Goal: Task Accomplishment & Management: Use online tool/utility

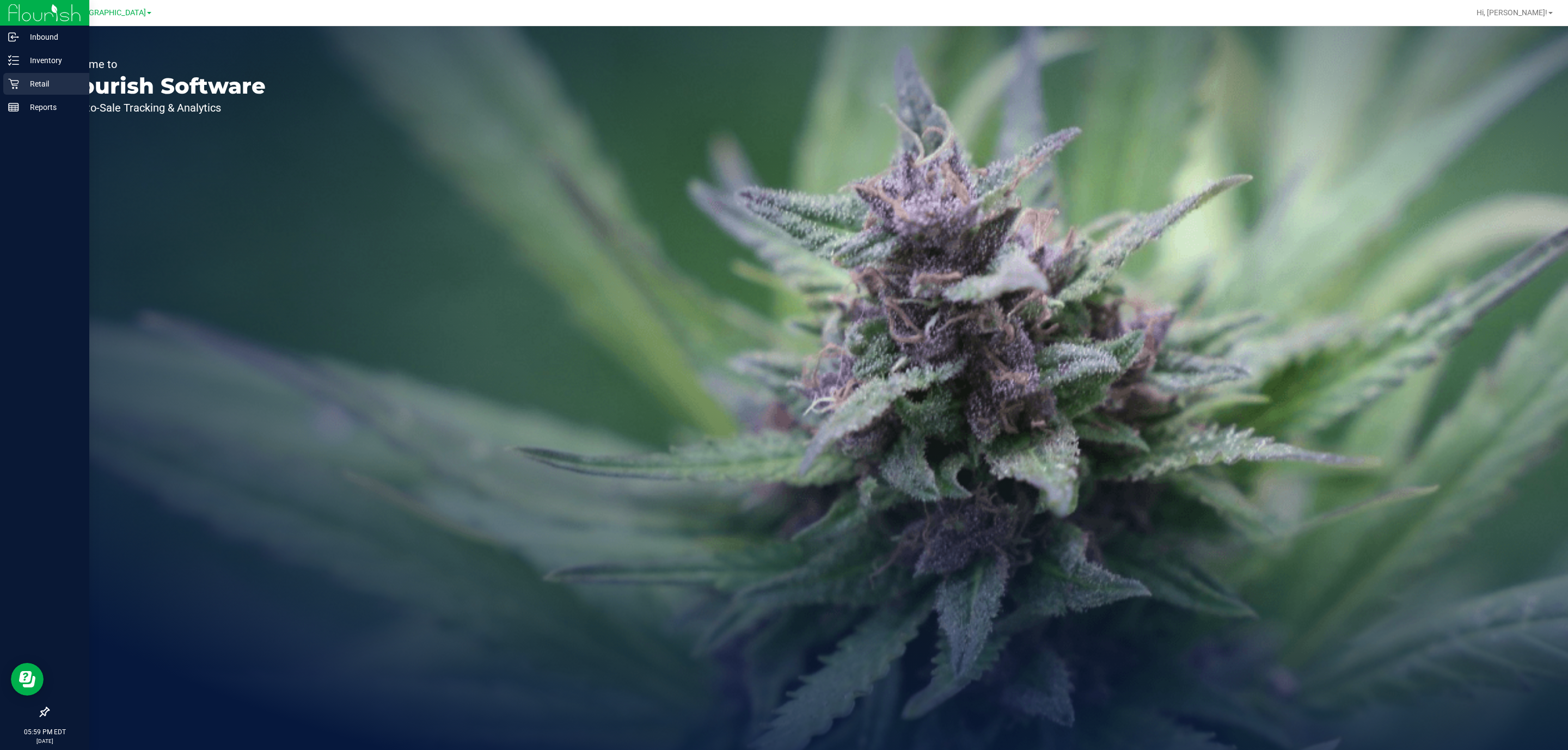
click at [22, 84] on p "Retail" at bounding box center [52, 84] width 65 height 13
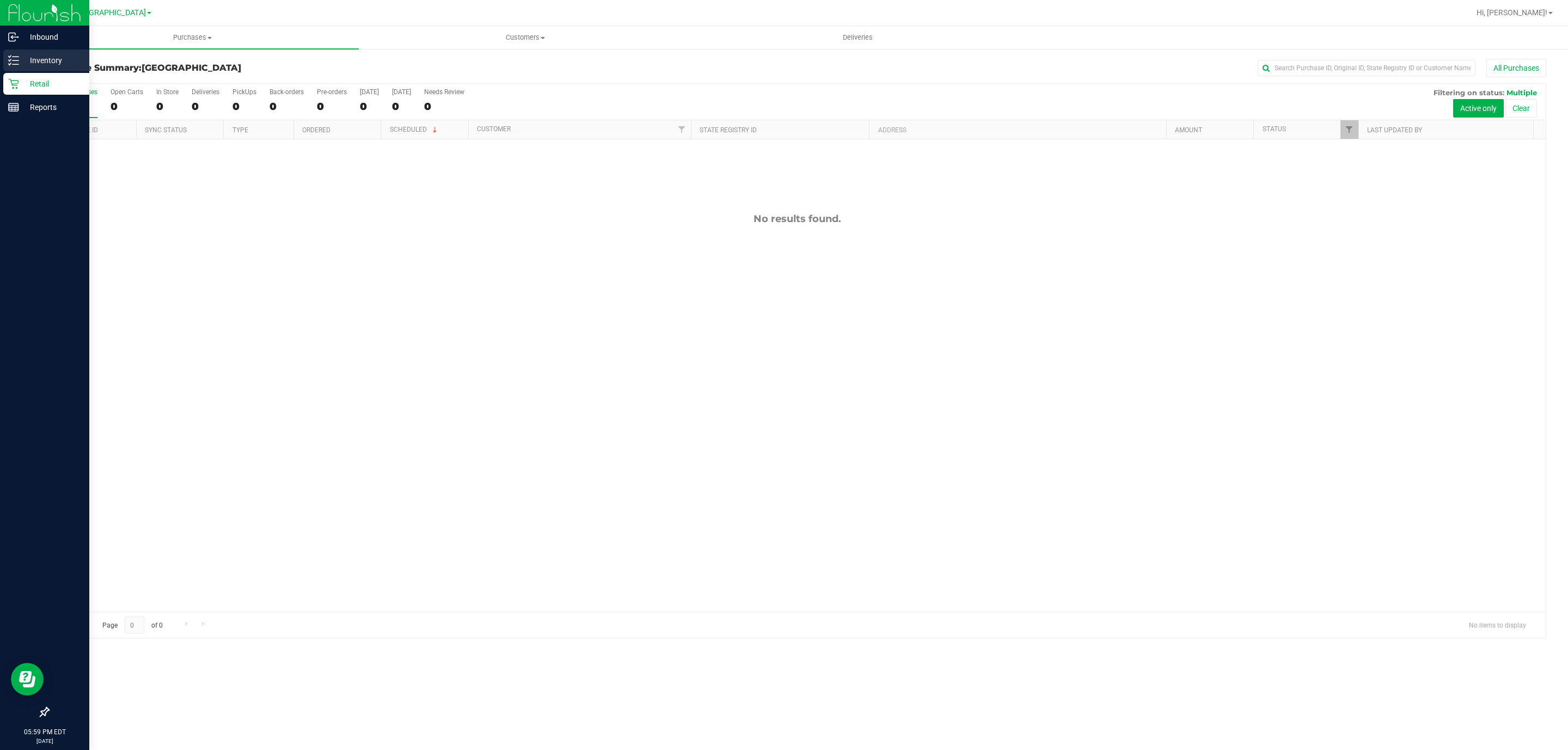
click at [13, 63] on icon at bounding box center [13, 60] width 11 height 11
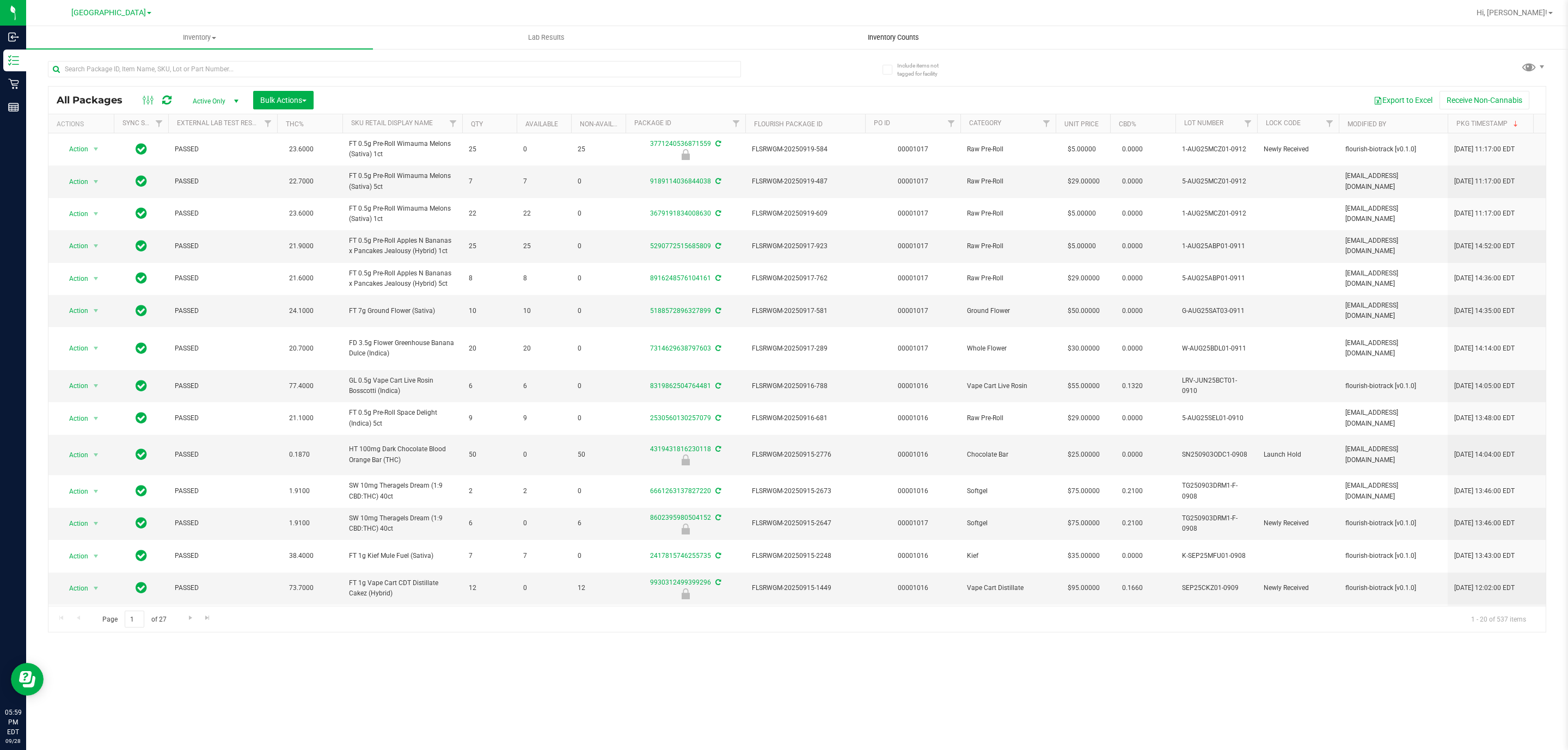
click at [897, 33] on span "Inventory Counts" at bounding box center [893, 38] width 81 height 10
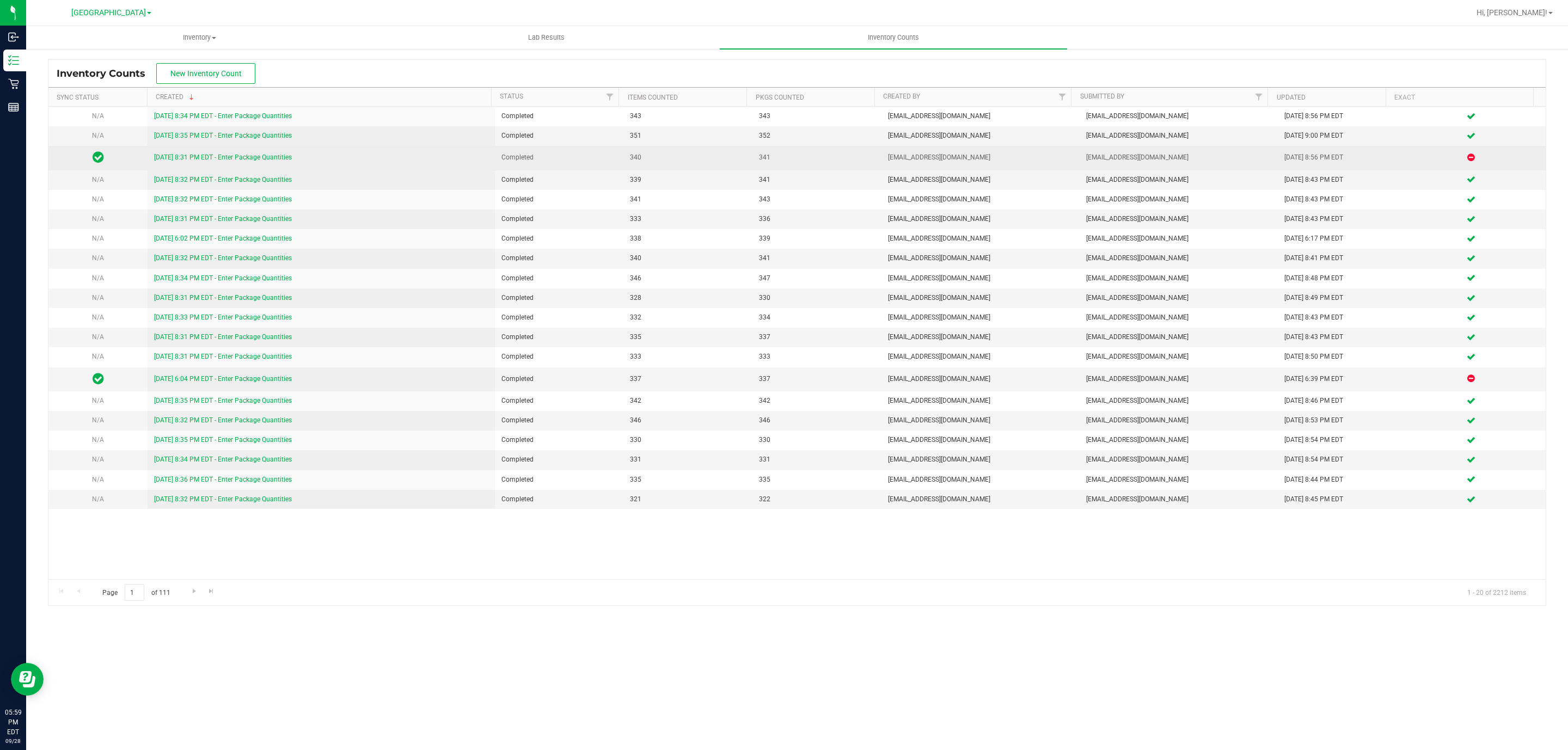
click at [223, 161] on link "[DATE] 8:31 PM EDT - Enter Package Quantities" at bounding box center [222, 157] width 138 height 8
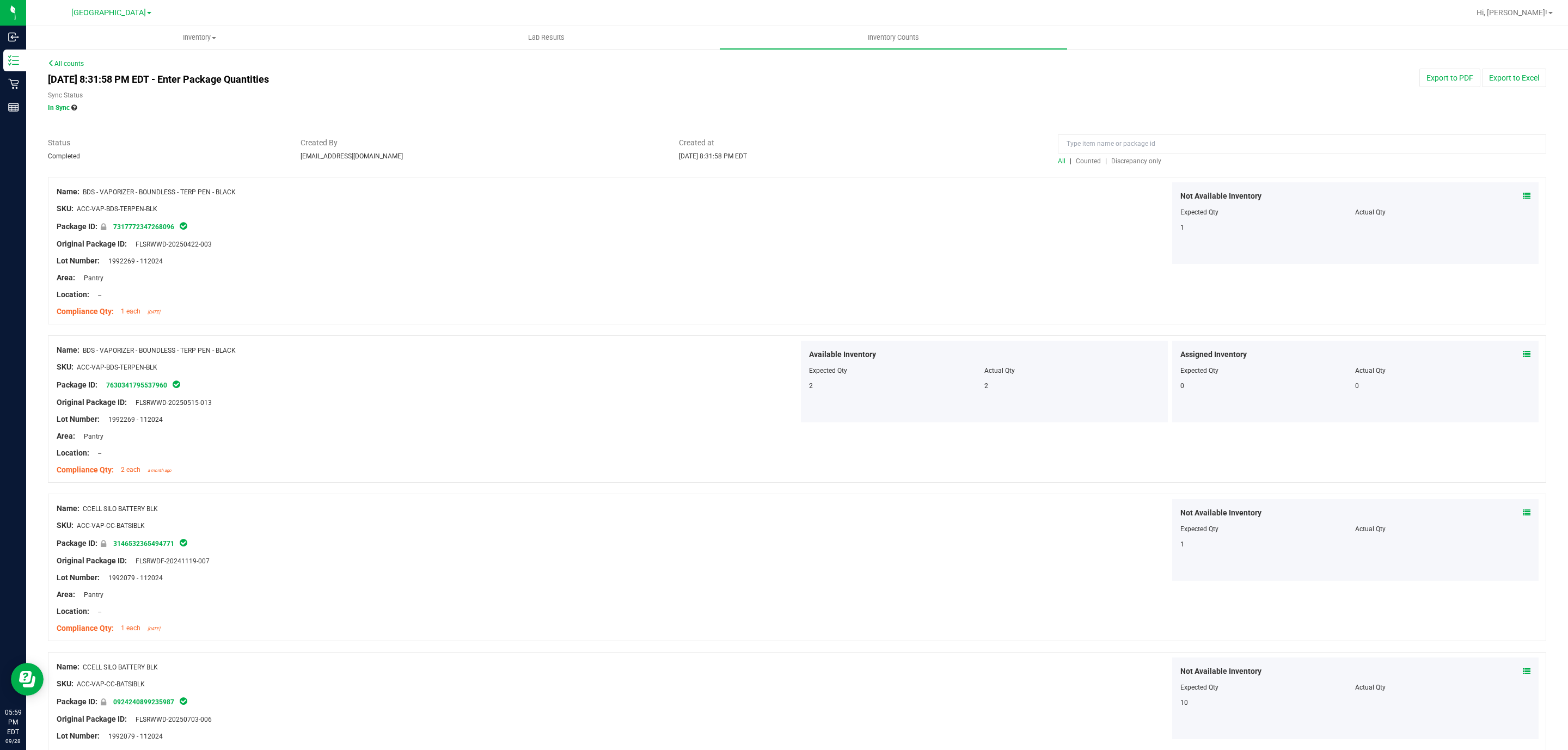
click at [1111, 159] on span "Discrepancy only" at bounding box center [1136, 161] width 50 height 8
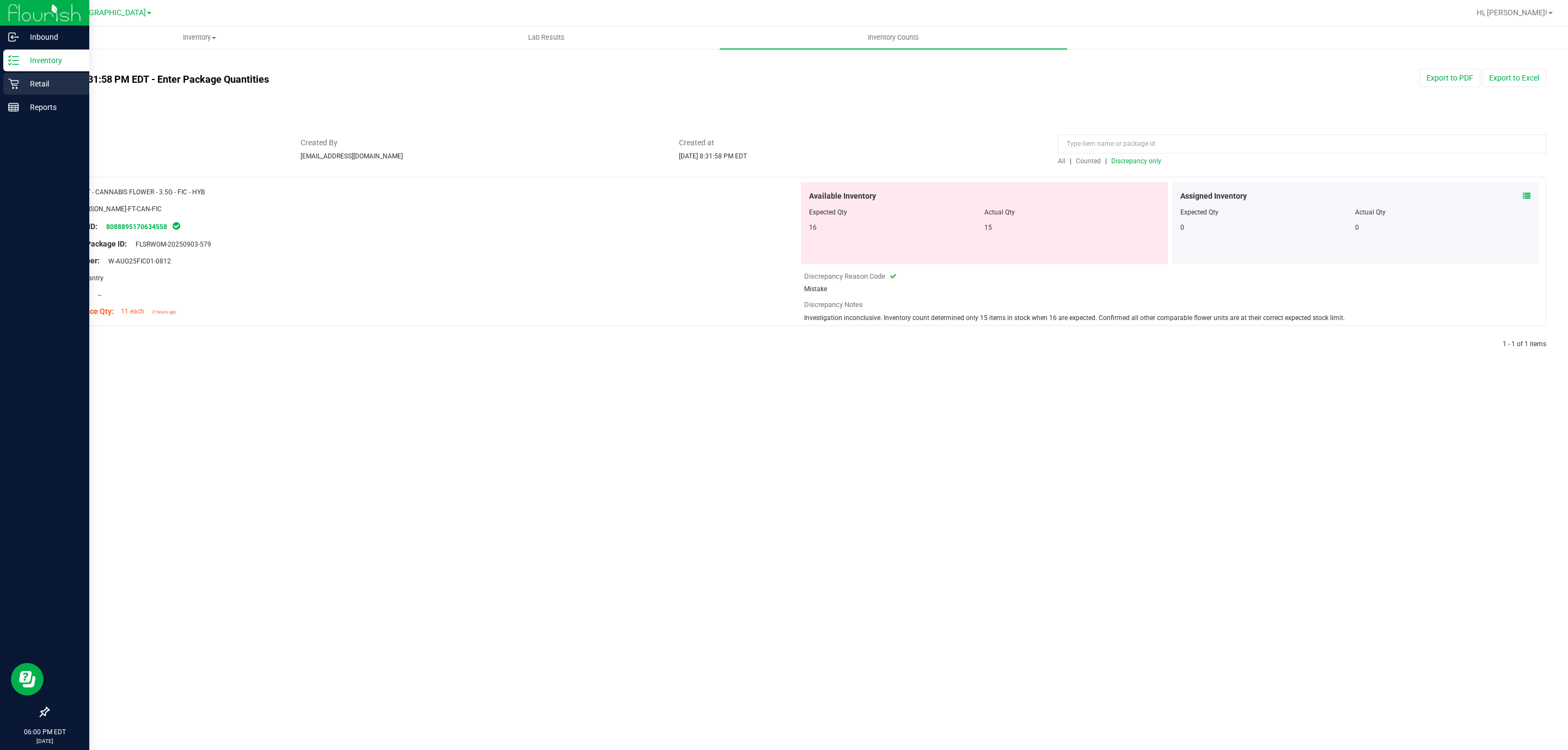
click at [28, 84] on p "Retail" at bounding box center [52, 84] width 65 height 13
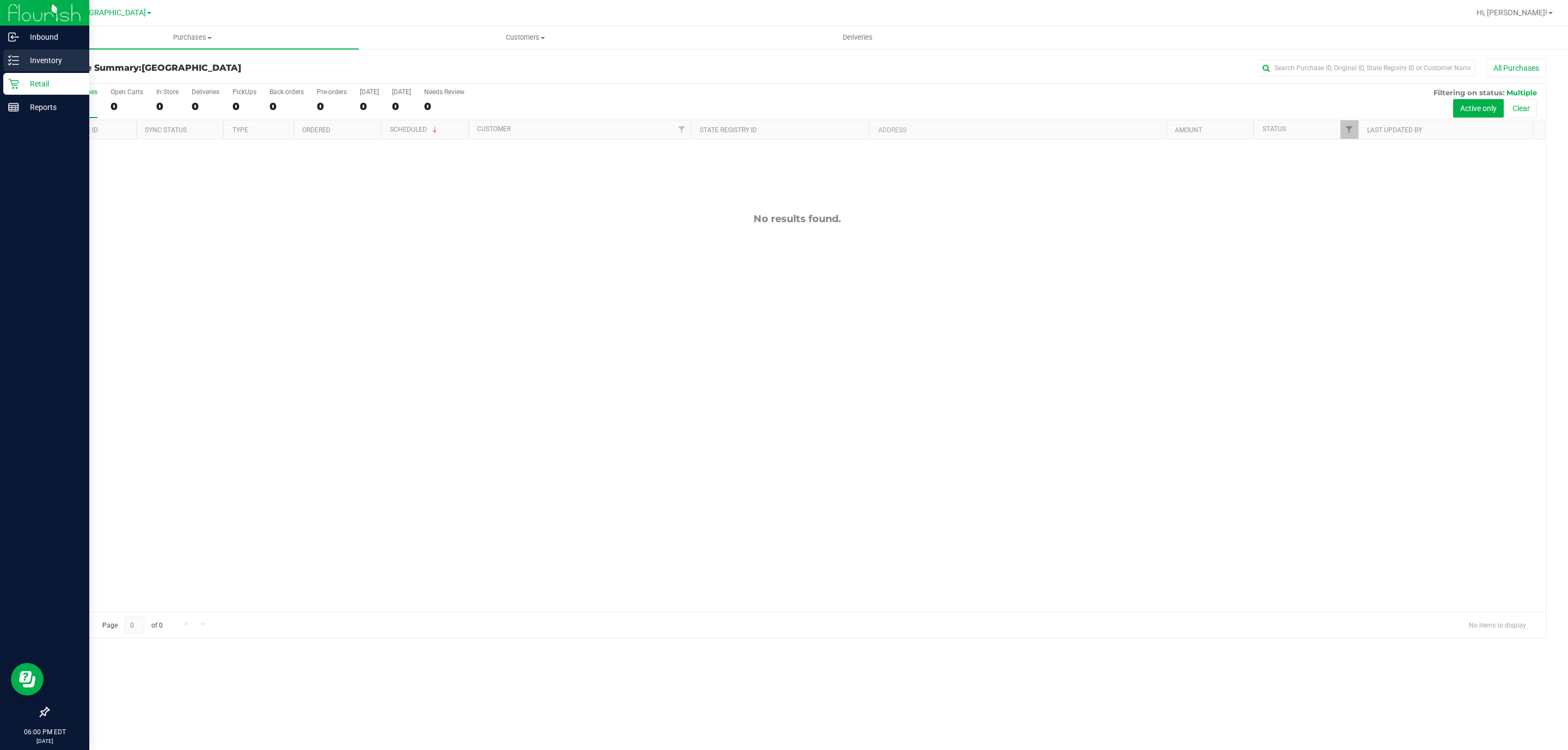
click at [25, 56] on p "Inventory" at bounding box center [52, 61] width 65 height 13
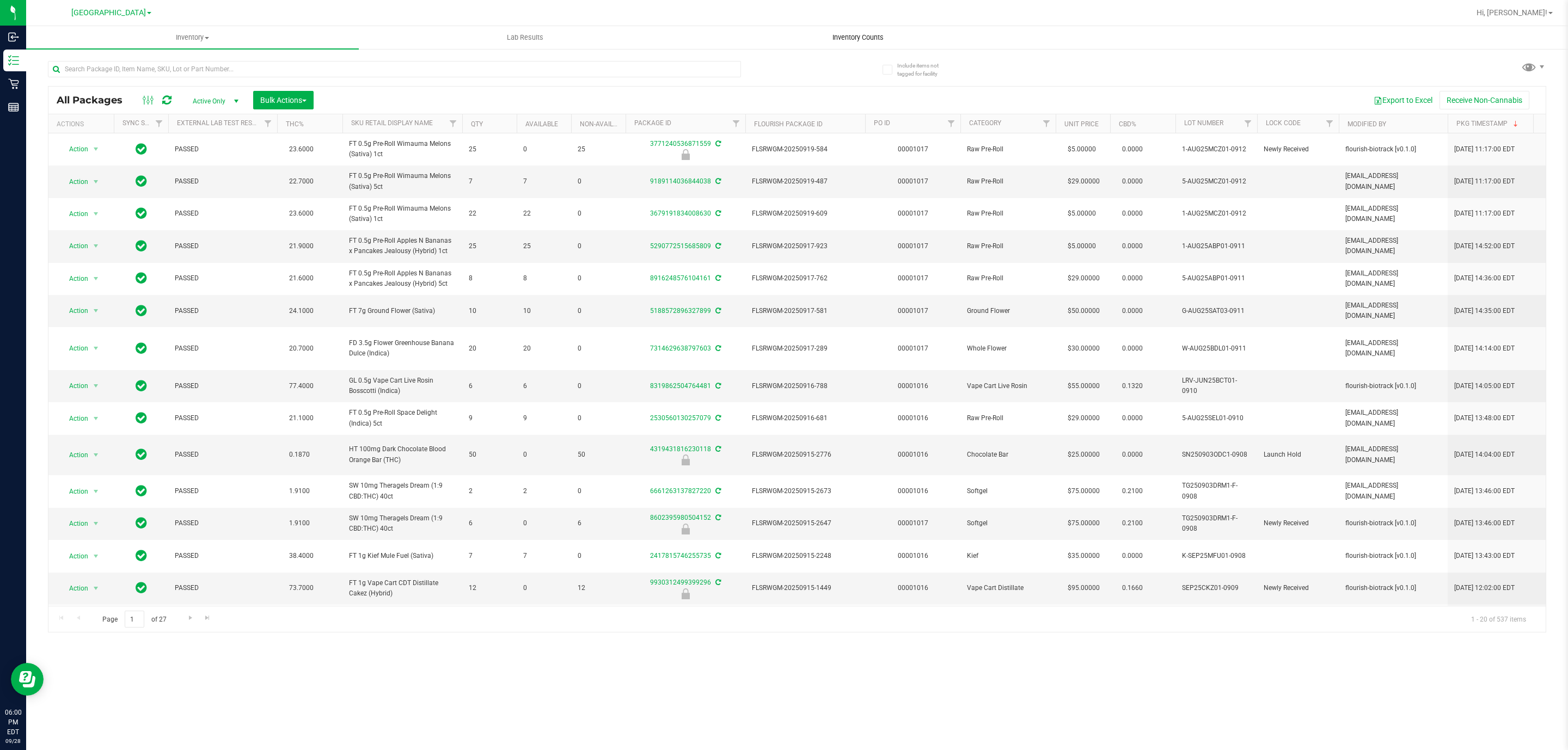
click at [861, 38] on span "Inventory Counts" at bounding box center [858, 38] width 81 height 10
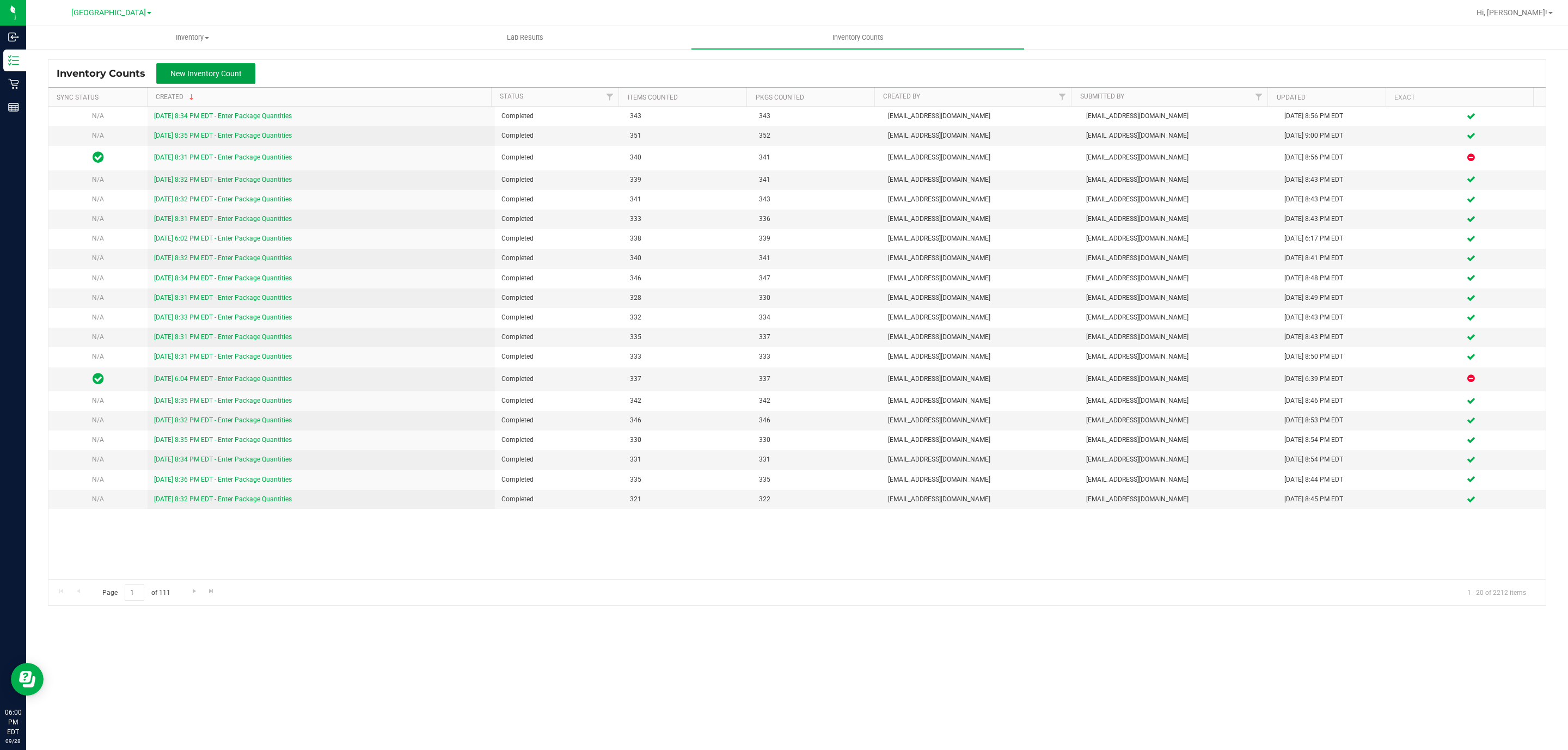
click at [219, 71] on span "New Inventory Count" at bounding box center [206, 73] width 71 height 9
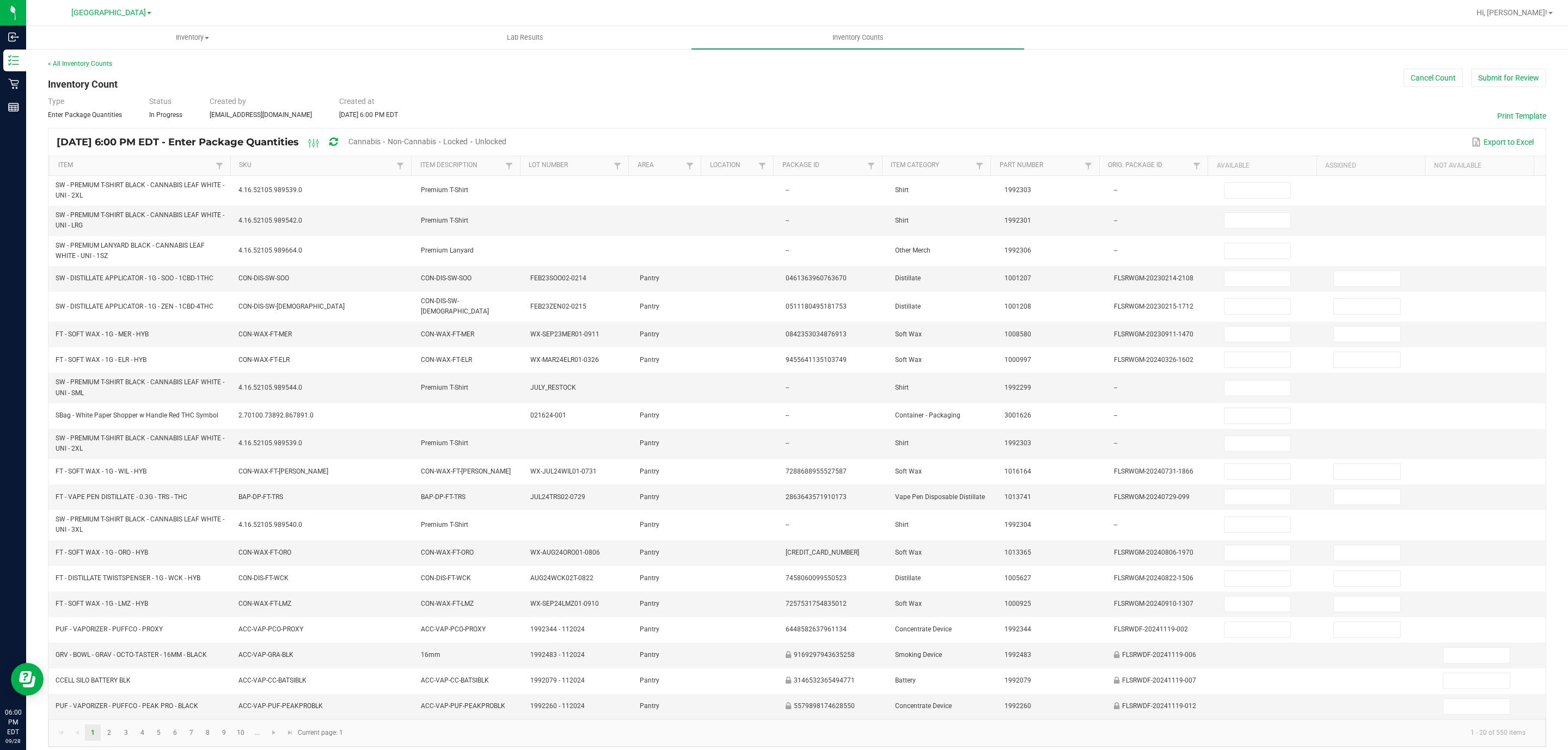
click at [380, 142] on span "Cannabis" at bounding box center [364, 142] width 32 height 9
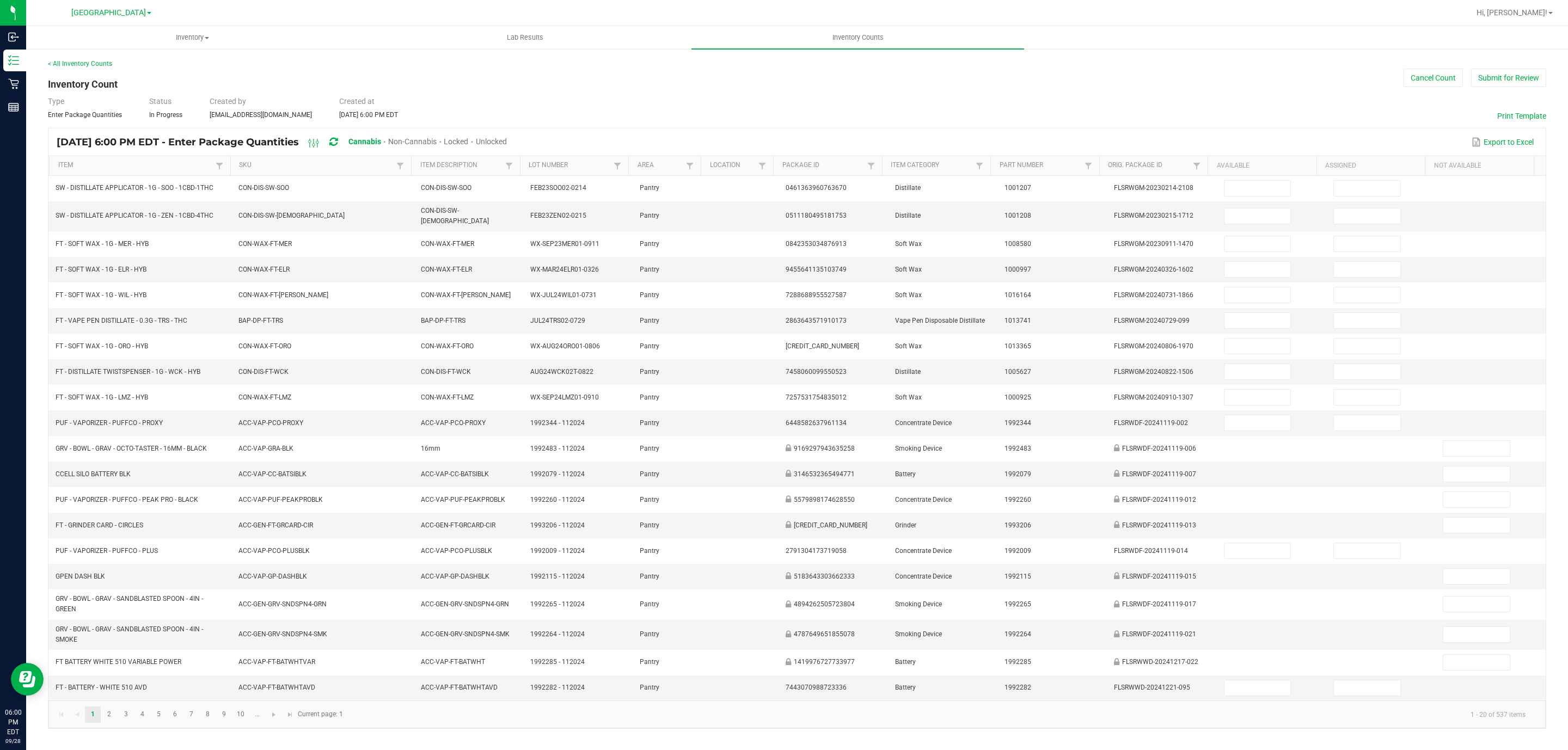
click at [506, 141] on span "Unlocked" at bounding box center [491, 142] width 31 height 9
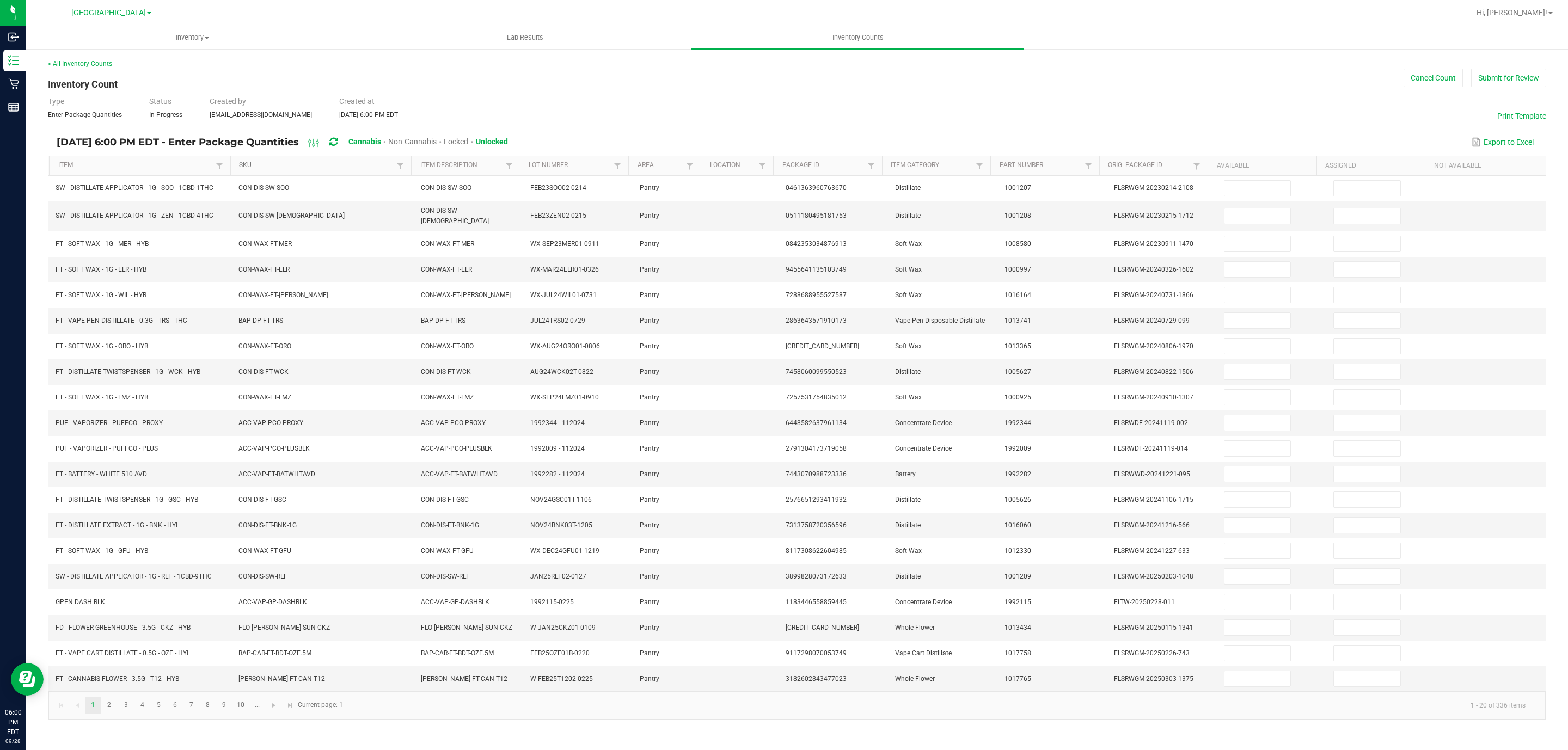
click at [334, 164] on link "SKU" at bounding box center [316, 165] width 155 height 9
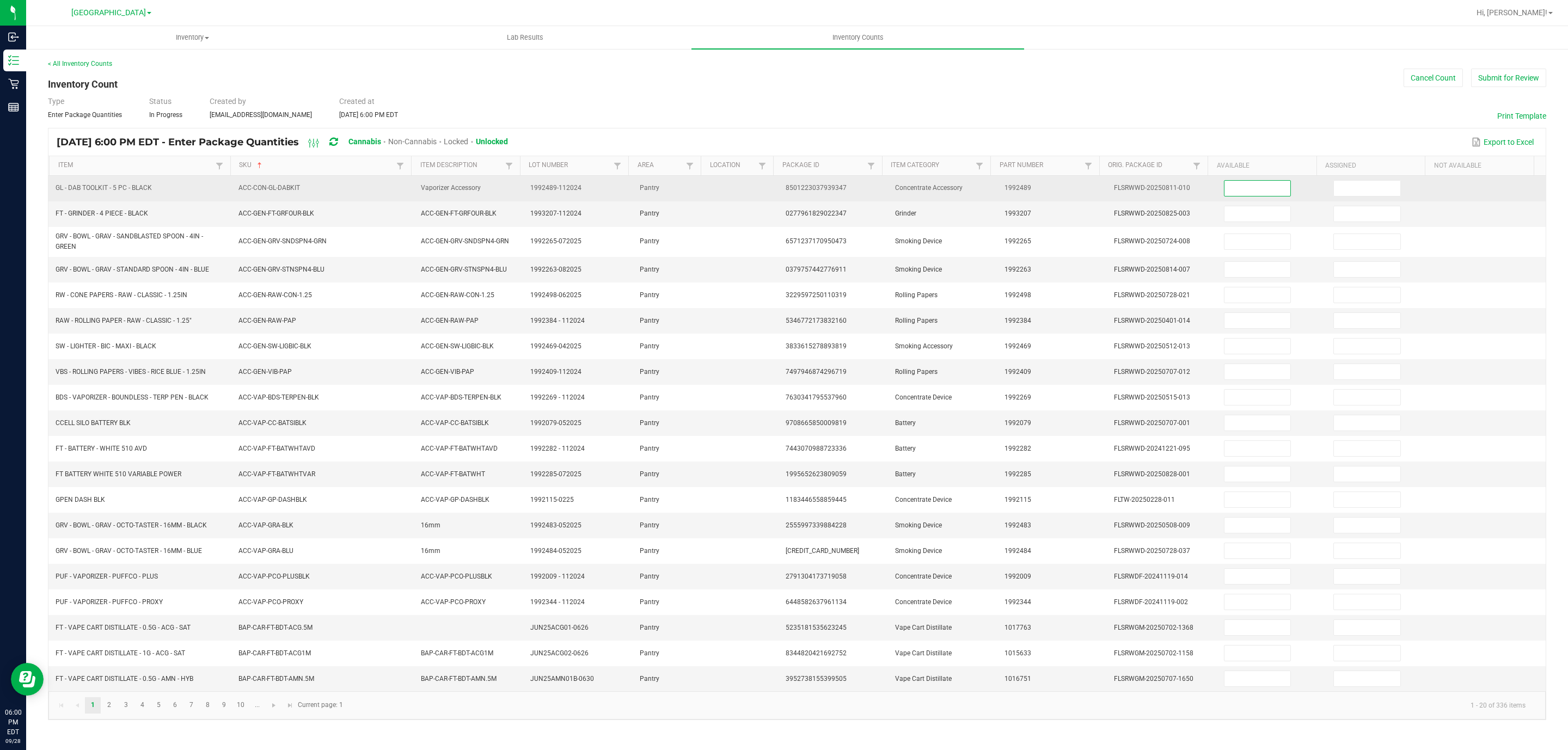
click at [1249, 190] on input at bounding box center [1257, 189] width 66 height 15
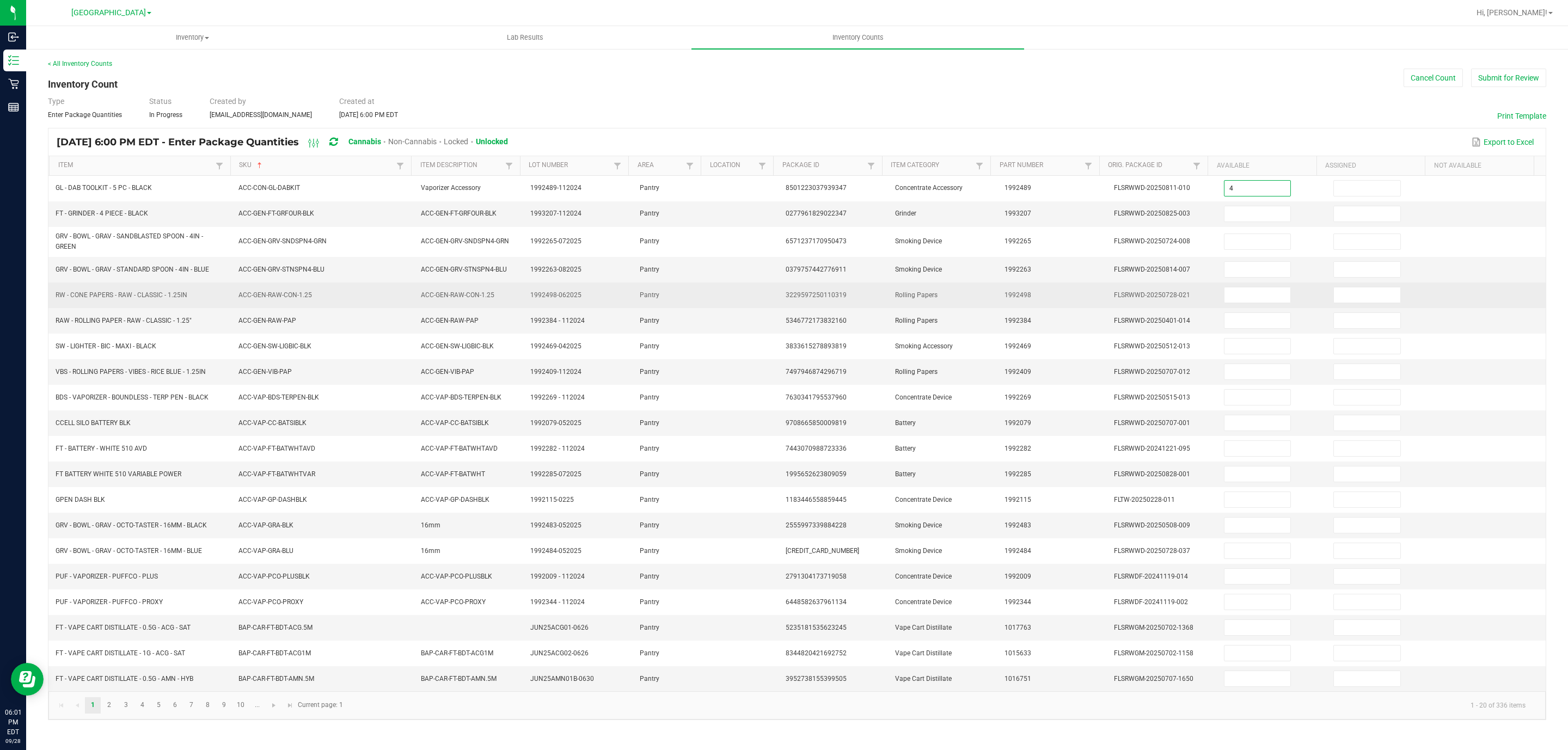
type input "4"
type input "0"
type input "8"
type input "0"
type input "7"
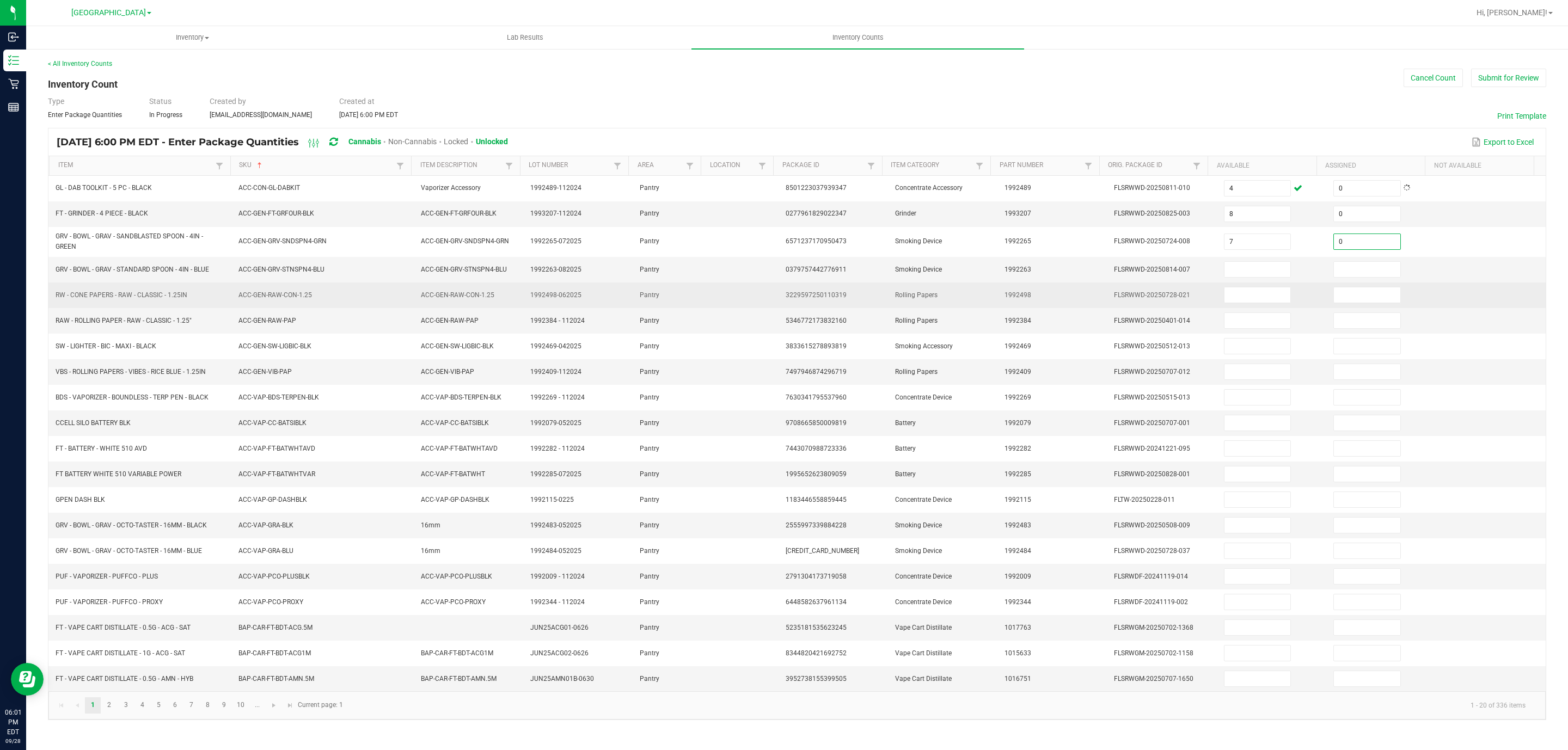
type input "0"
type input "9"
type input "0"
type input "18"
type input "0"
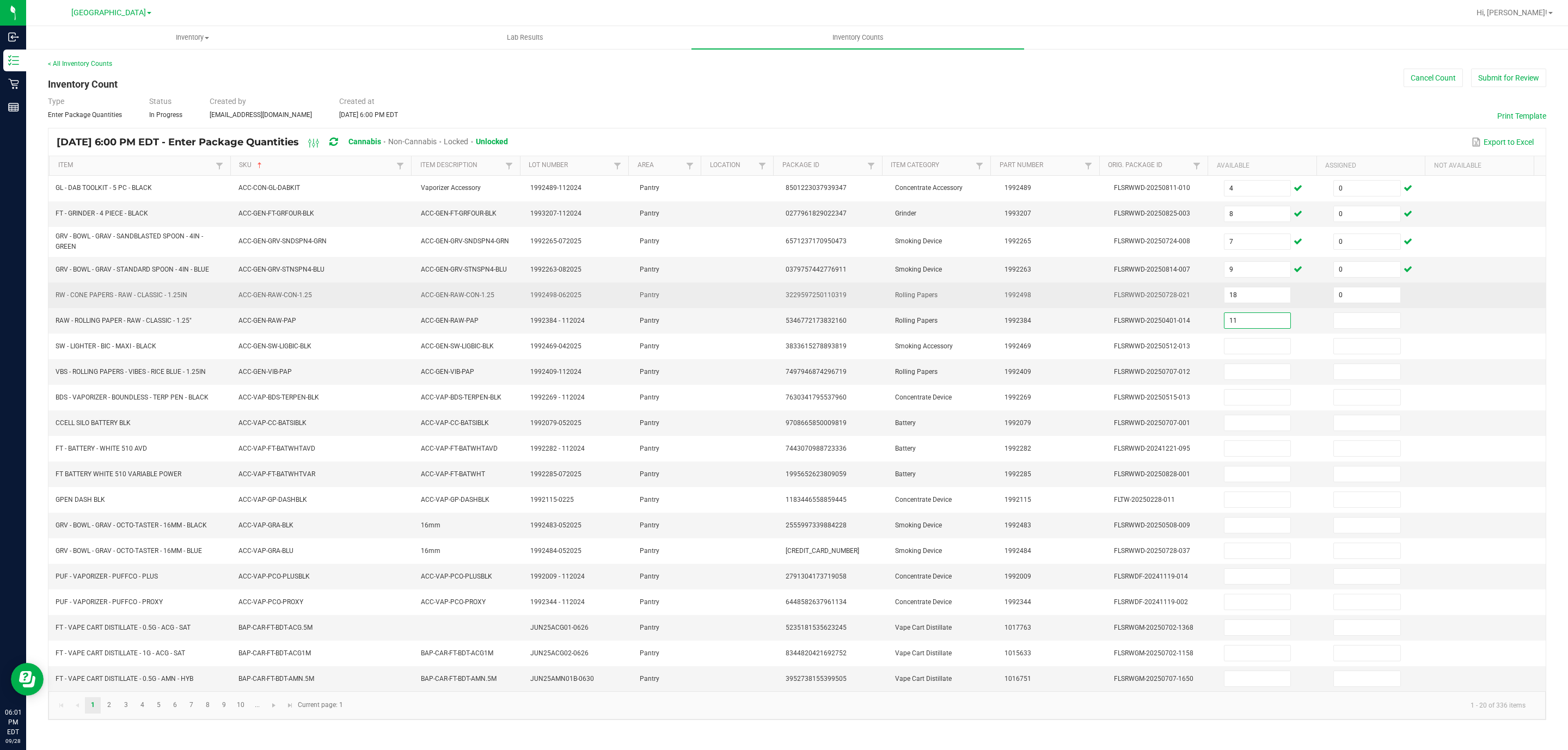
type input "11"
type input "0"
type input "4"
type input "0"
type input "43"
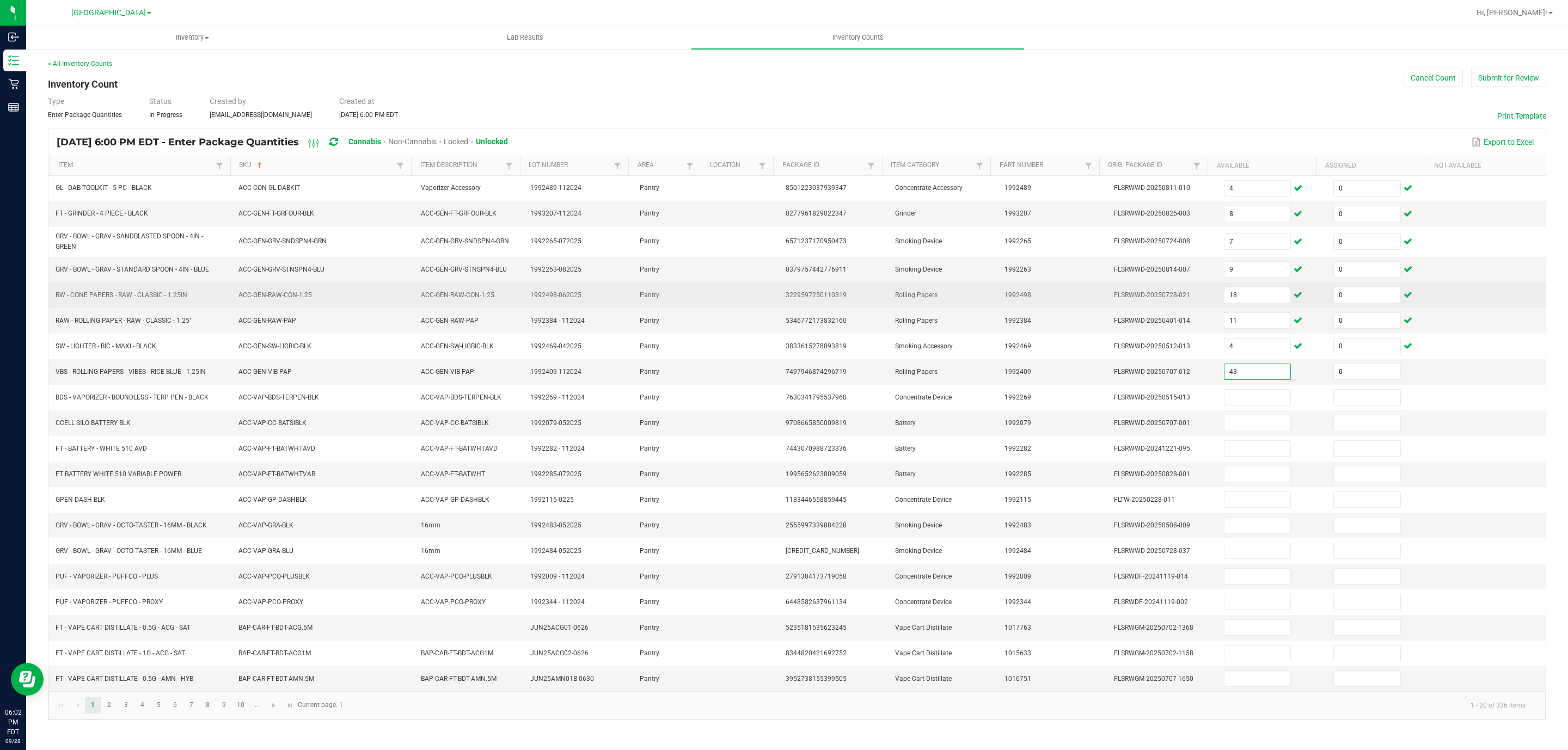
type input "0"
type input "2"
type input "0"
type input "8"
type input "0"
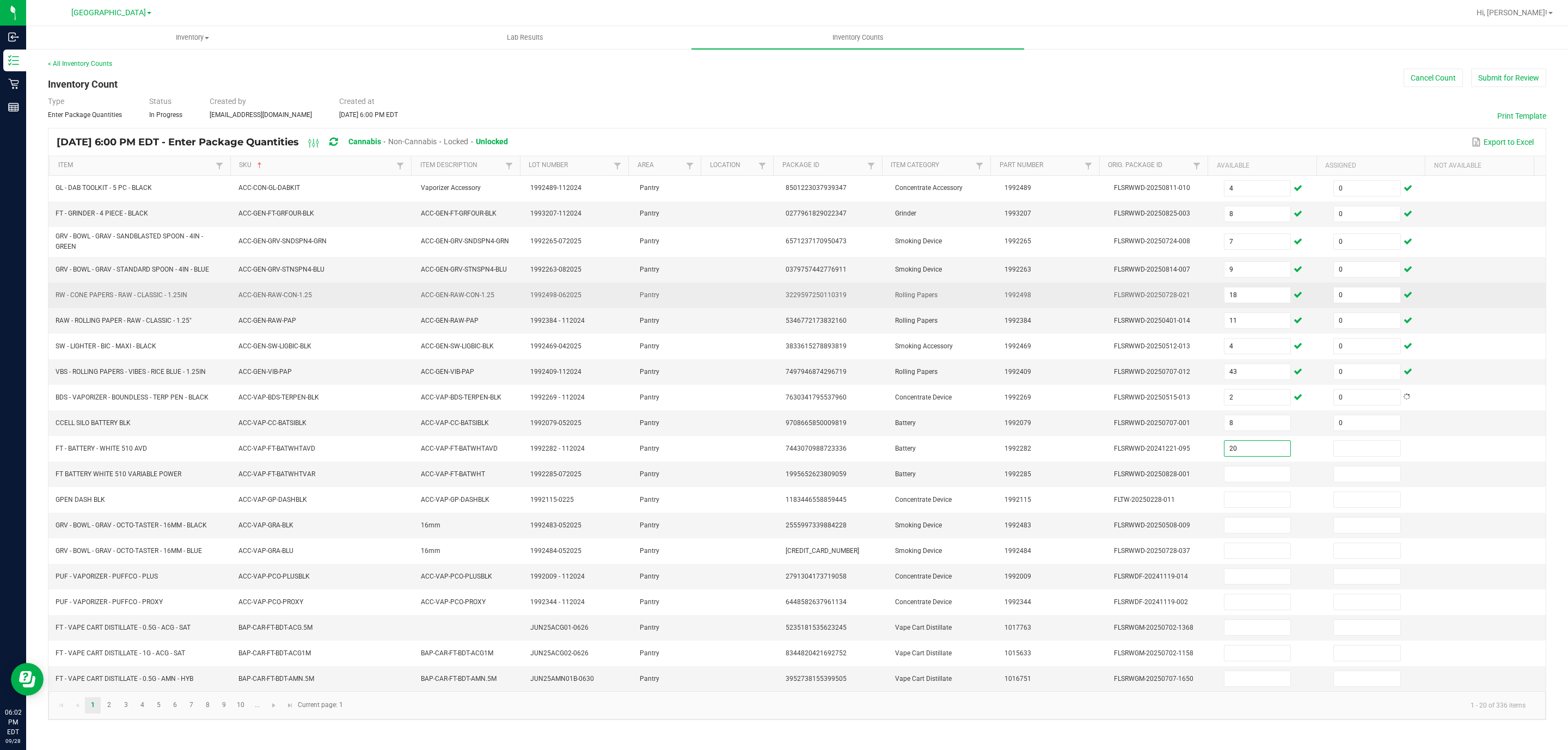
type input "20"
type input "0"
type input "66"
type input "0"
type input "4"
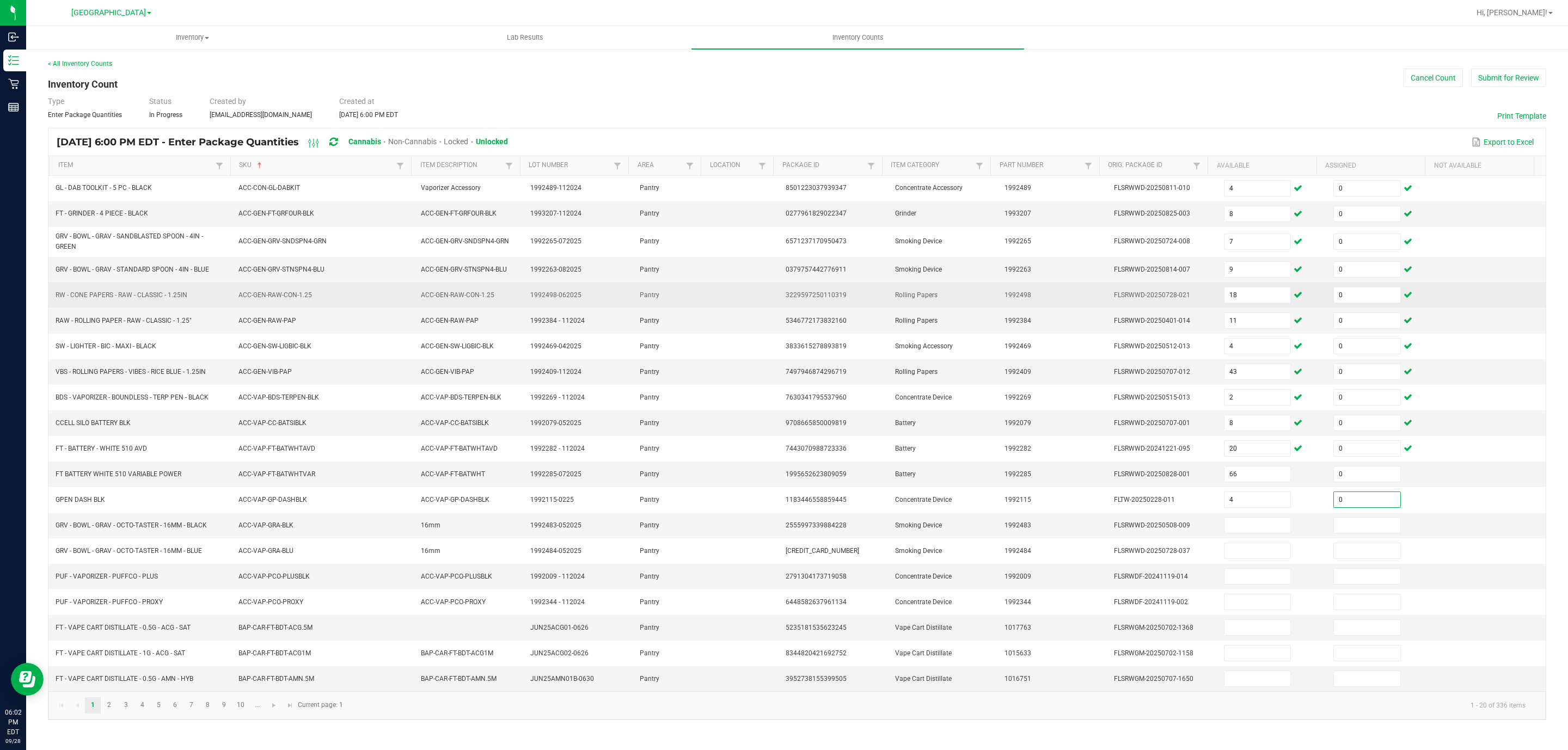
type input "0"
type input "1"
type input "0"
type input "2"
type input "0"
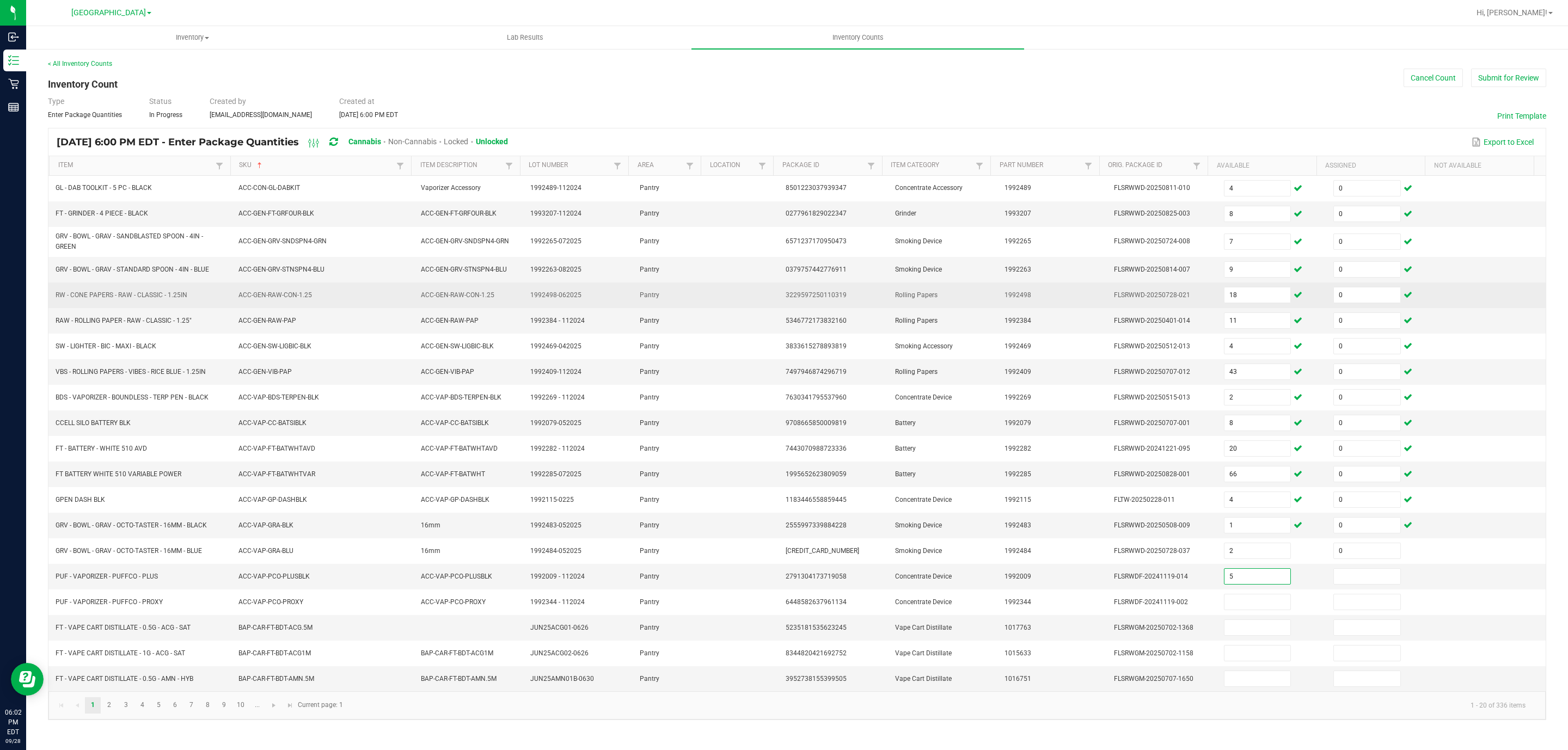
type input "5"
type input "0"
type input "10"
type input "0"
type input "11"
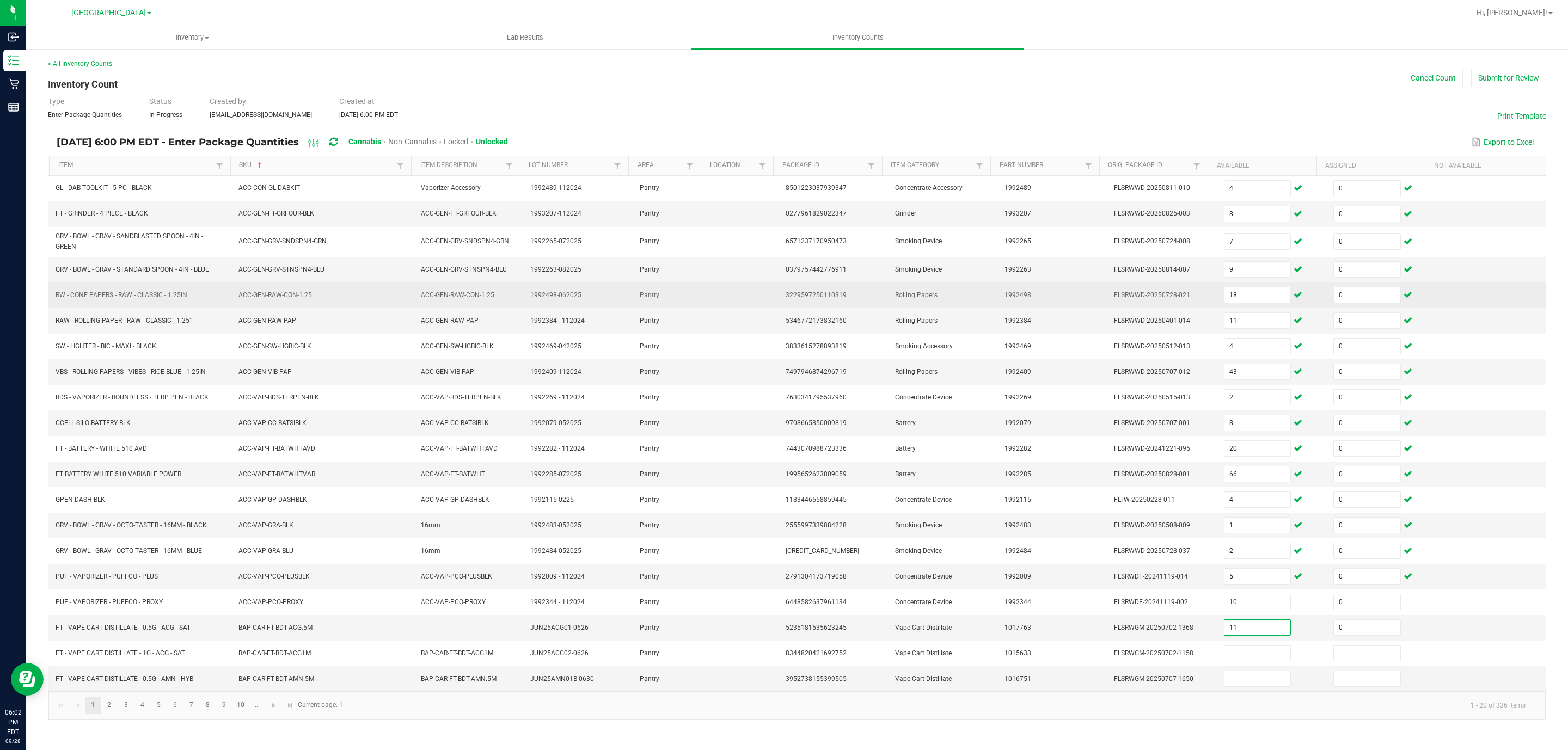
type input "0"
type input "8"
type input "0"
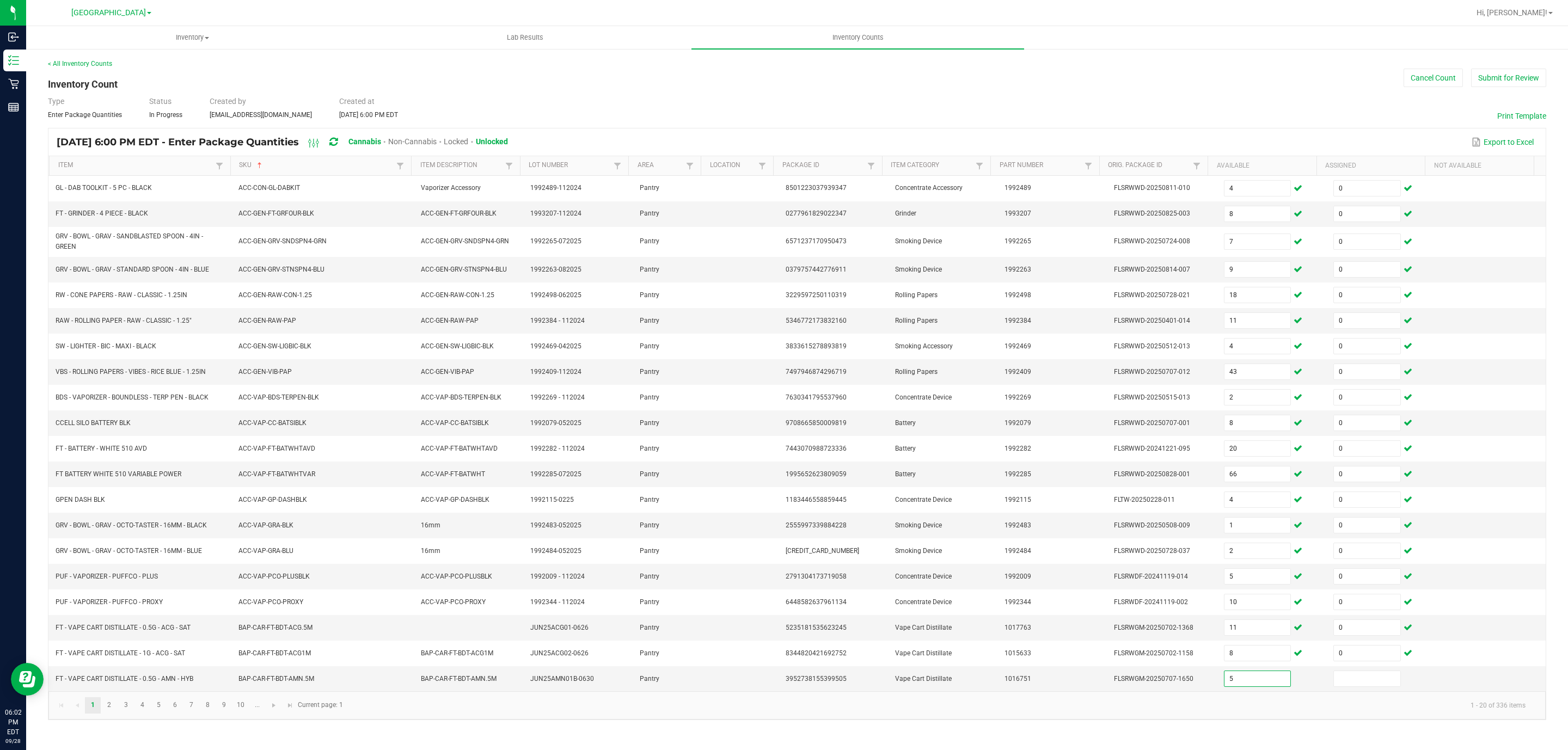
type input "5"
type input "0"
click at [114, 713] on link "2" at bounding box center [109, 705] width 15 height 16
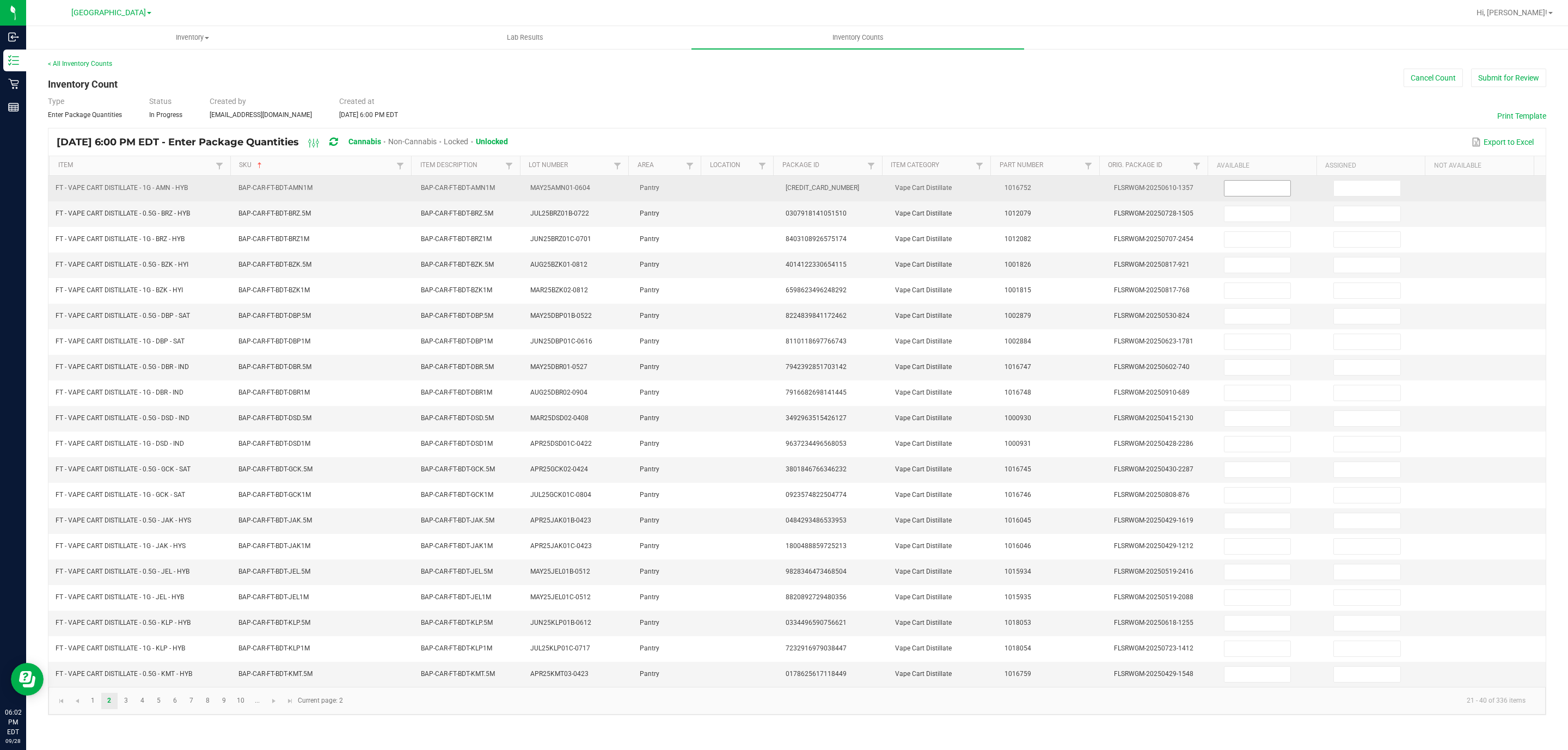
click at [1248, 194] on input at bounding box center [1257, 189] width 66 height 15
type input "1"
type input "0"
type input "3"
type input "0"
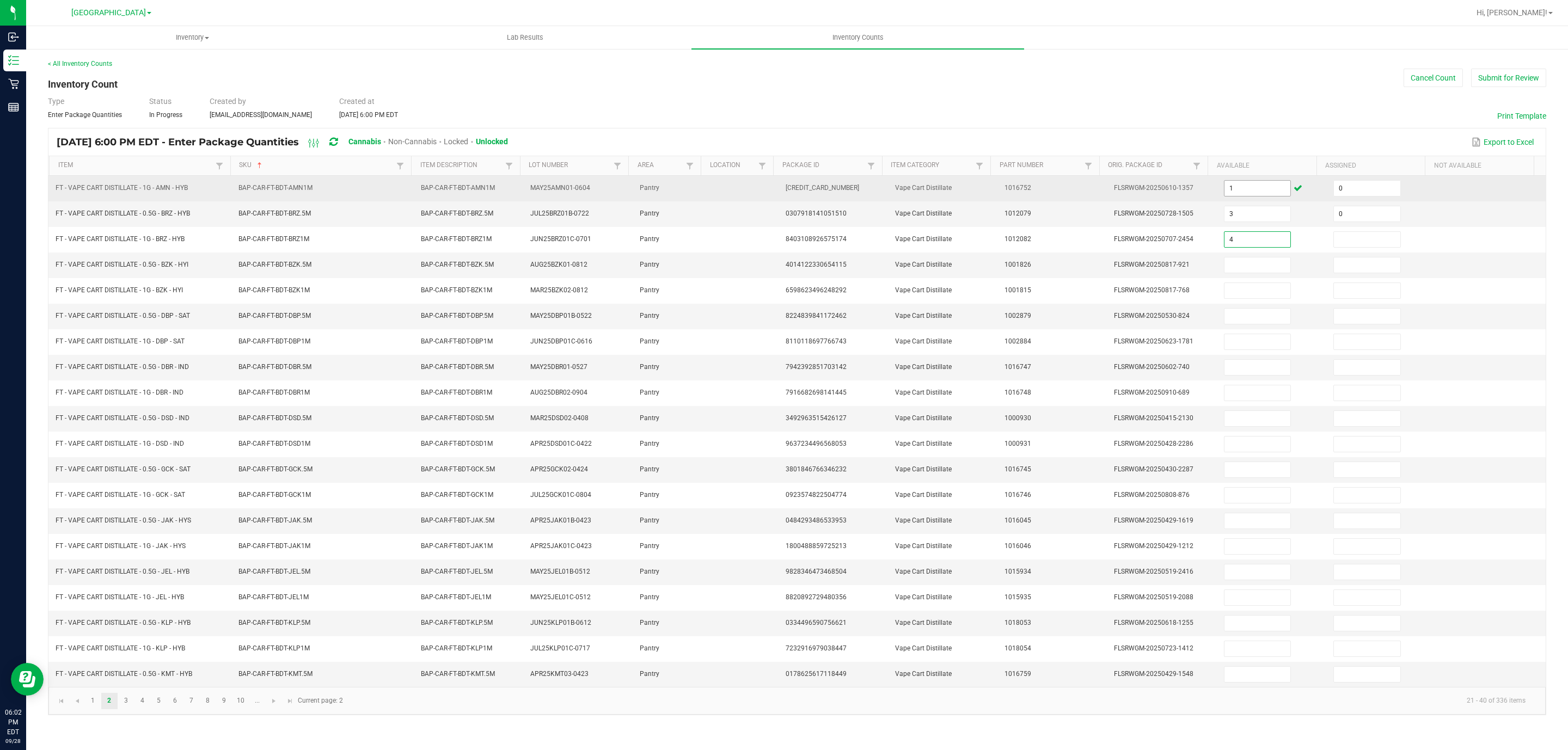
type input "4"
type input "0"
type input "9"
type input "0"
type input "4"
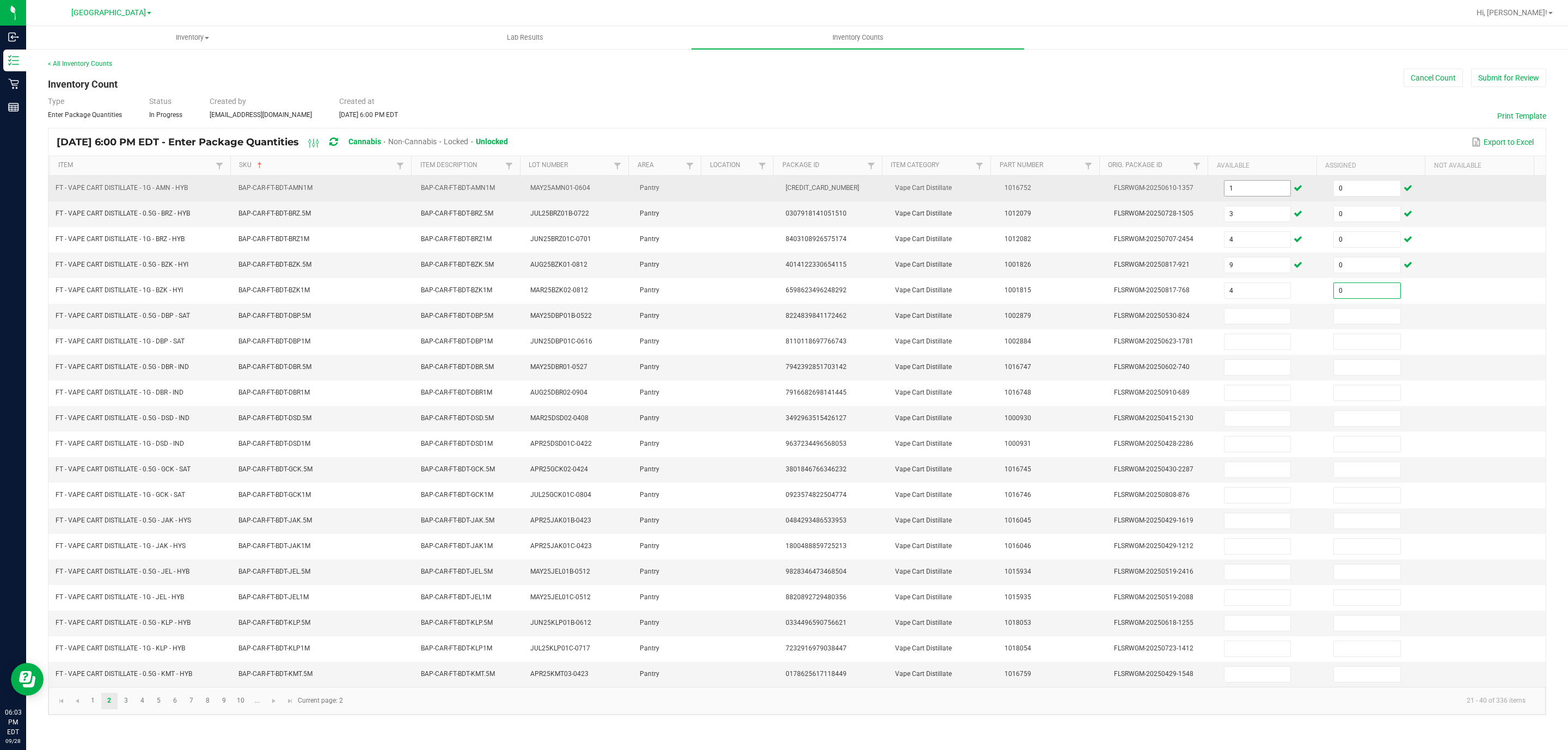
type input "0"
type input "1"
type input "0"
type input "6"
type input "0"
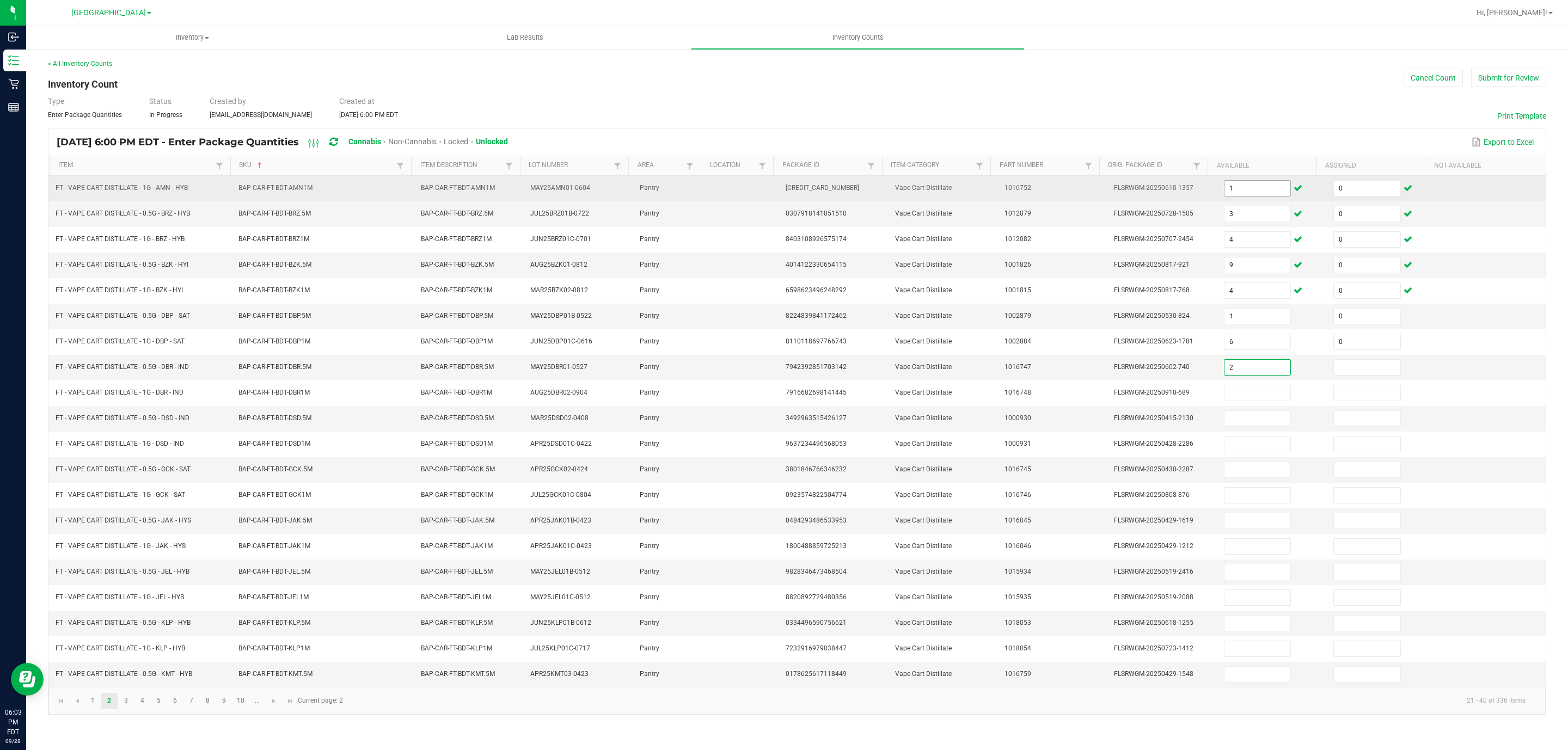
type input "2"
type input "0"
type input "9"
type input "0"
type input "10"
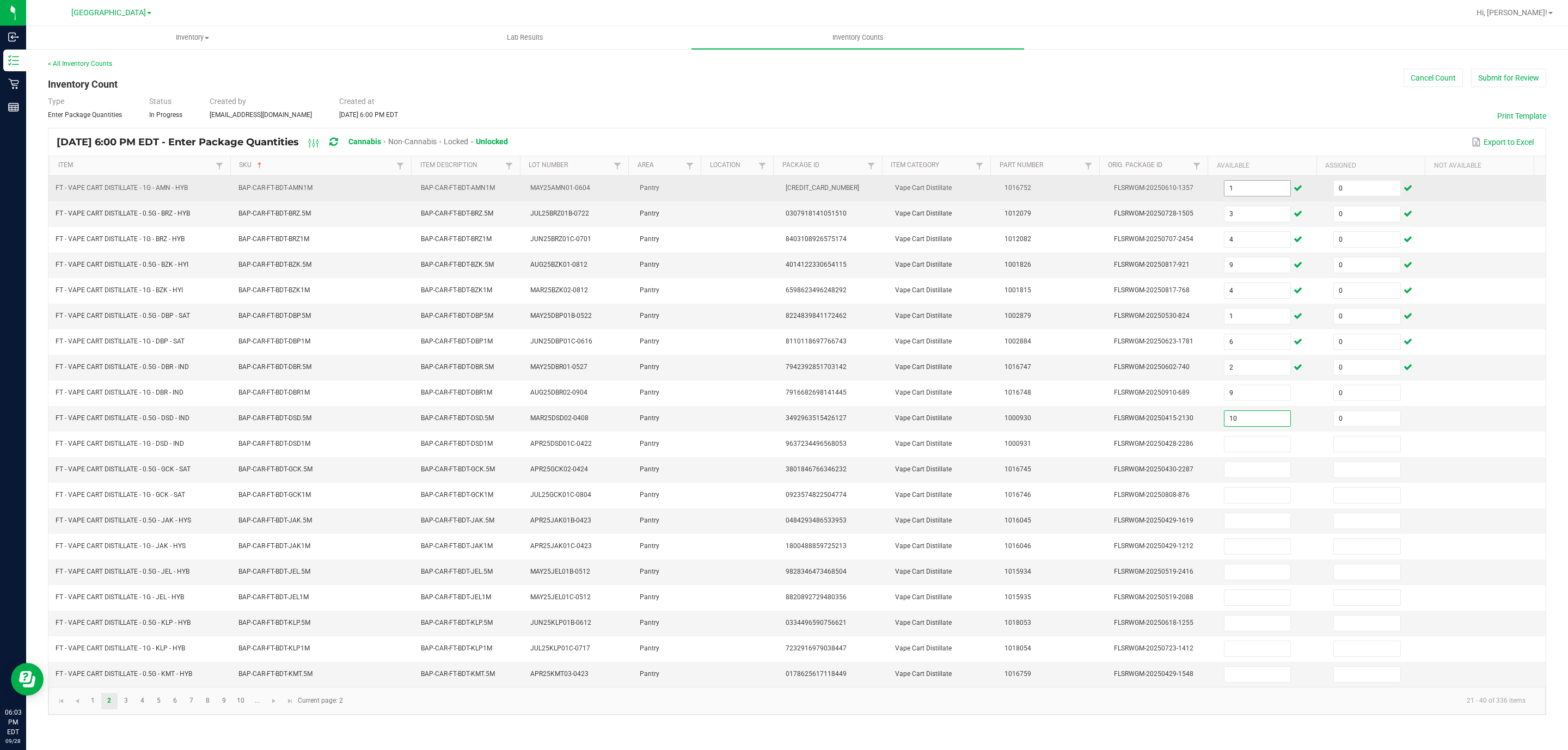
type input "0"
type input "2"
type input "0"
type input "11"
type input "0"
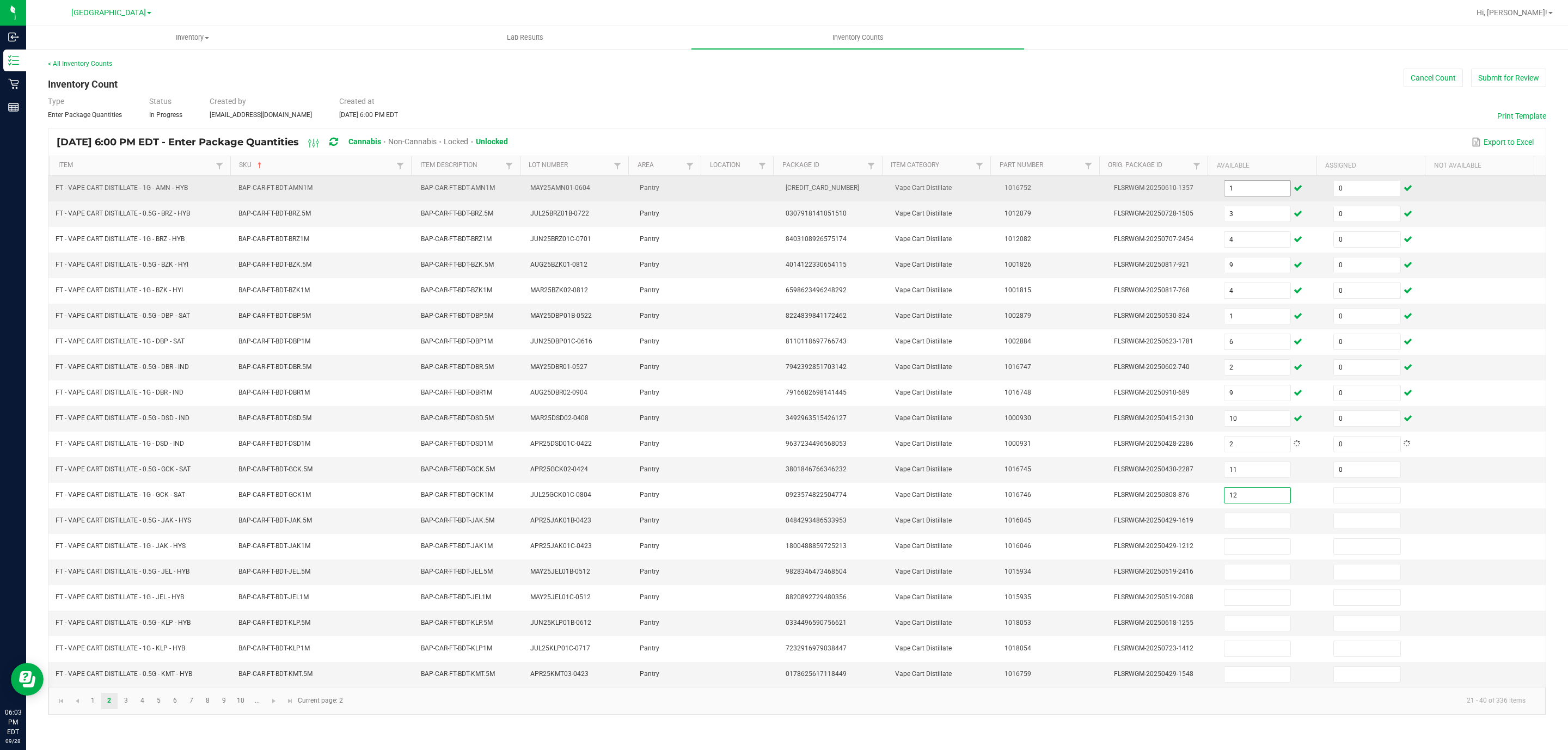
type input "12"
type input "0"
type input "6"
type input "0"
type input "8"
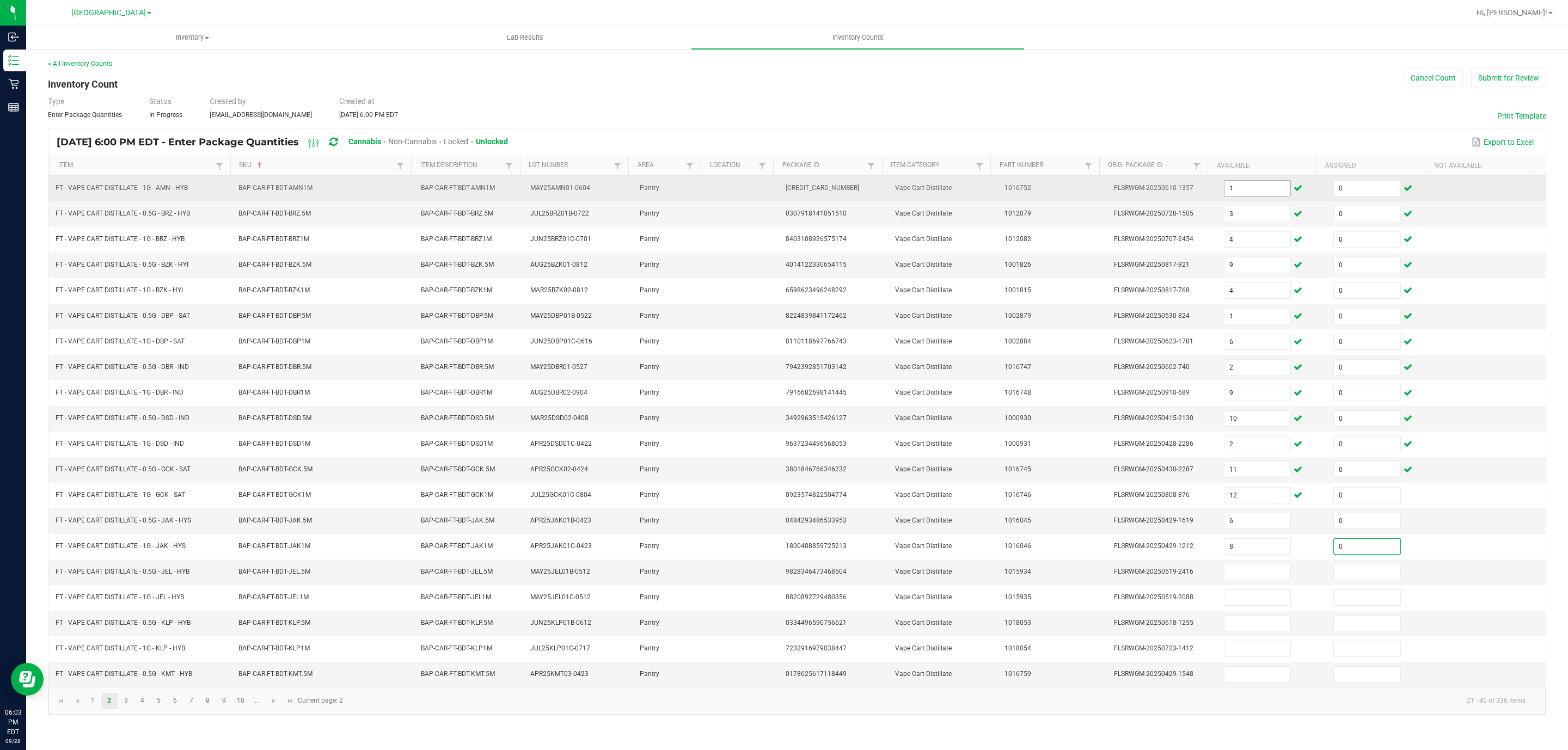
type input "0"
type input "2"
type input "0"
type input "3"
type input "0"
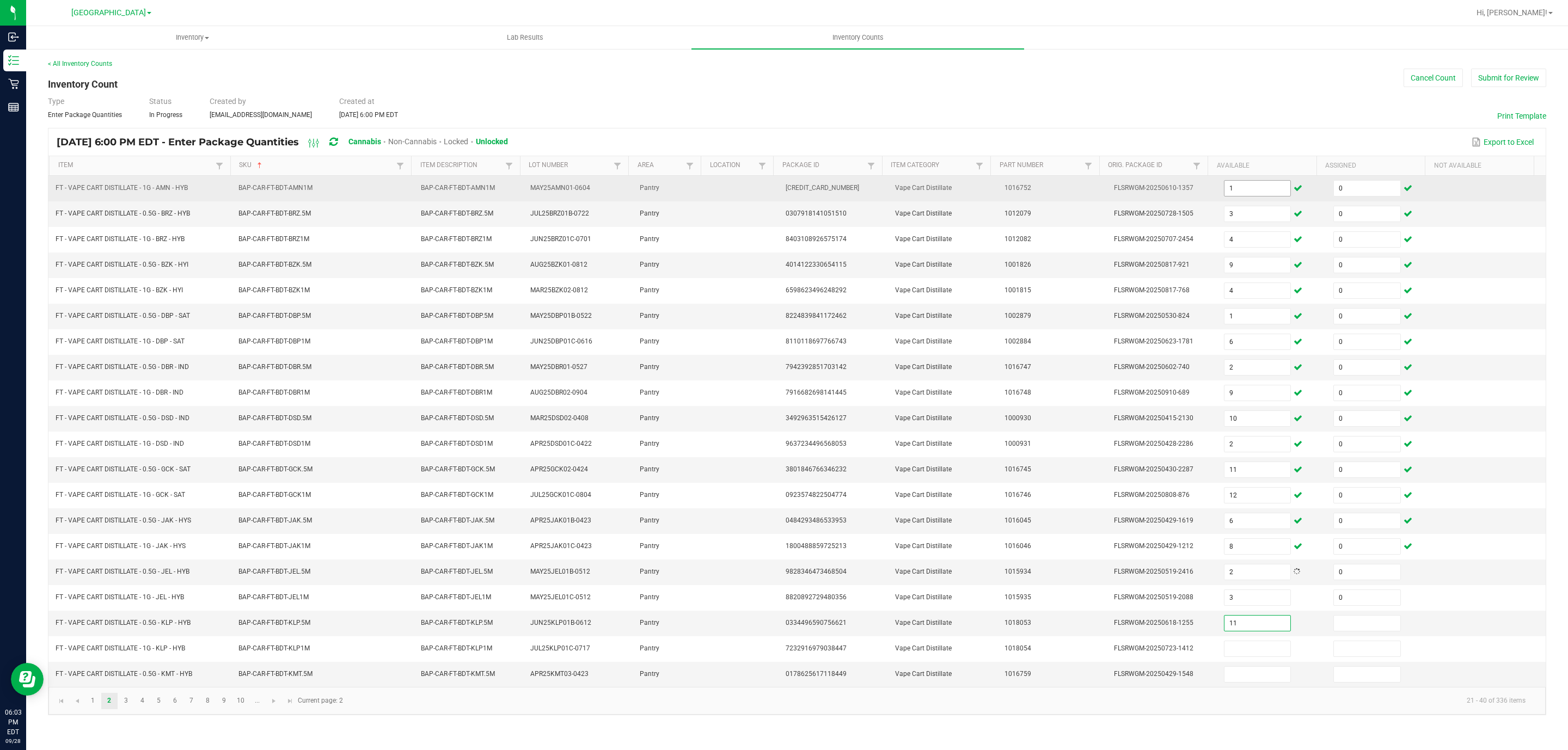
type input "11"
type input "0"
type input "4"
type input "0"
type input "8"
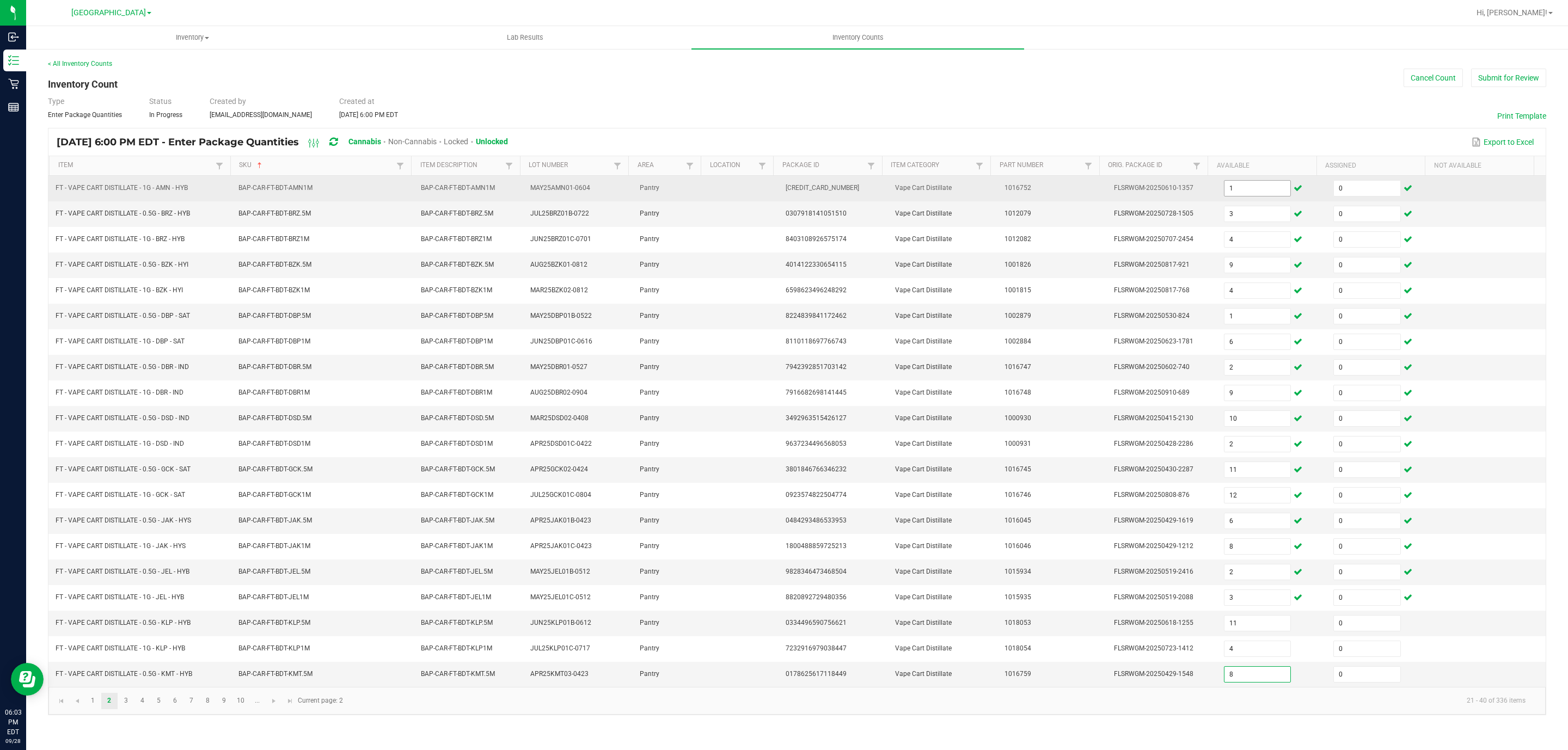
type input "0"
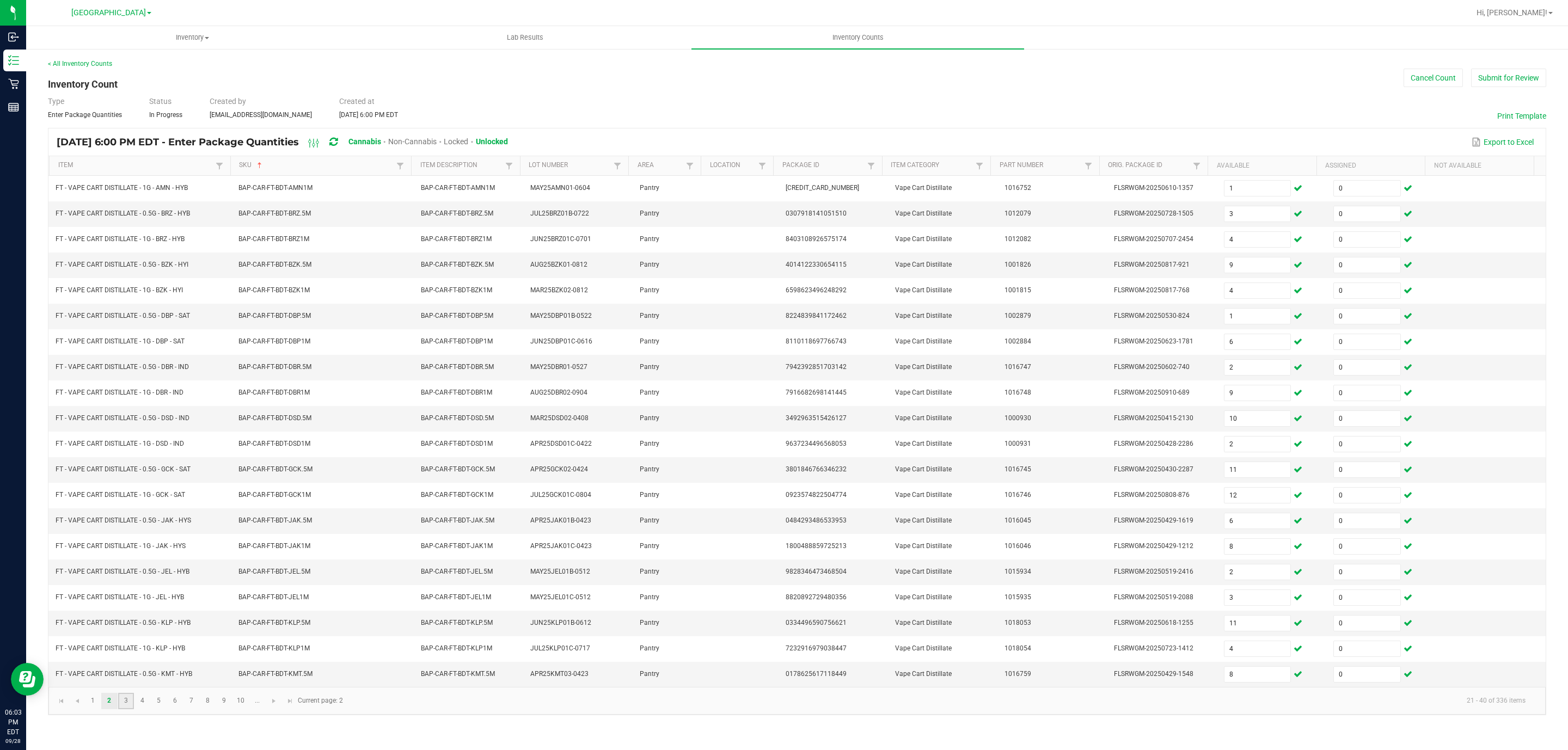
click at [131, 710] on link "3" at bounding box center [126, 701] width 15 height 16
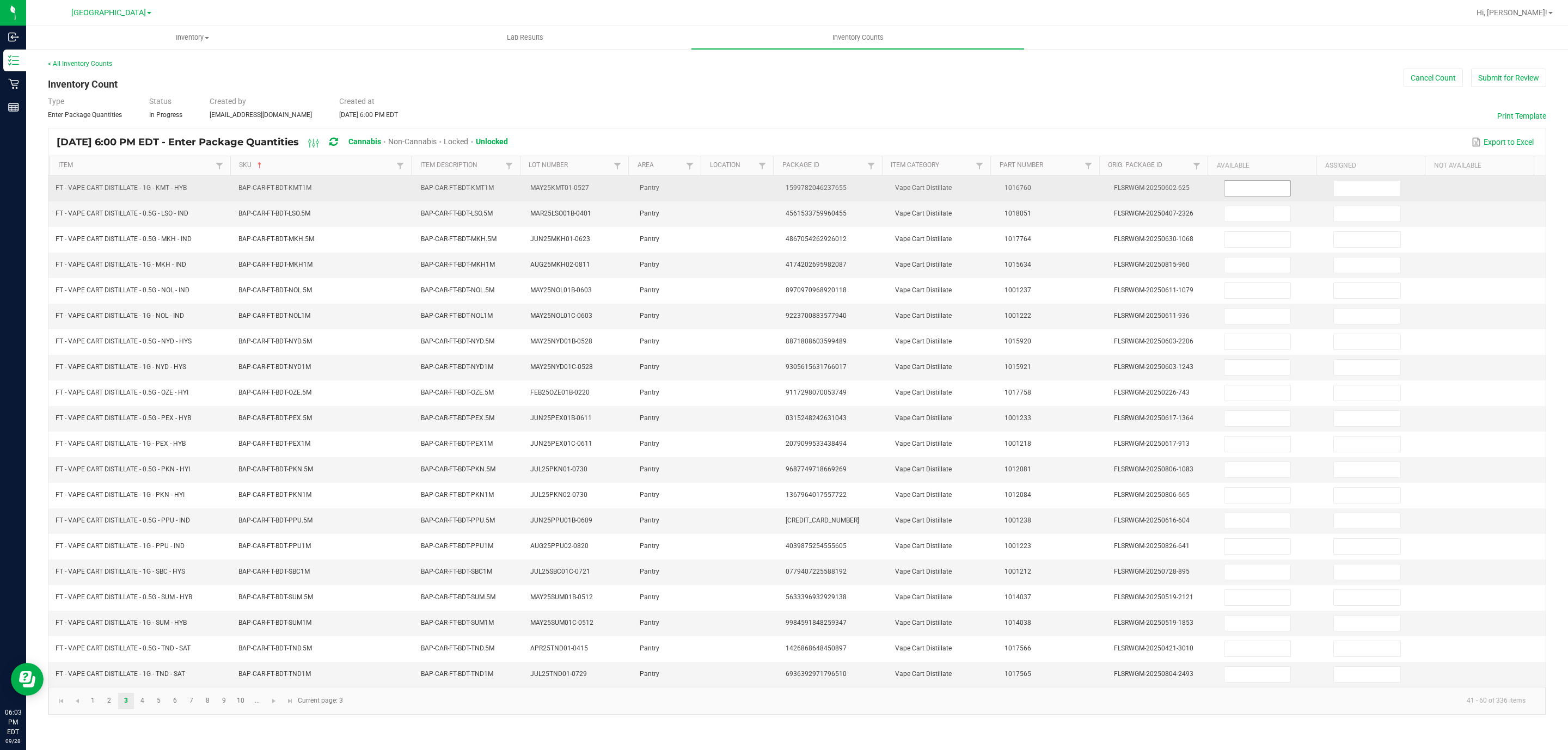
click at [1240, 194] on input at bounding box center [1257, 189] width 66 height 15
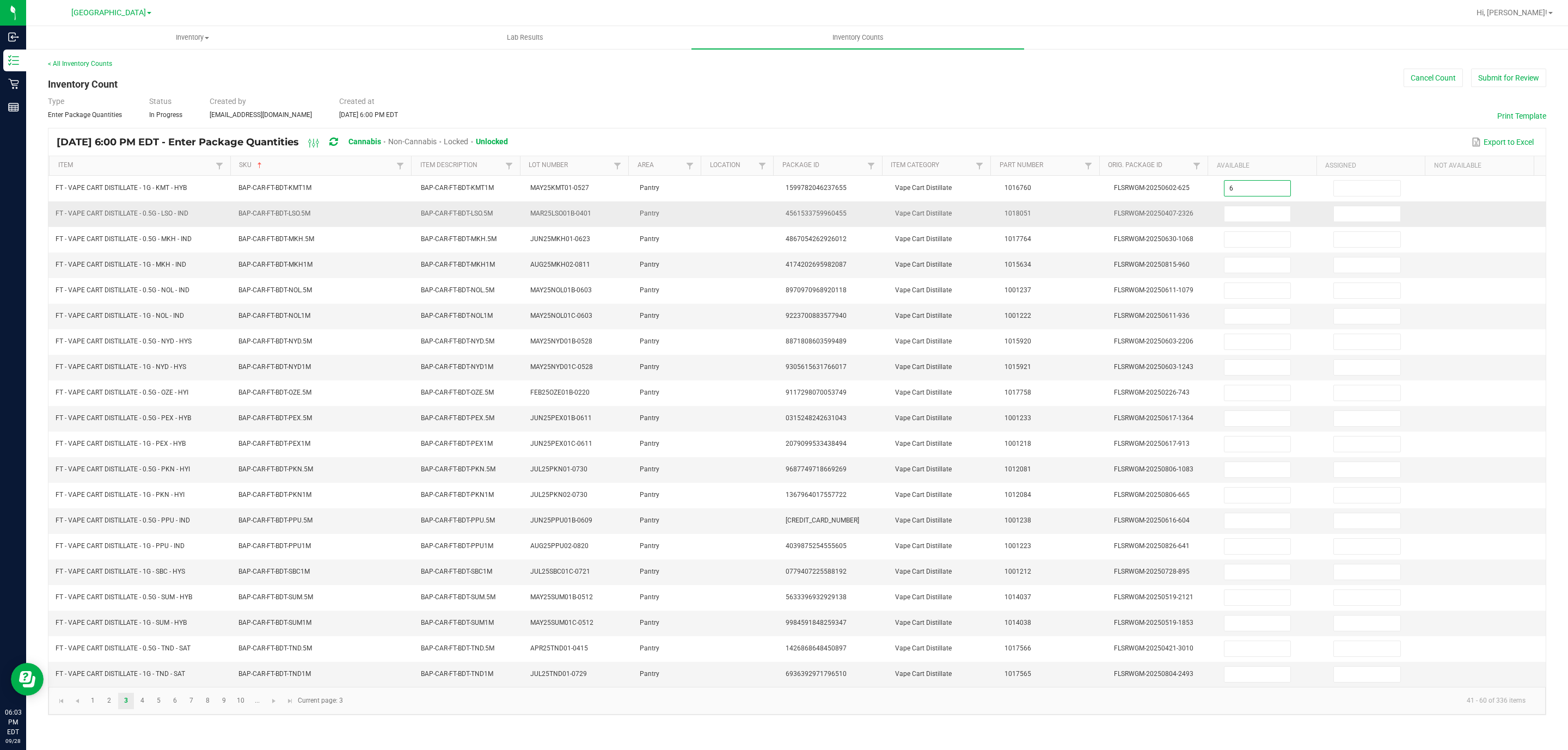
type input "6"
type input "0"
type input "4"
type input "0"
type input "3"
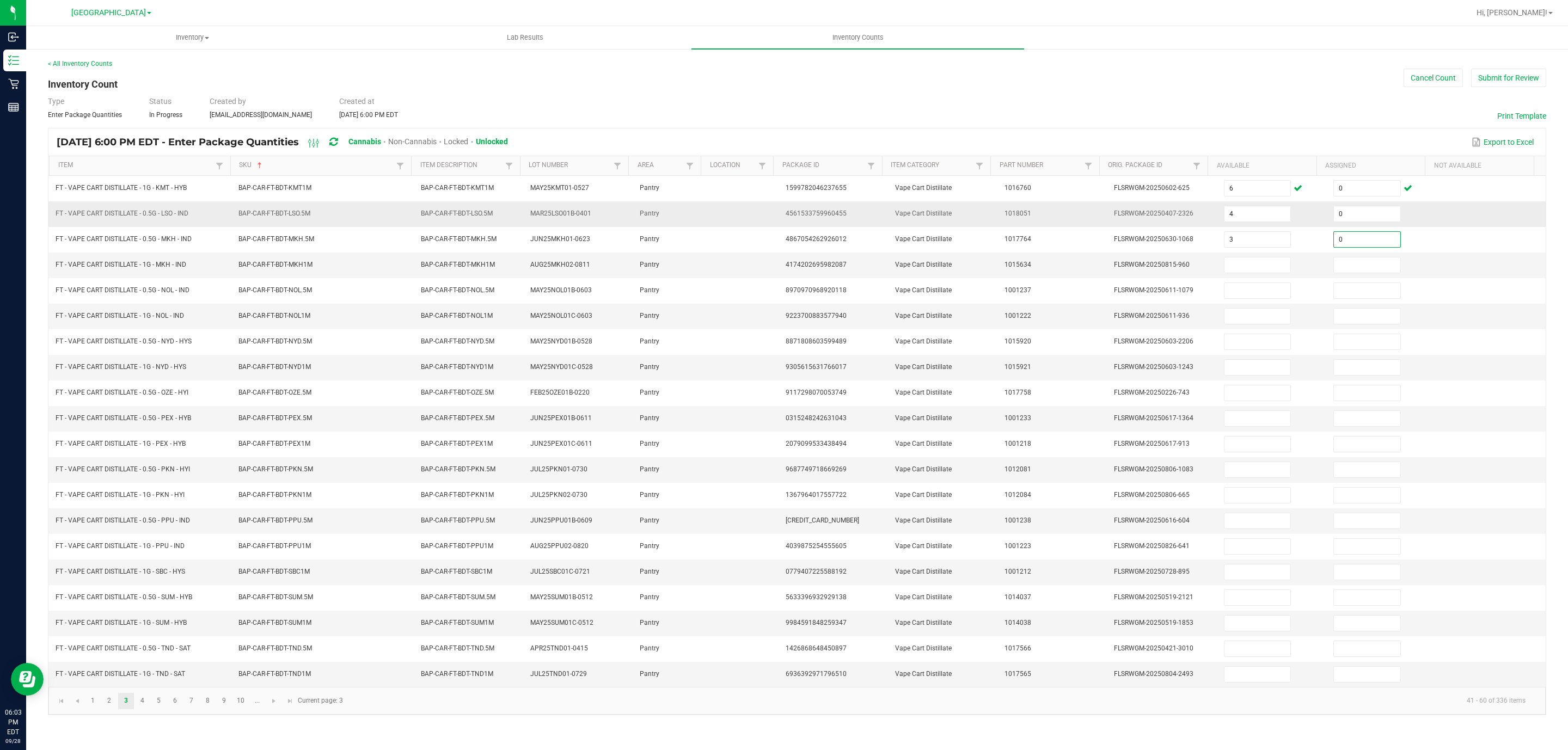
type input "0"
type input "8"
type input "0"
type input "4"
type input "0"
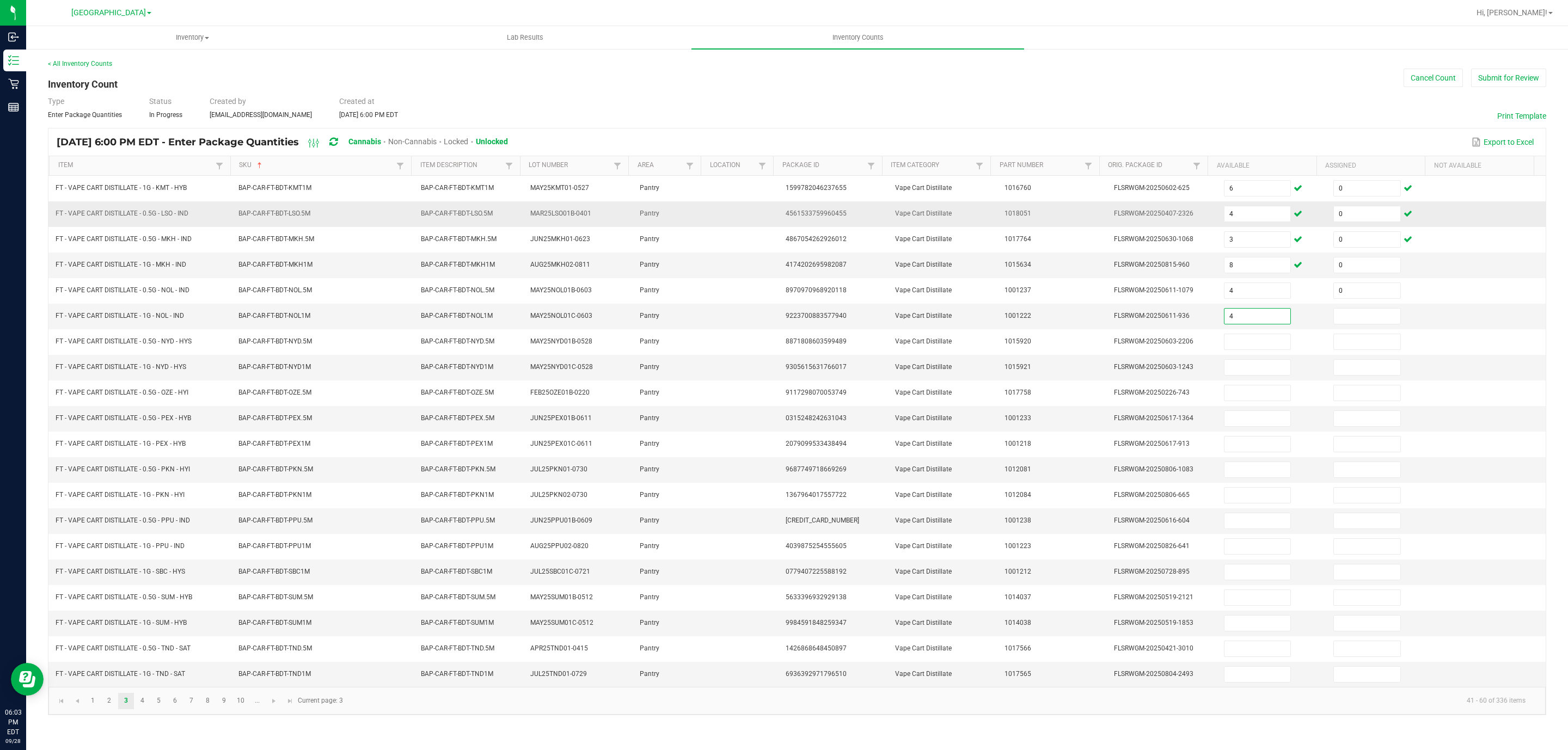
type input "4"
type input "0"
type input "2"
type input "0"
type input "6"
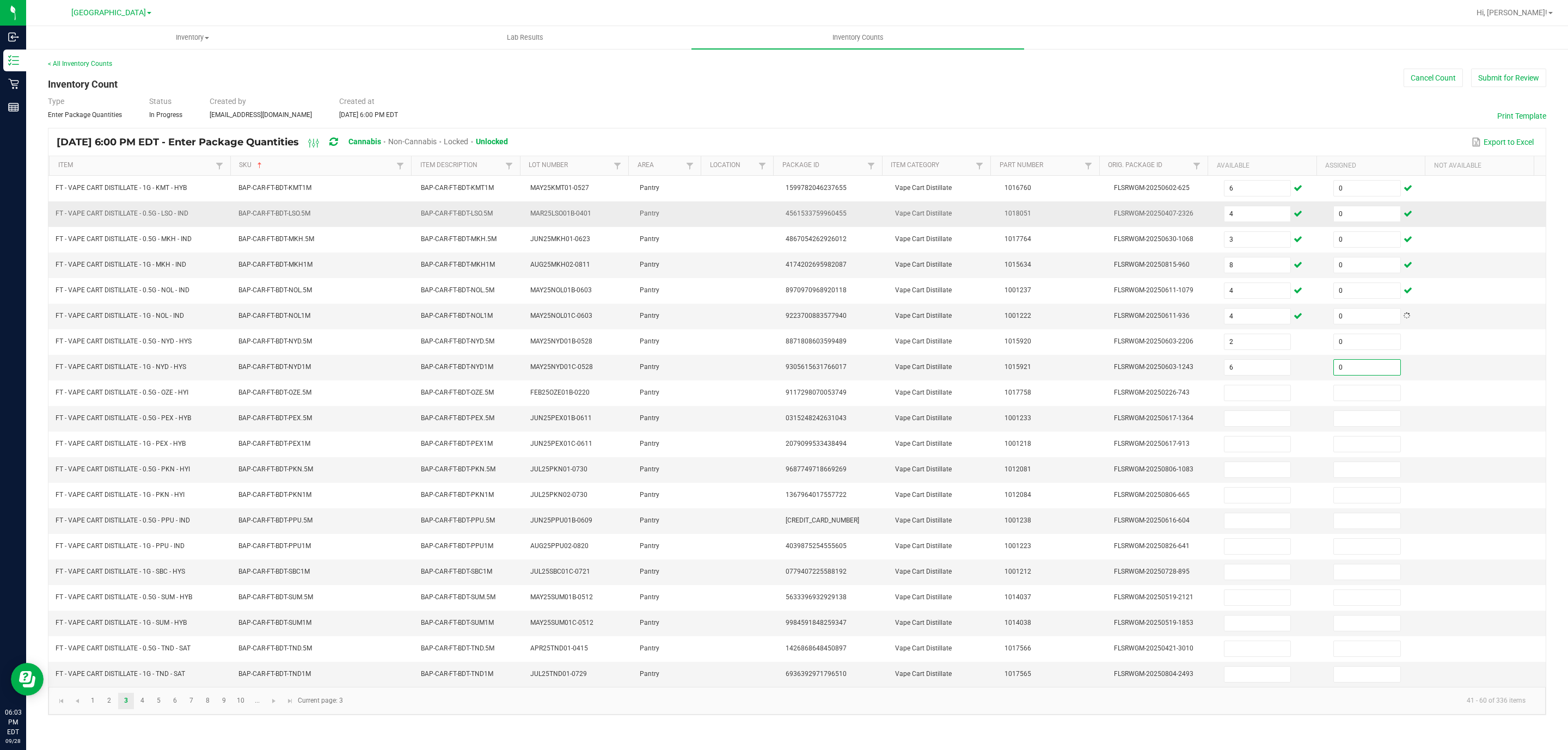
type input "0"
type input "3"
type input "0"
type input "12"
type input "0"
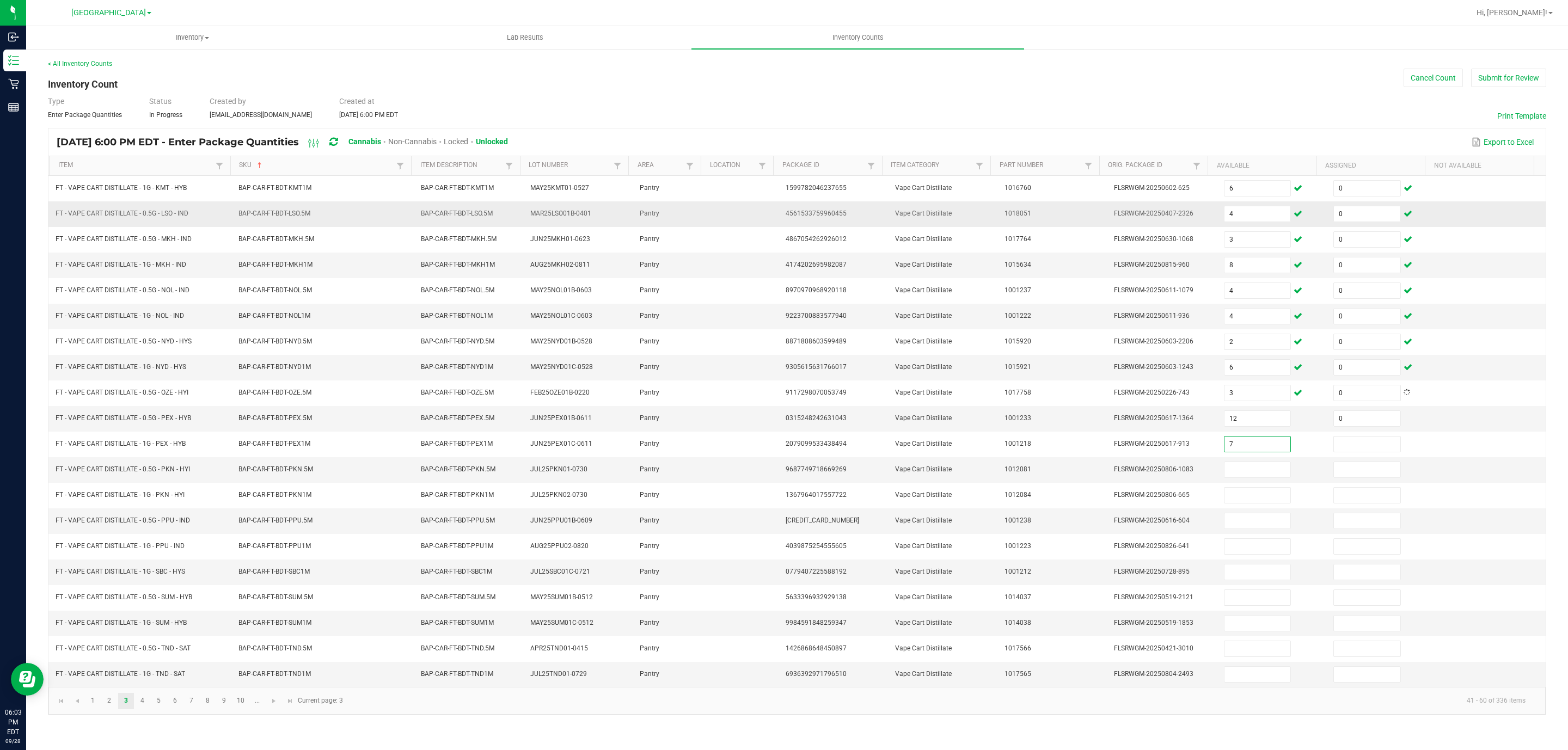
type input "7"
type input "0"
type input "8"
type input "0"
type input "2"
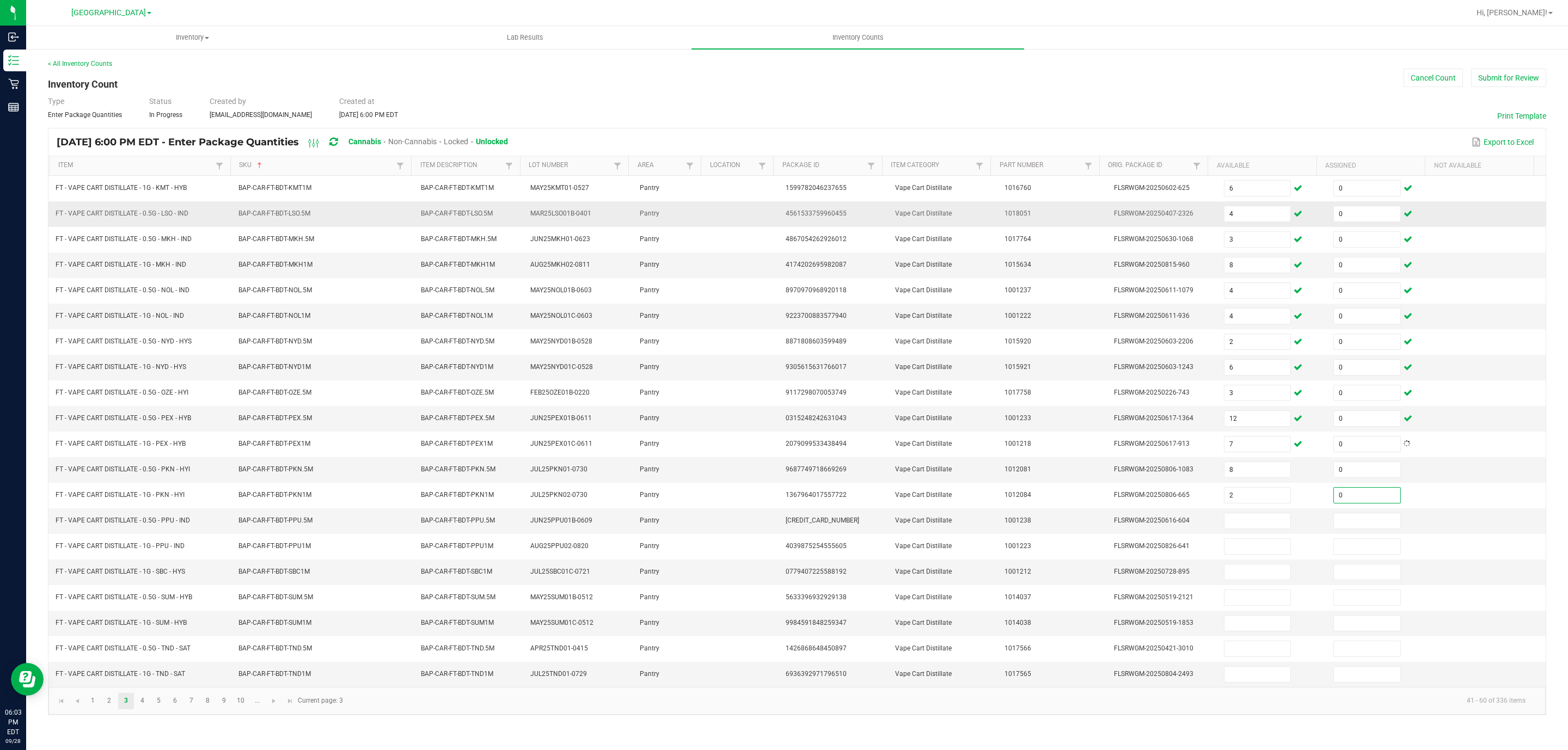
type input "0"
type input "2"
type input "0"
type input "7"
type input "0"
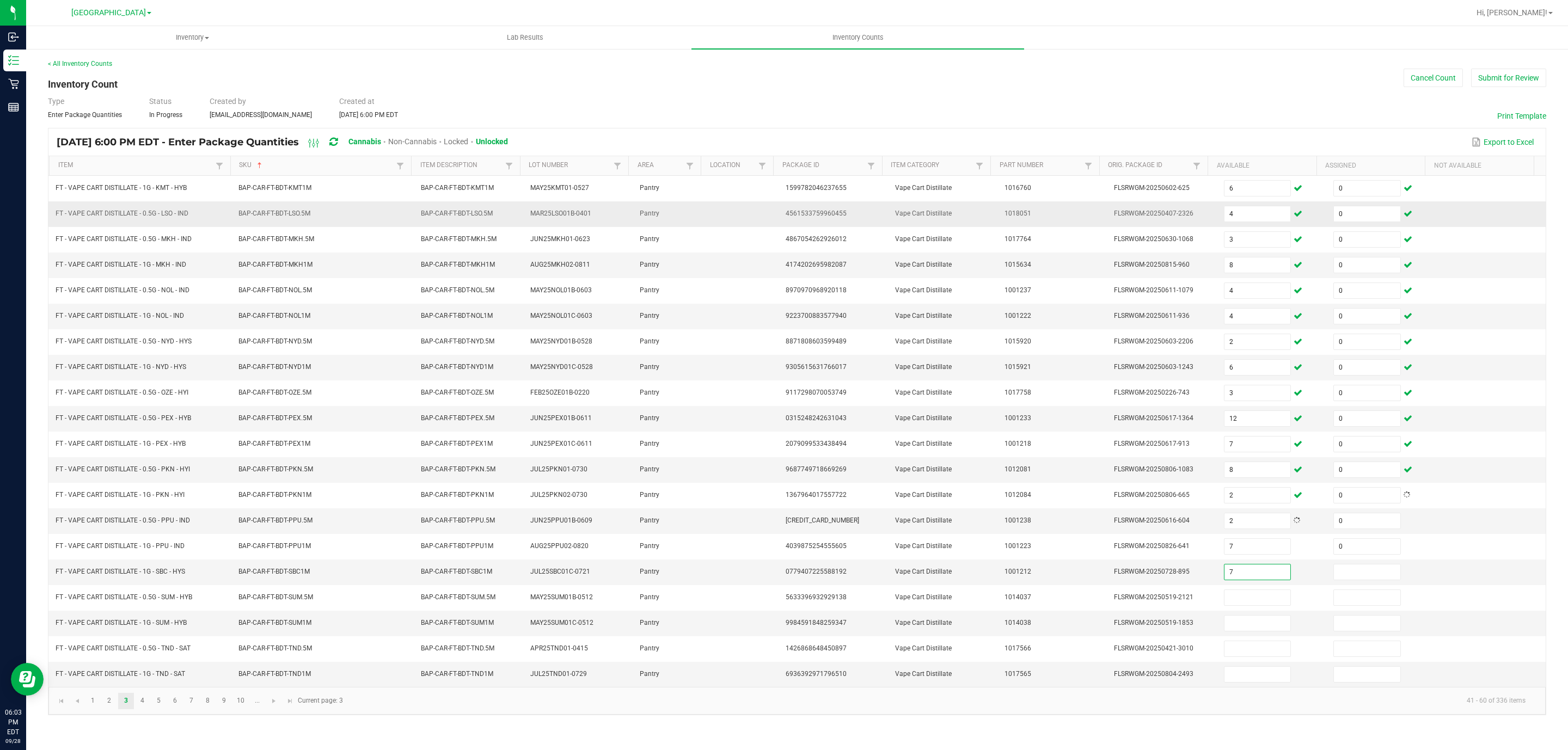
type input "7"
type input "0"
type input "9"
type input "0"
type input "3"
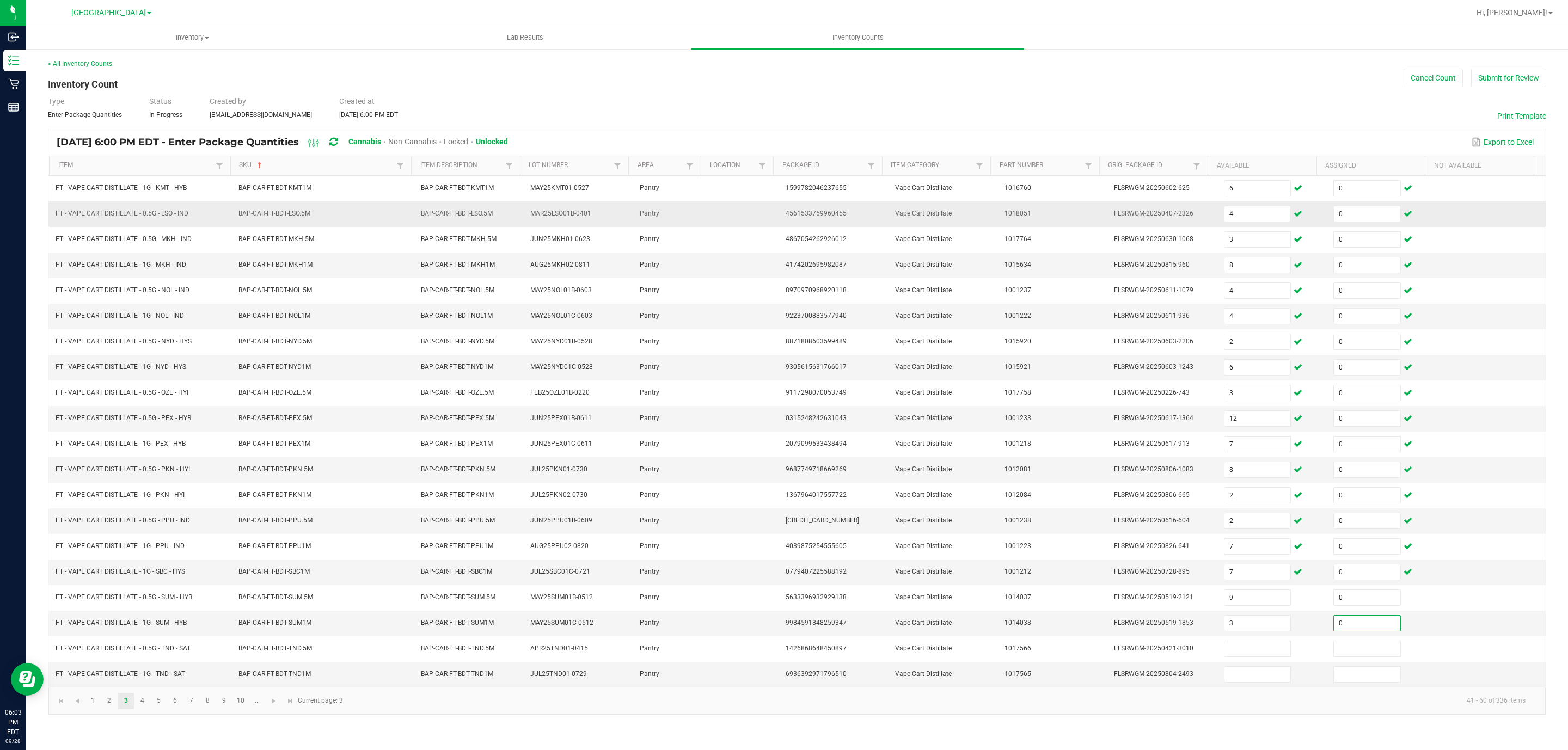
type input "0"
type input "6"
type input "0"
type input "11"
click at [141, 710] on link "4" at bounding box center [142, 701] width 15 height 16
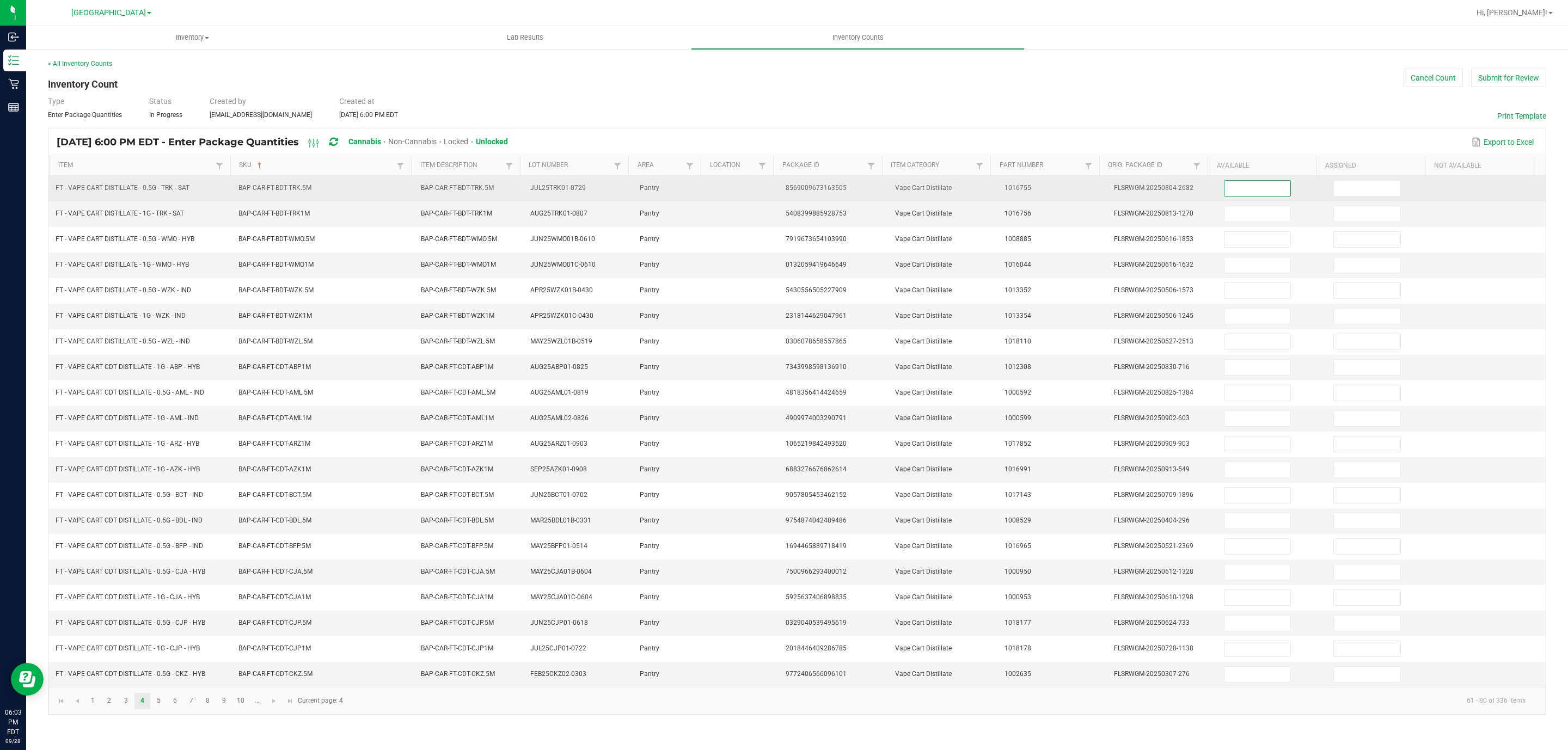
click at [1251, 192] on input at bounding box center [1257, 189] width 66 height 15
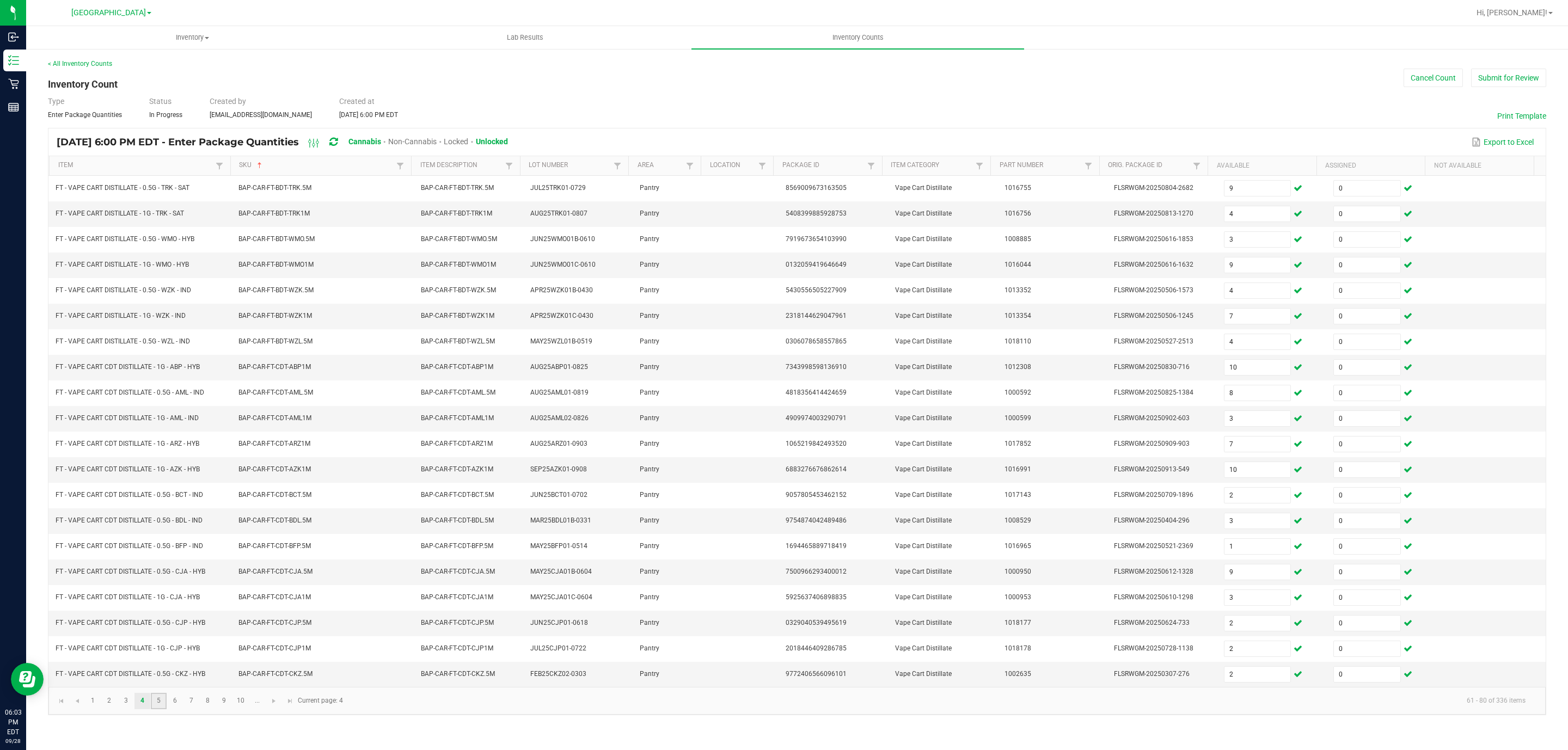
click at [162, 710] on link "5" at bounding box center [159, 701] width 15 height 16
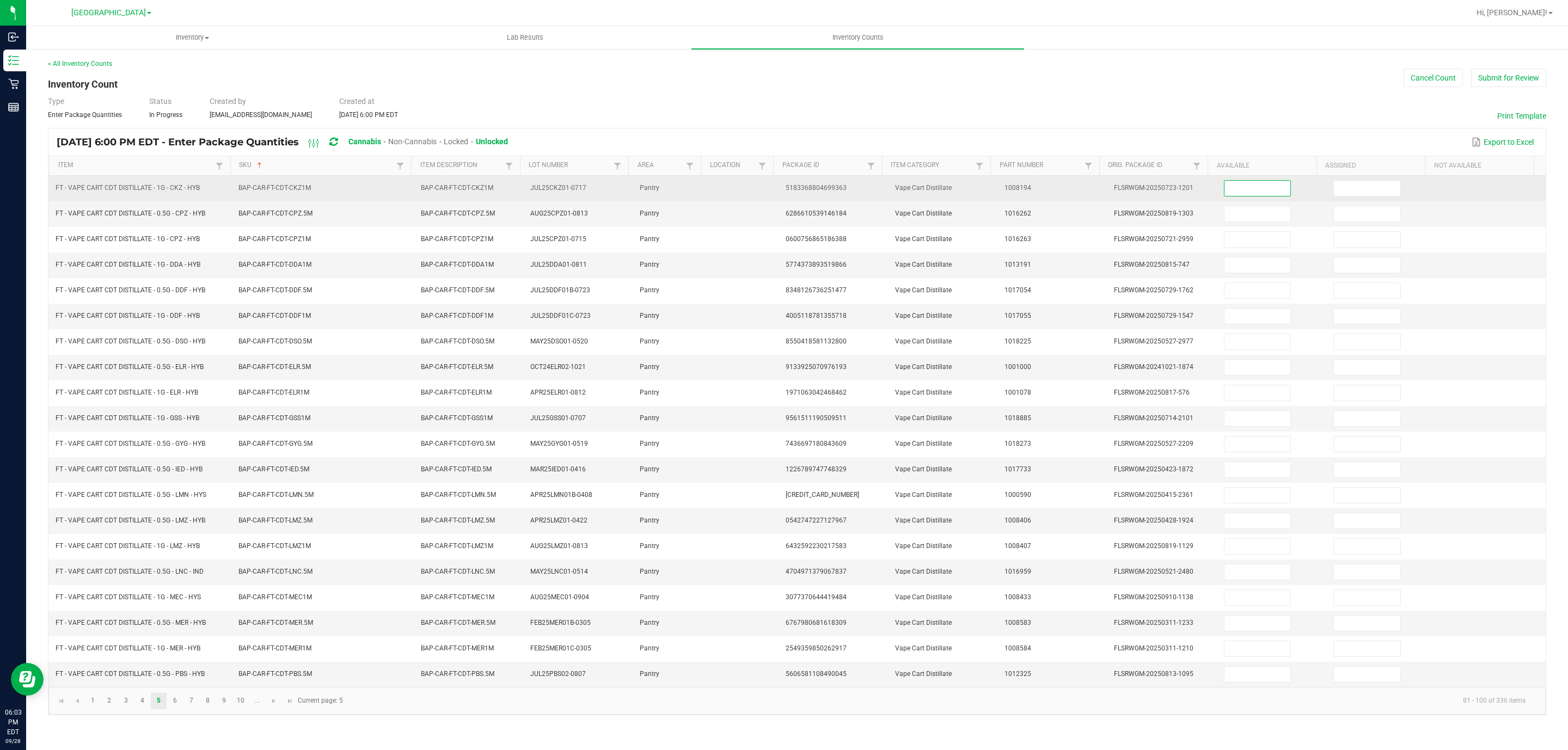
click at [1240, 188] on input at bounding box center [1257, 189] width 66 height 15
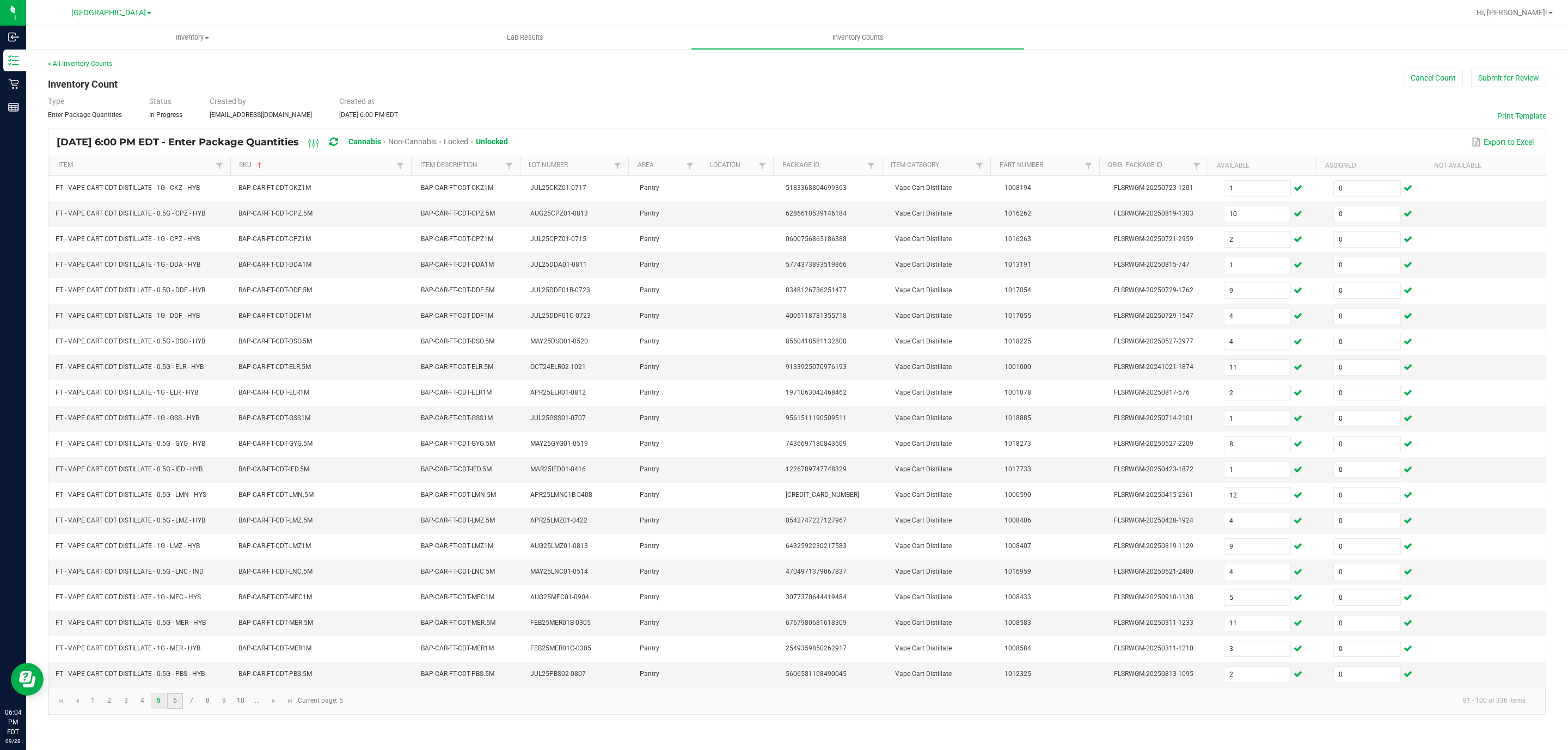
click at [173, 710] on link "6" at bounding box center [175, 701] width 15 height 16
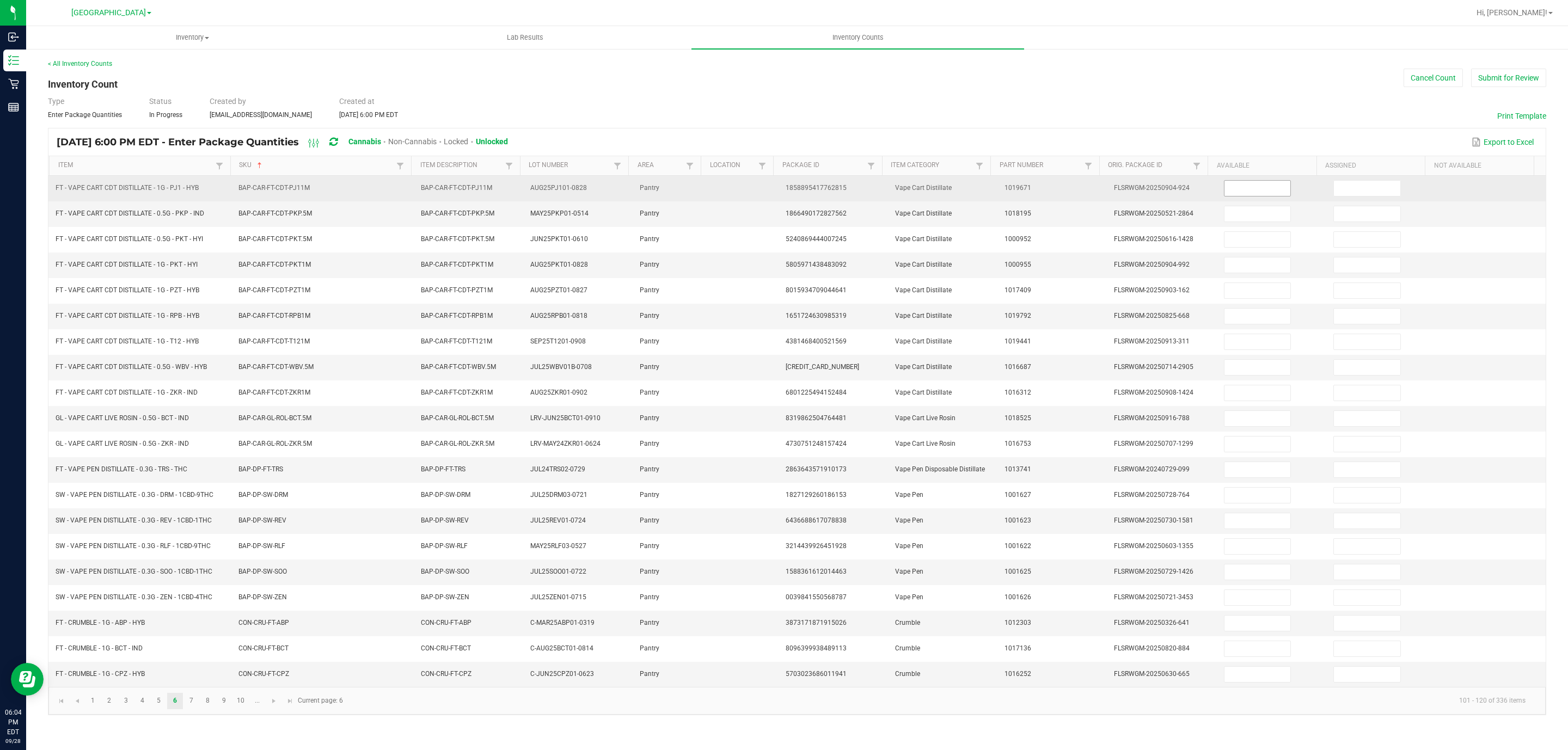
click at [1245, 188] on input at bounding box center [1257, 189] width 66 height 15
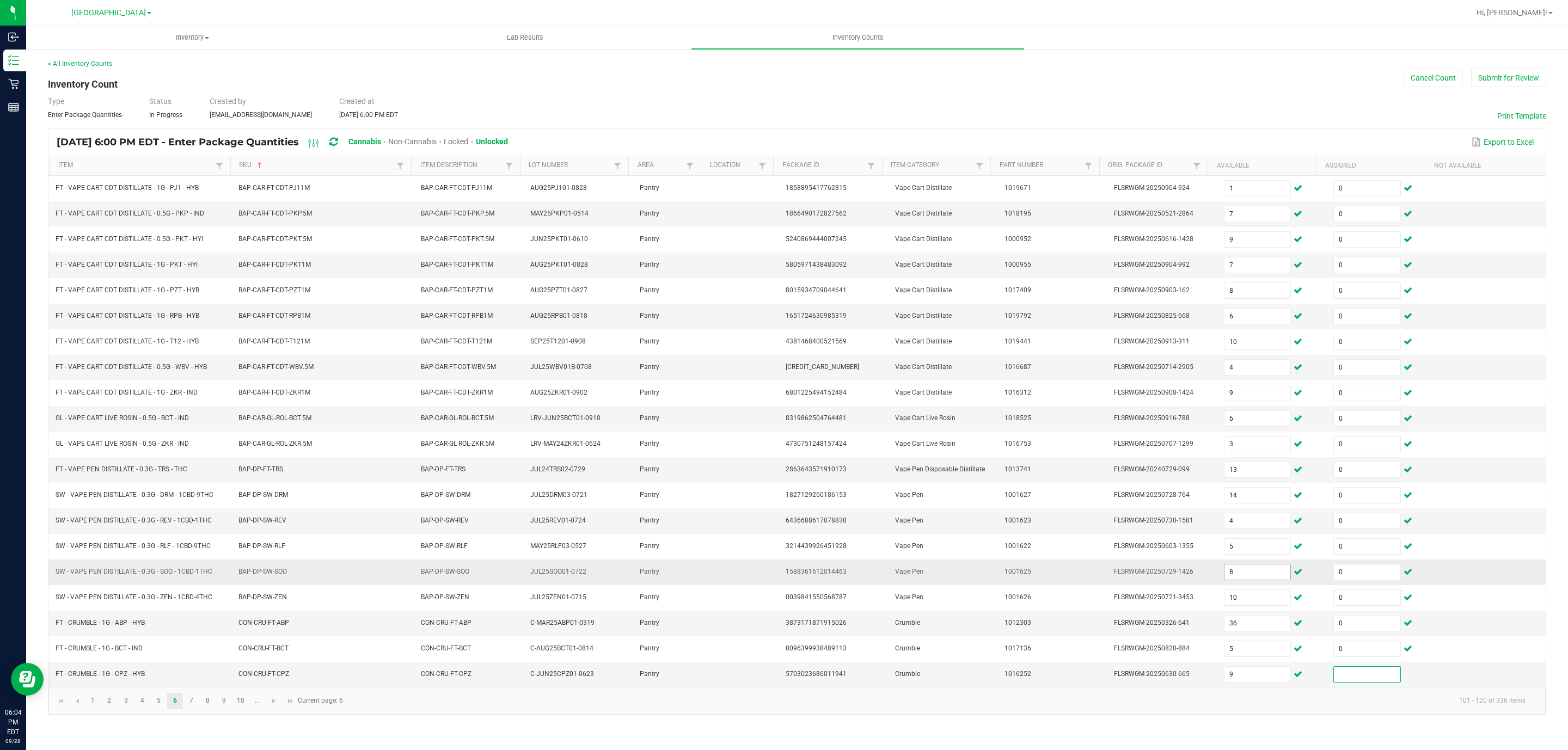
click at [1245, 580] on input "8" at bounding box center [1257, 572] width 66 height 15
click at [190, 710] on link "7" at bounding box center [192, 701] width 15 height 16
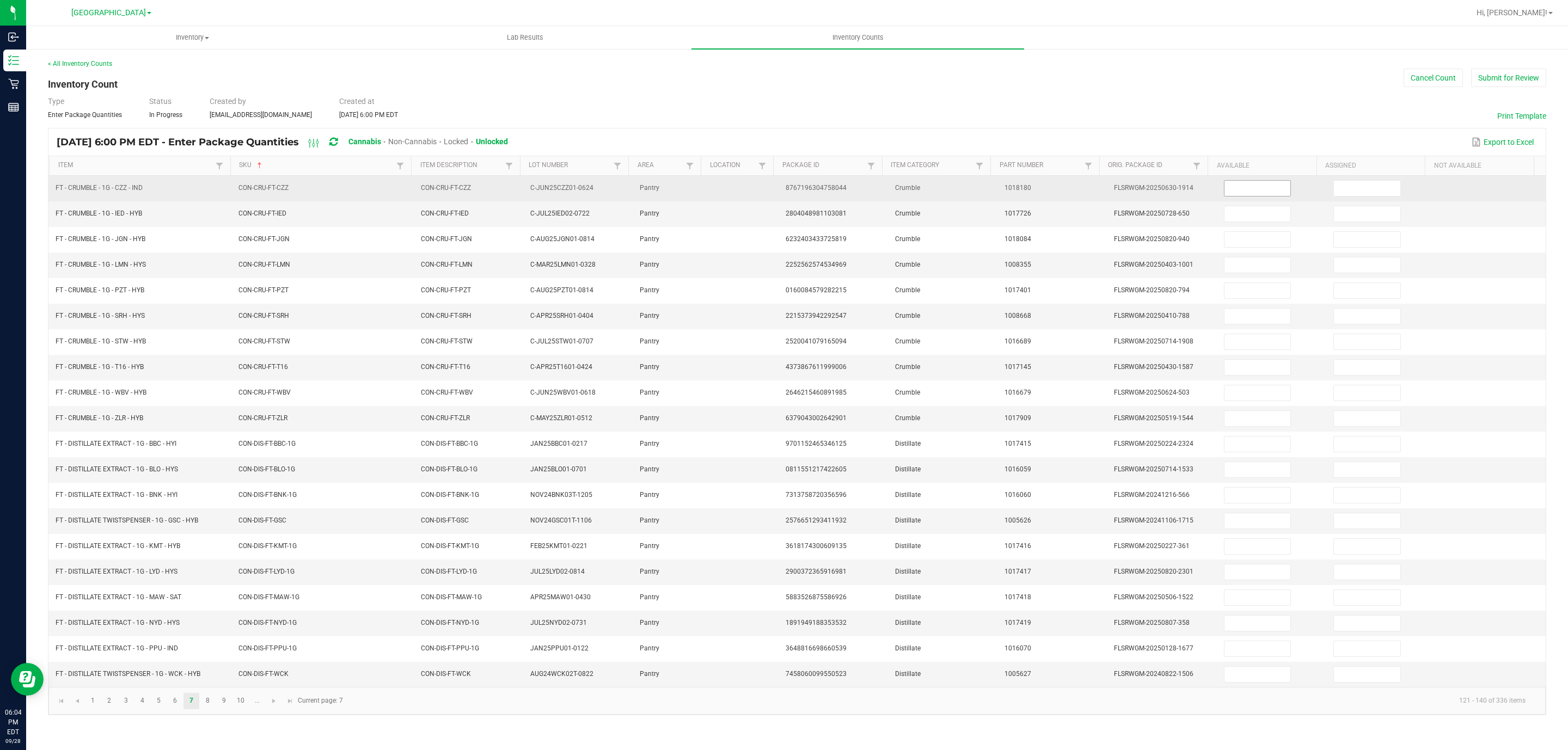
click at [1232, 180] on span at bounding box center [1257, 188] width 67 height 16
click at [1225, 194] on input at bounding box center [1257, 189] width 66 height 15
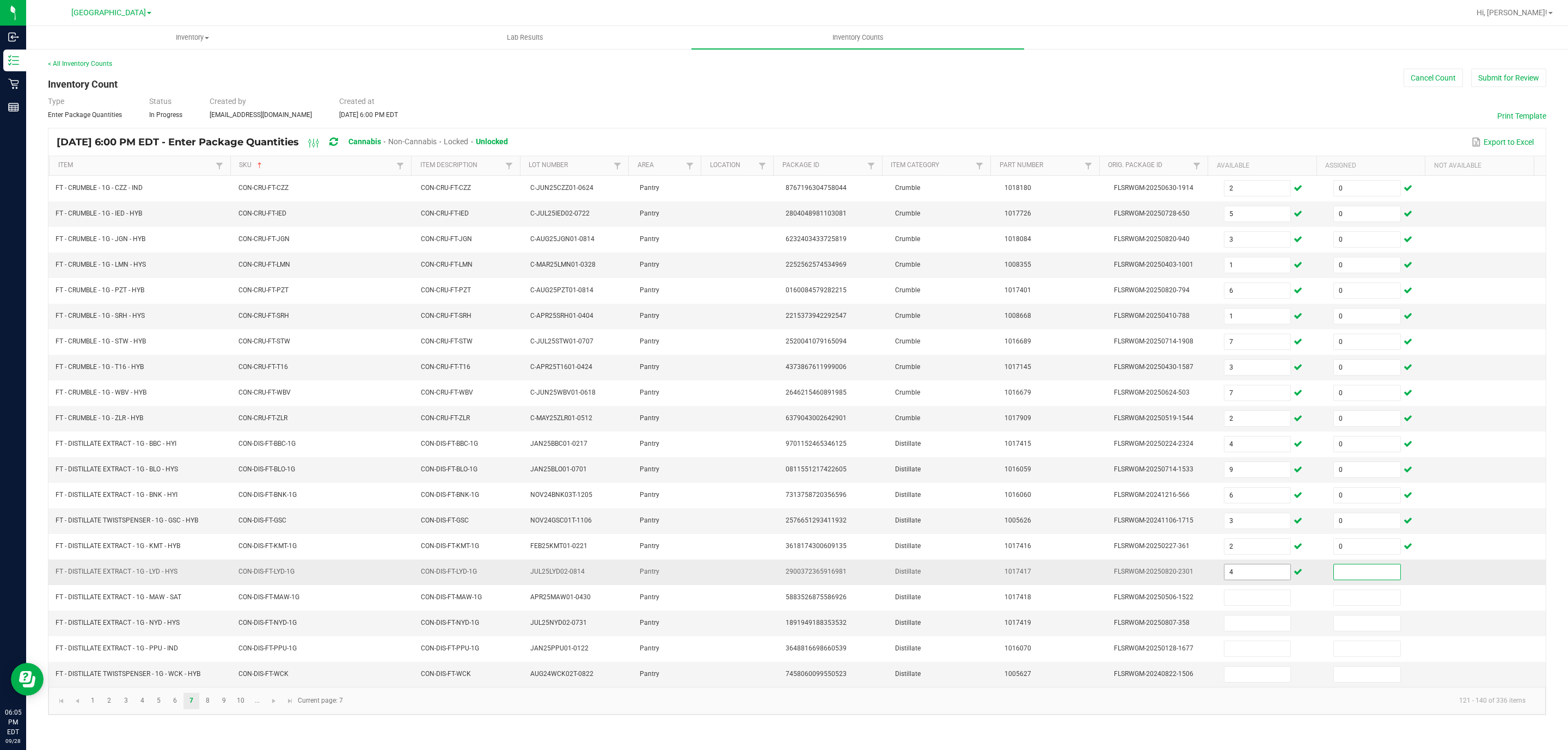
click at [1224, 580] on input "4" at bounding box center [1257, 572] width 66 height 15
click at [211, 710] on link "8" at bounding box center [208, 701] width 15 height 16
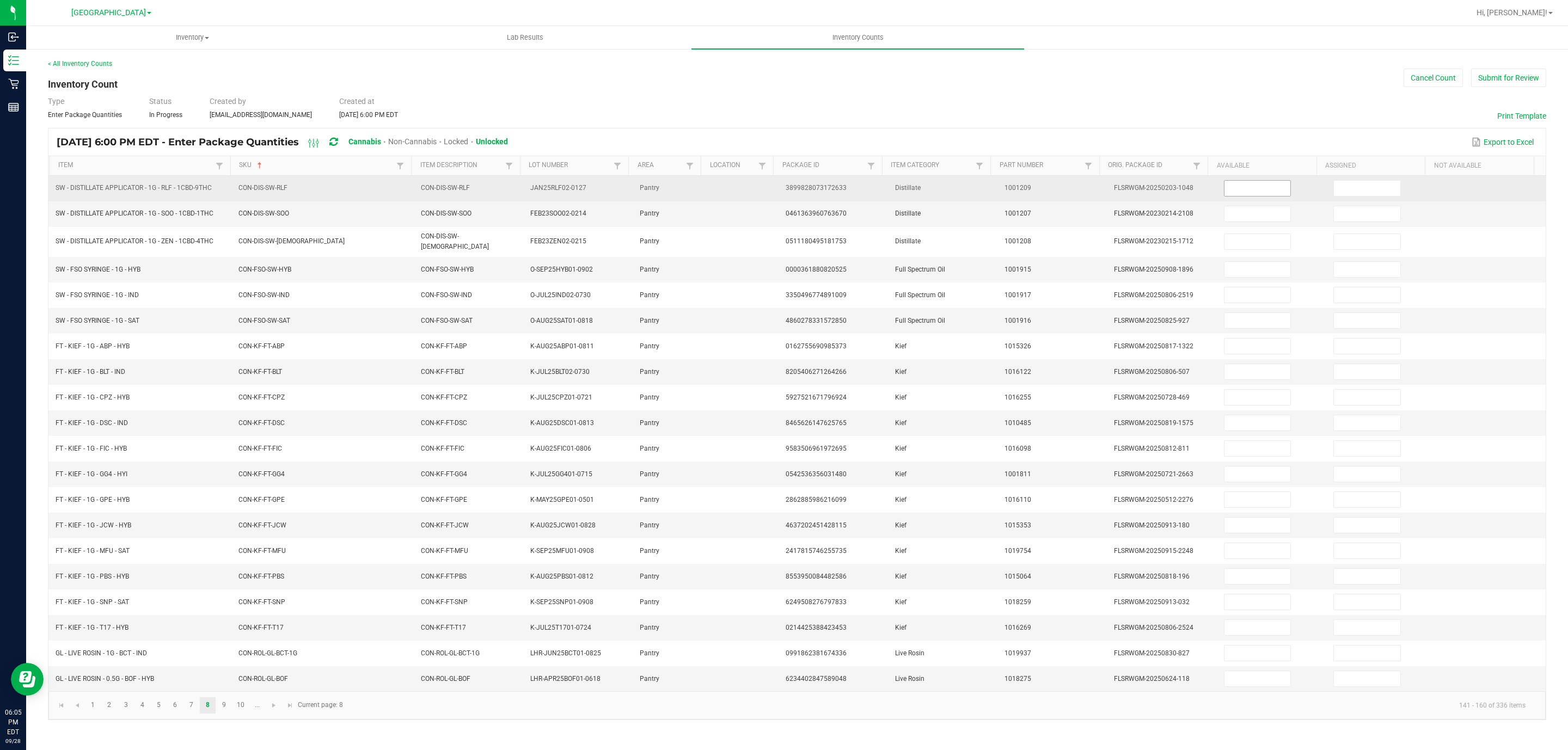
click at [1247, 191] on input at bounding box center [1257, 189] width 66 height 15
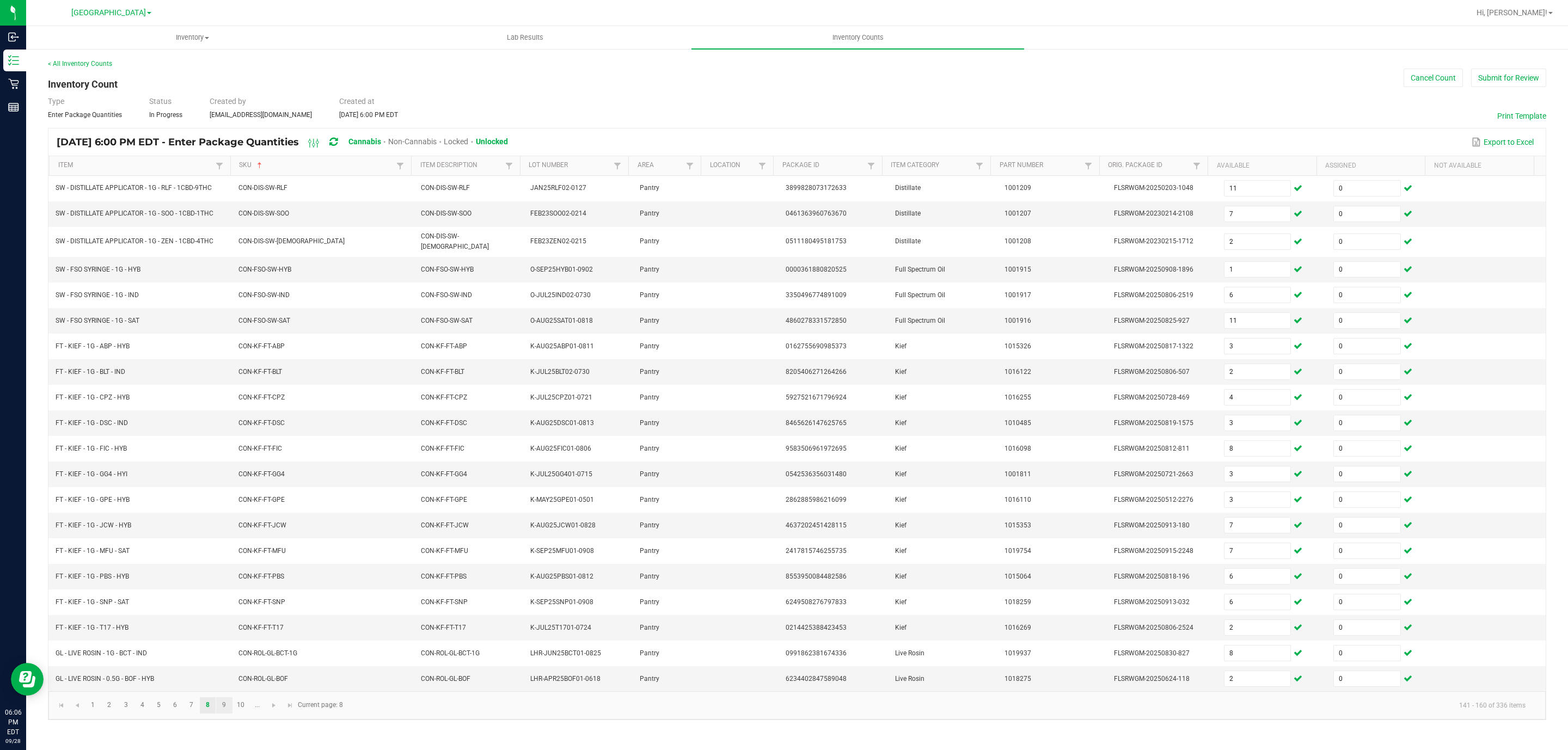
click at [222, 713] on link "9" at bounding box center [223, 705] width 15 height 16
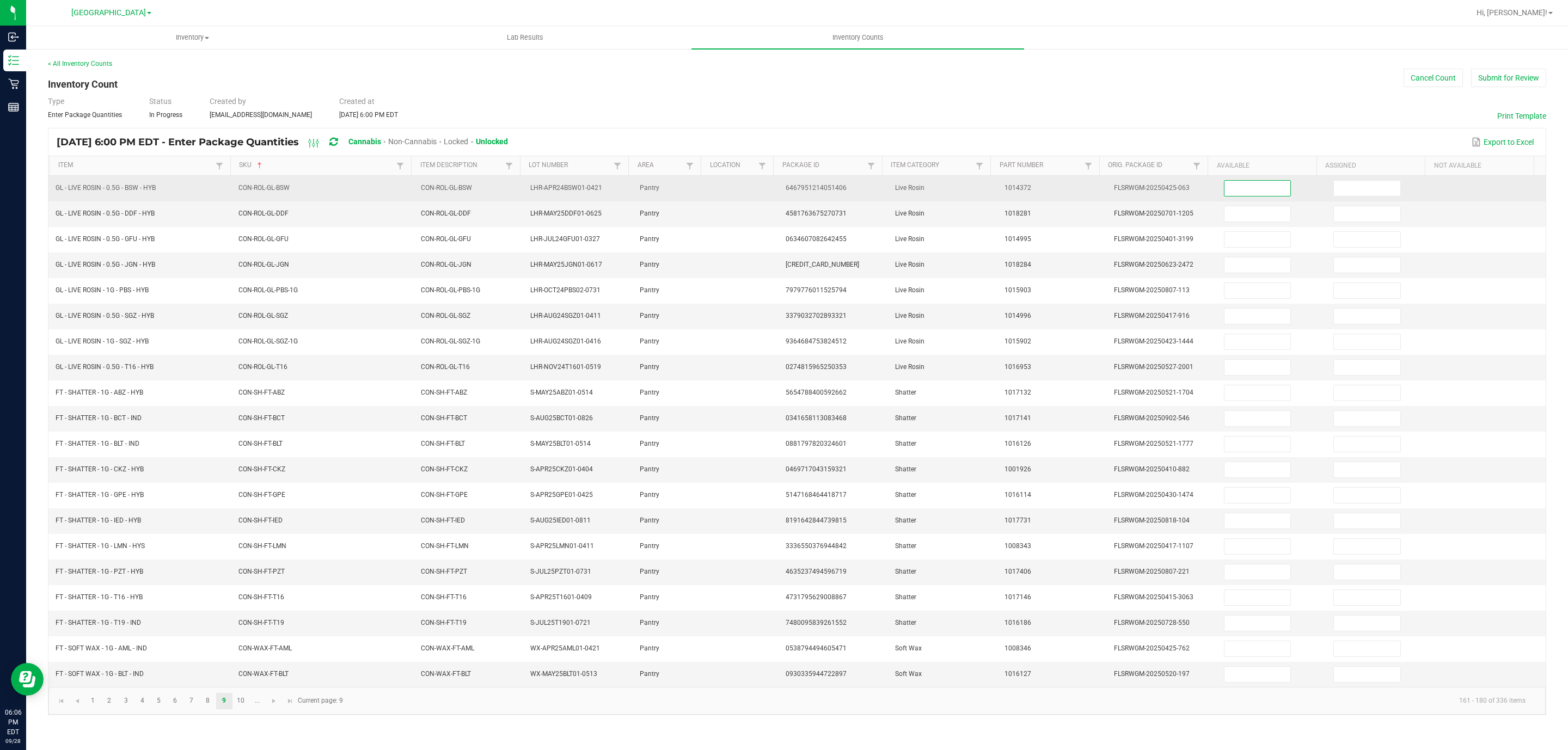
click at [1249, 194] on input at bounding box center [1257, 189] width 66 height 15
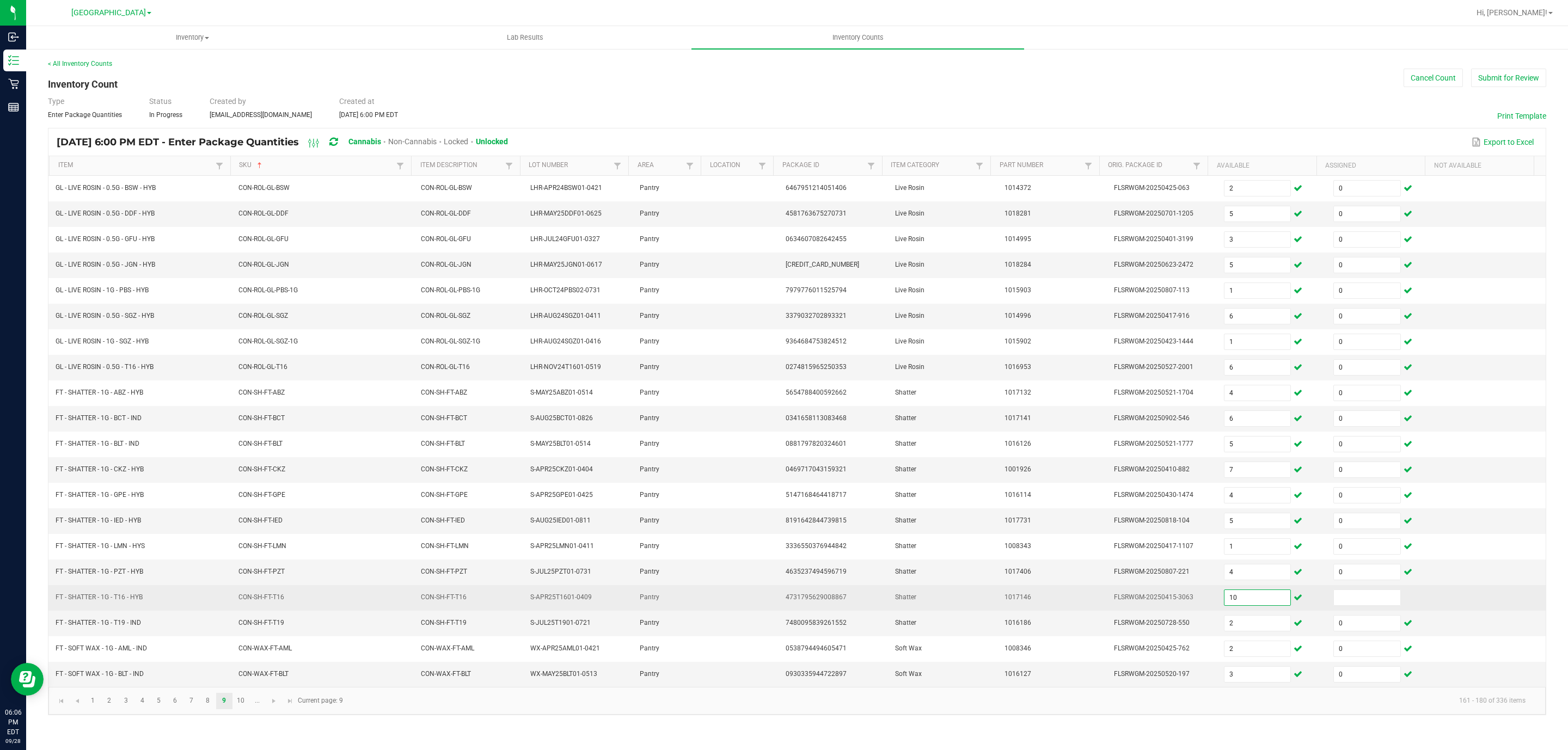
click at [1242, 606] on input "10" at bounding box center [1257, 598] width 66 height 15
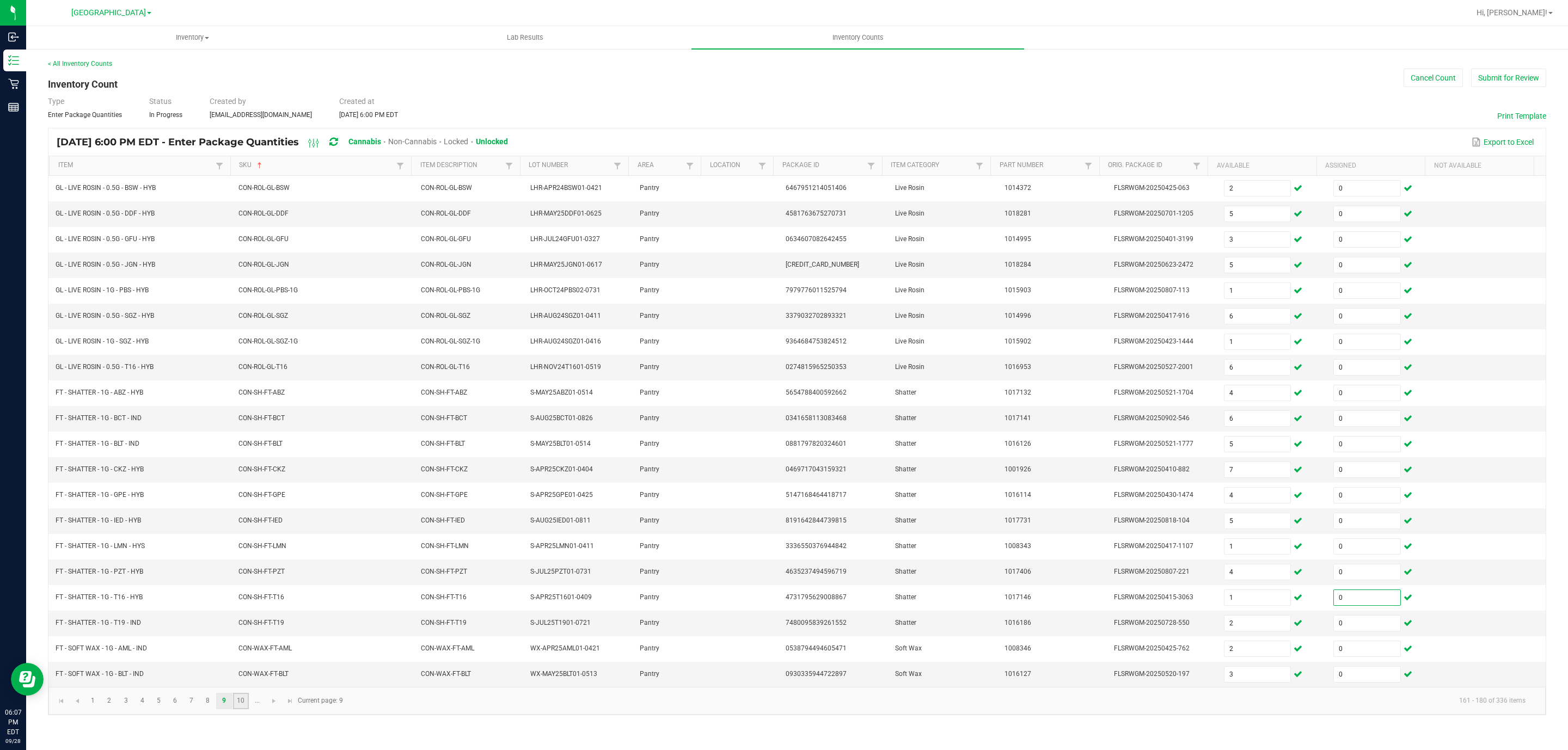
click at [238, 710] on link "10" at bounding box center [241, 701] width 15 height 16
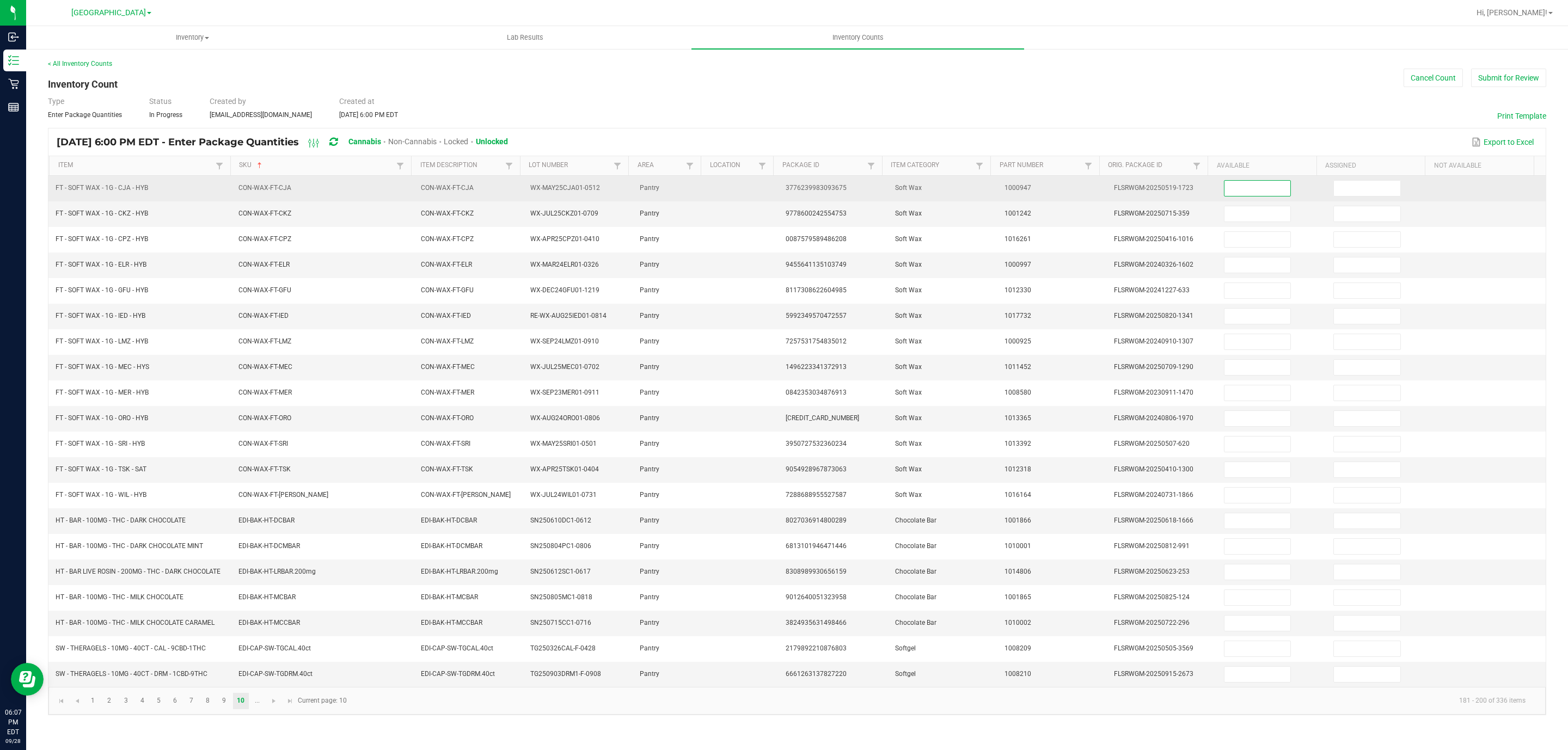
click at [1257, 186] on input at bounding box center [1257, 189] width 66 height 15
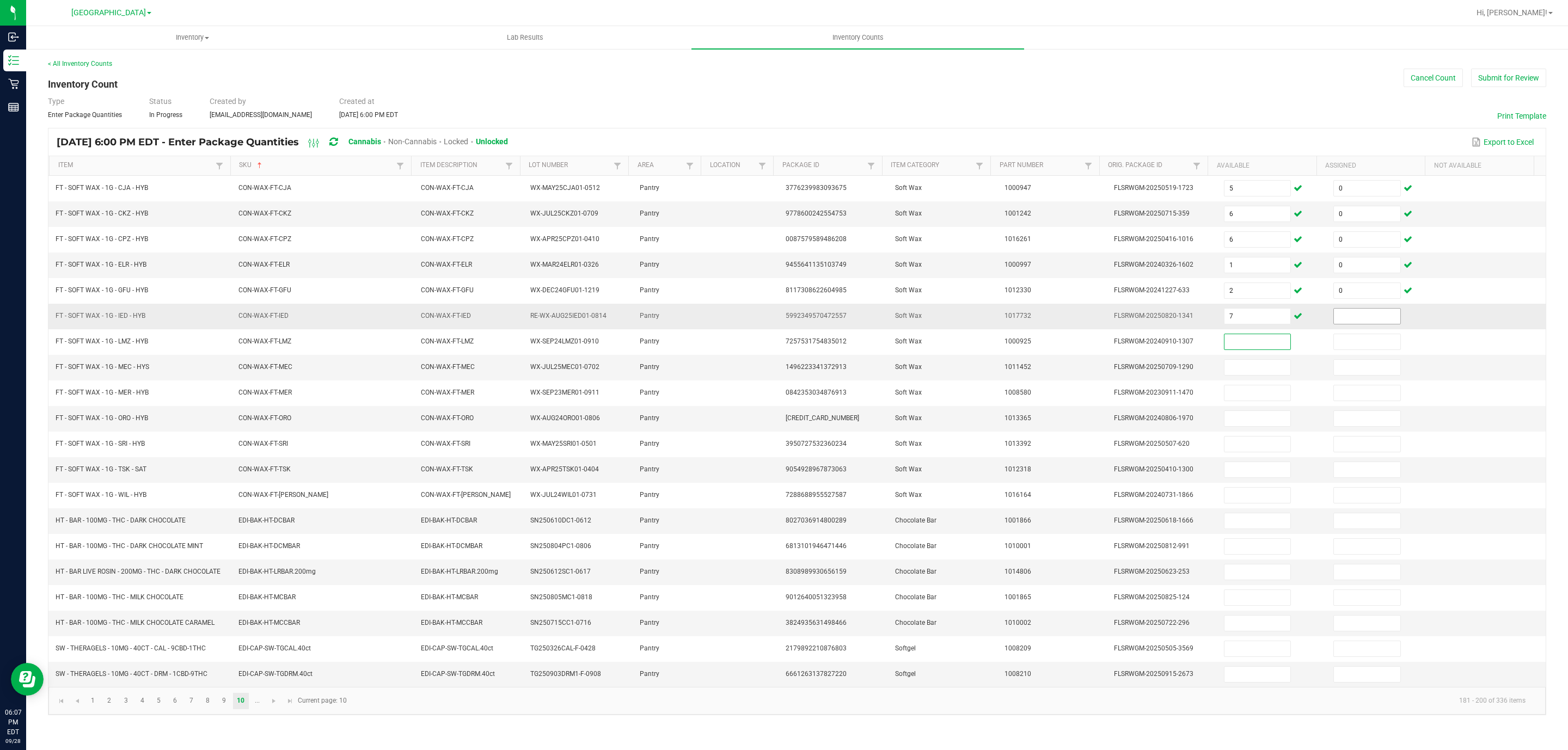
click at [1355, 319] on input at bounding box center [1366, 317] width 66 height 15
click at [1366, 324] on span at bounding box center [1367, 316] width 67 height 16
click at [1369, 323] on input at bounding box center [1366, 317] width 66 height 15
click at [1346, 319] on input at bounding box center [1366, 317] width 66 height 15
click at [272, 710] on link at bounding box center [274, 701] width 15 height 16
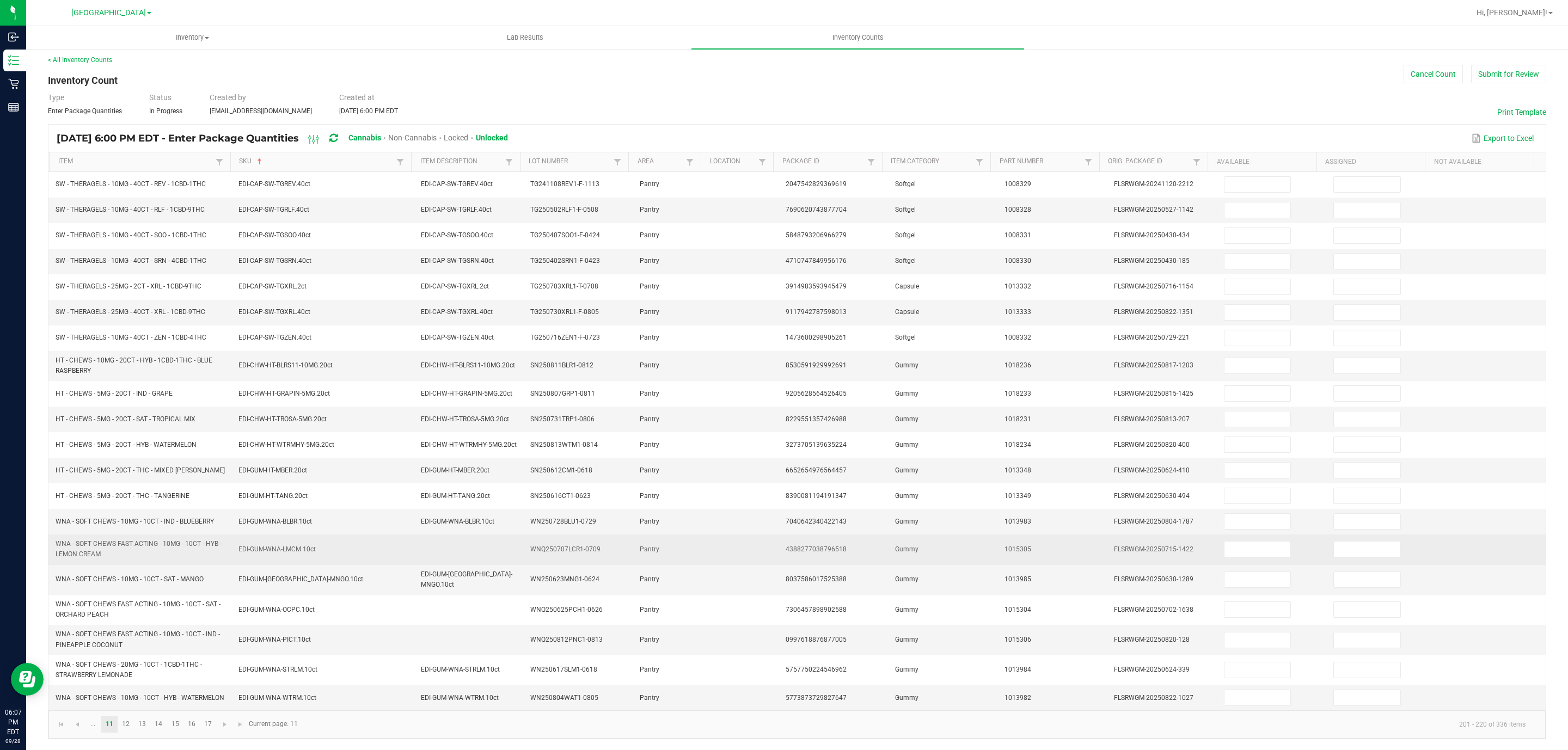
scroll to position [22, 0]
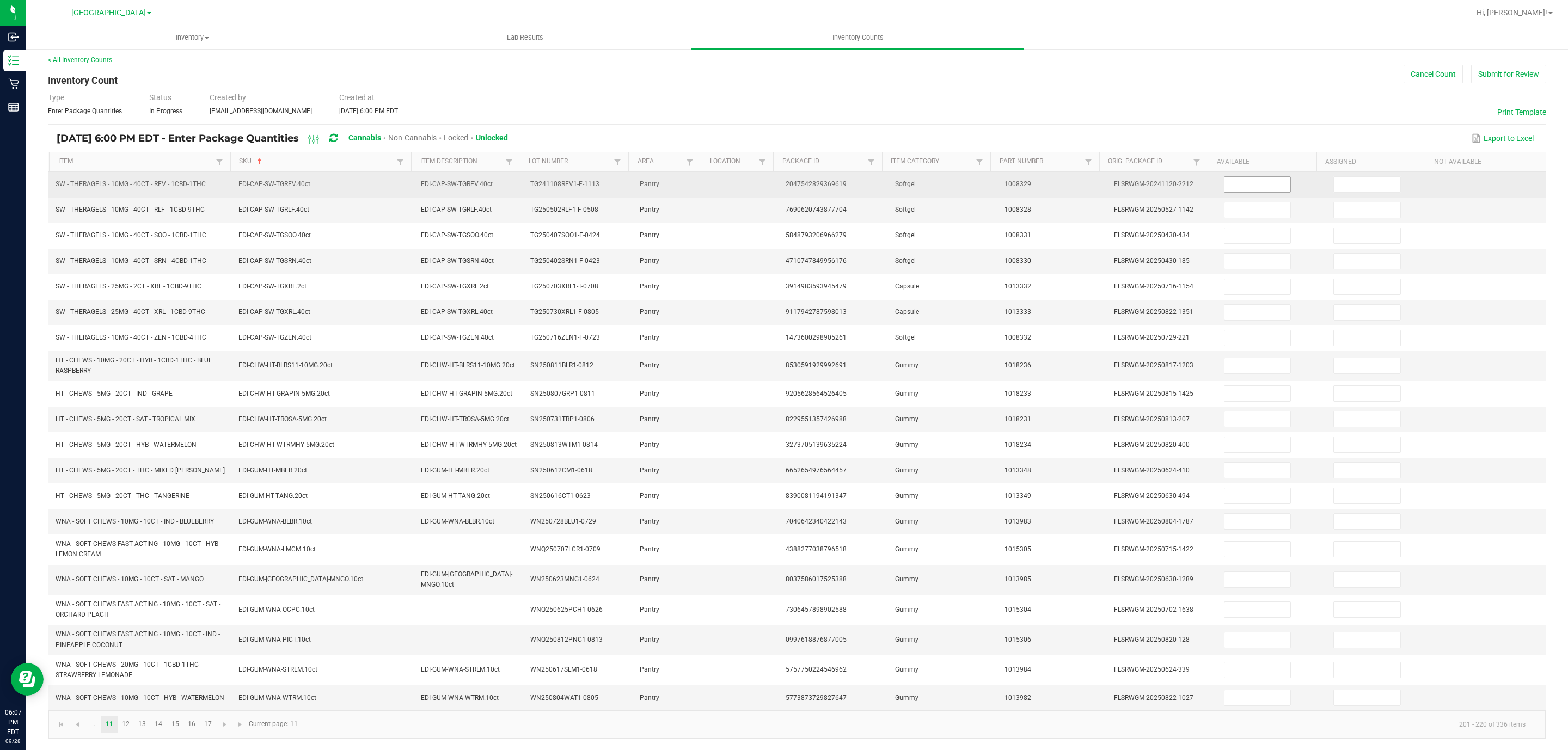
click at [1224, 177] on input at bounding box center [1257, 185] width 66 height 15
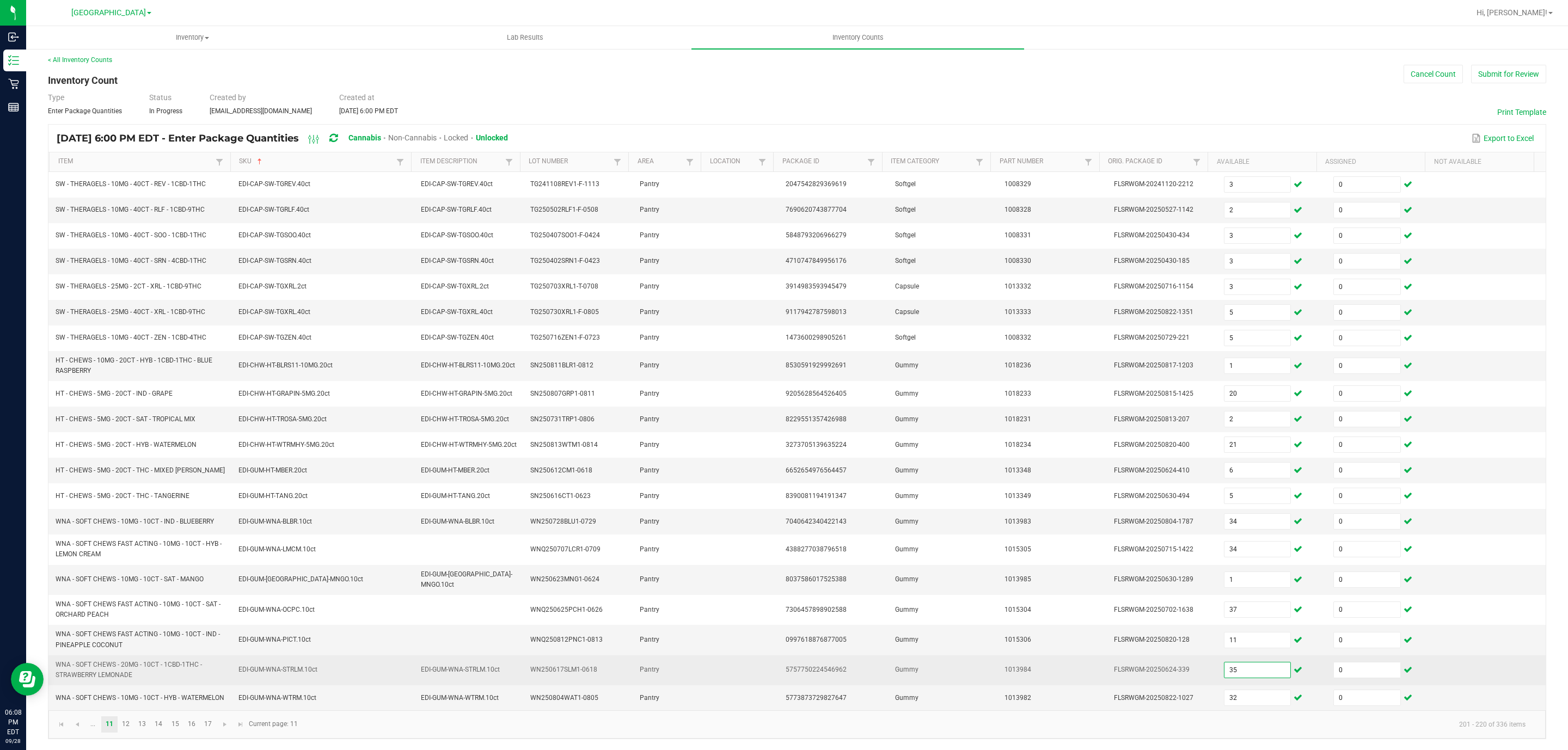
click at [1228, 662] on input "35" at bounding box center [1257, 670] width 66 height 15
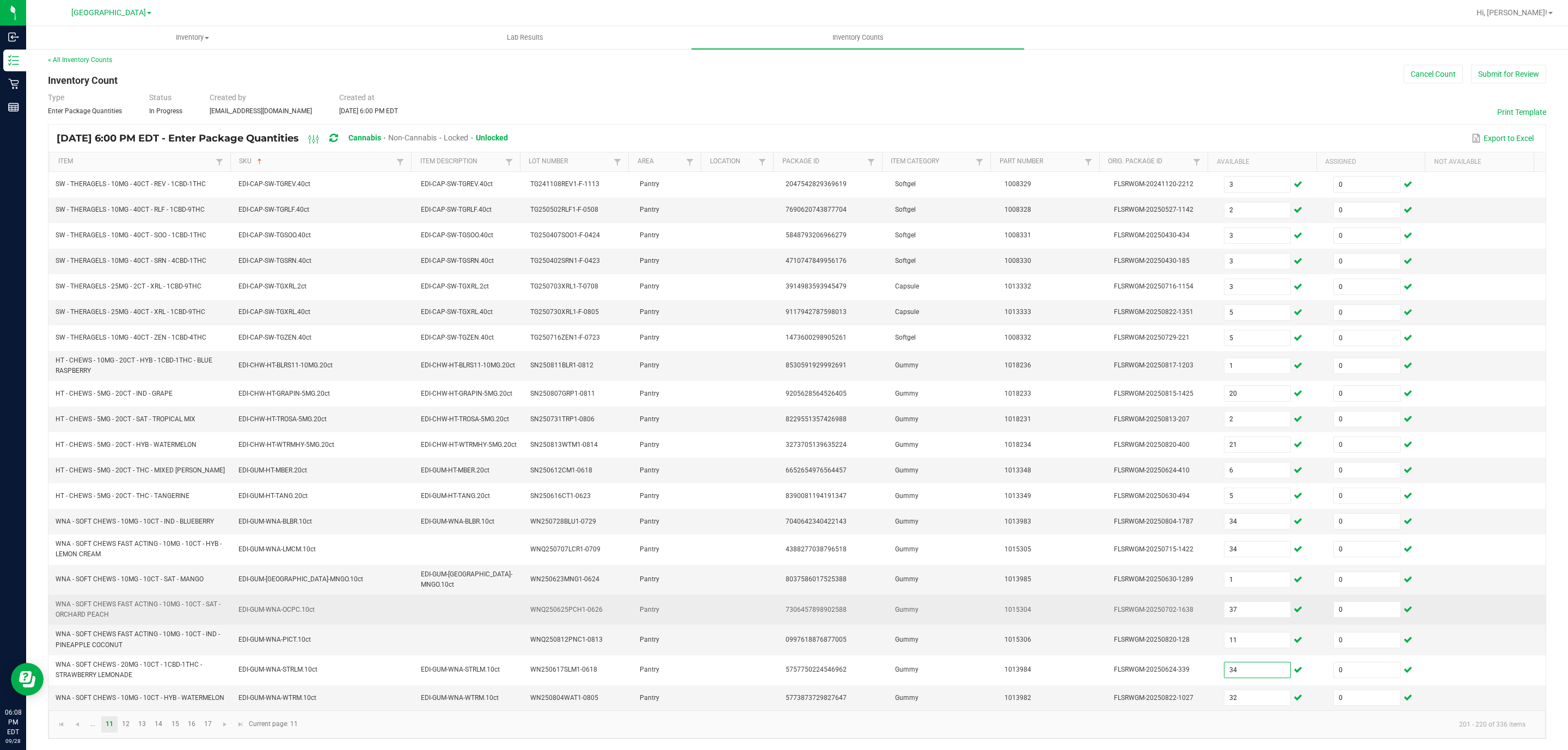
click at [825, 598] on td "7306457898902588" at bounding box center [834, 609] width 110 height 30
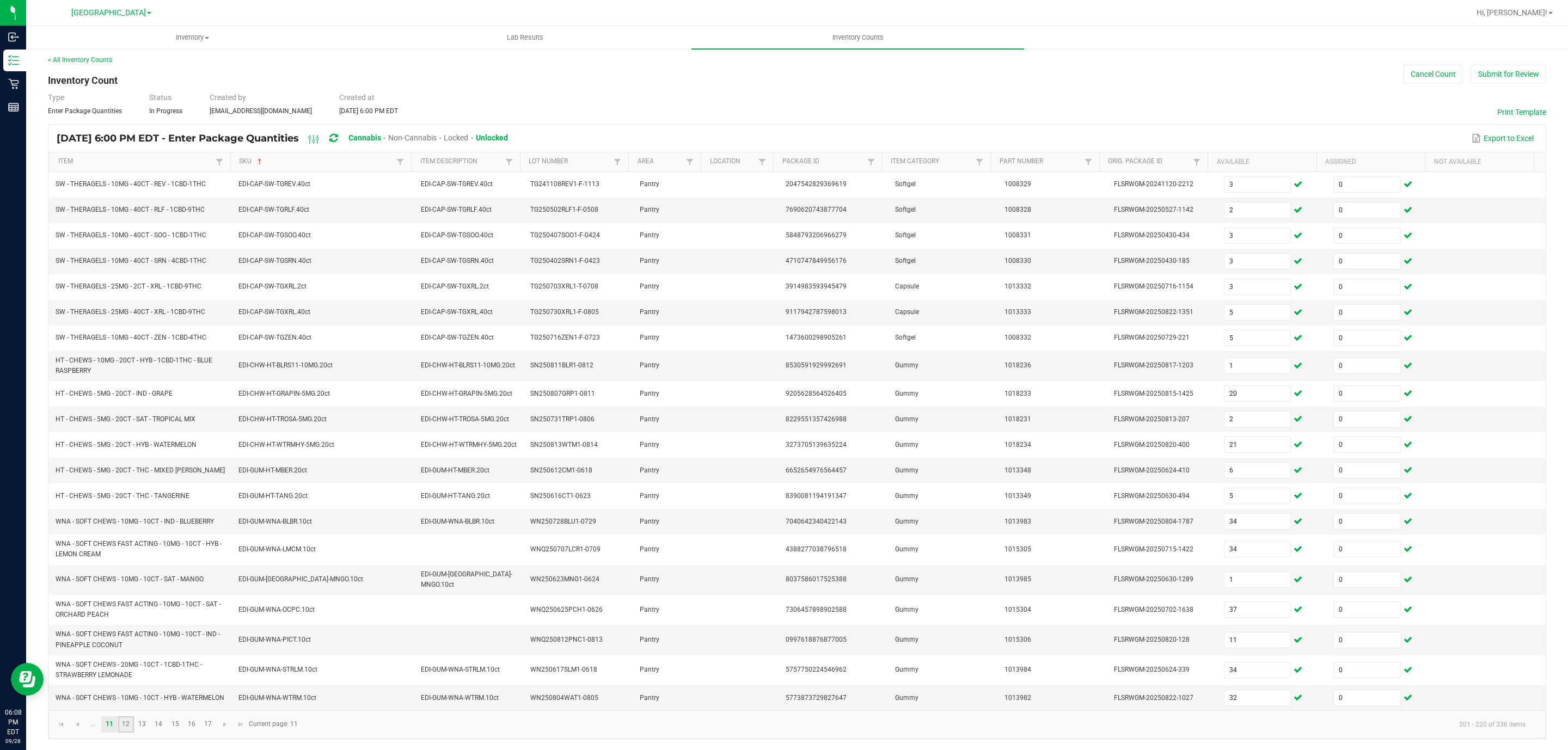
click at [133, 721] on link "12" at bounding box center [126, 724] width 15 height 16
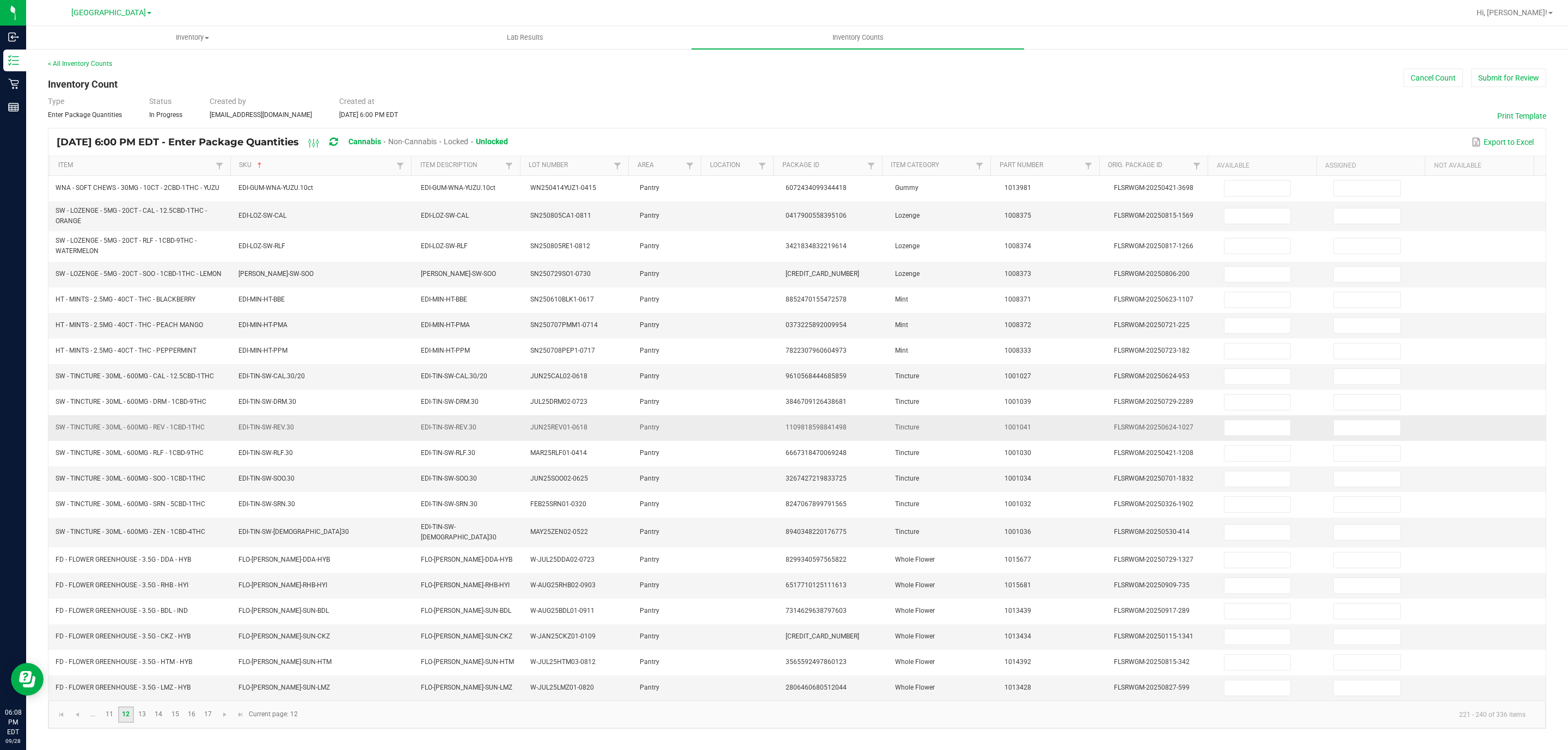
scroll to position [6, 0]
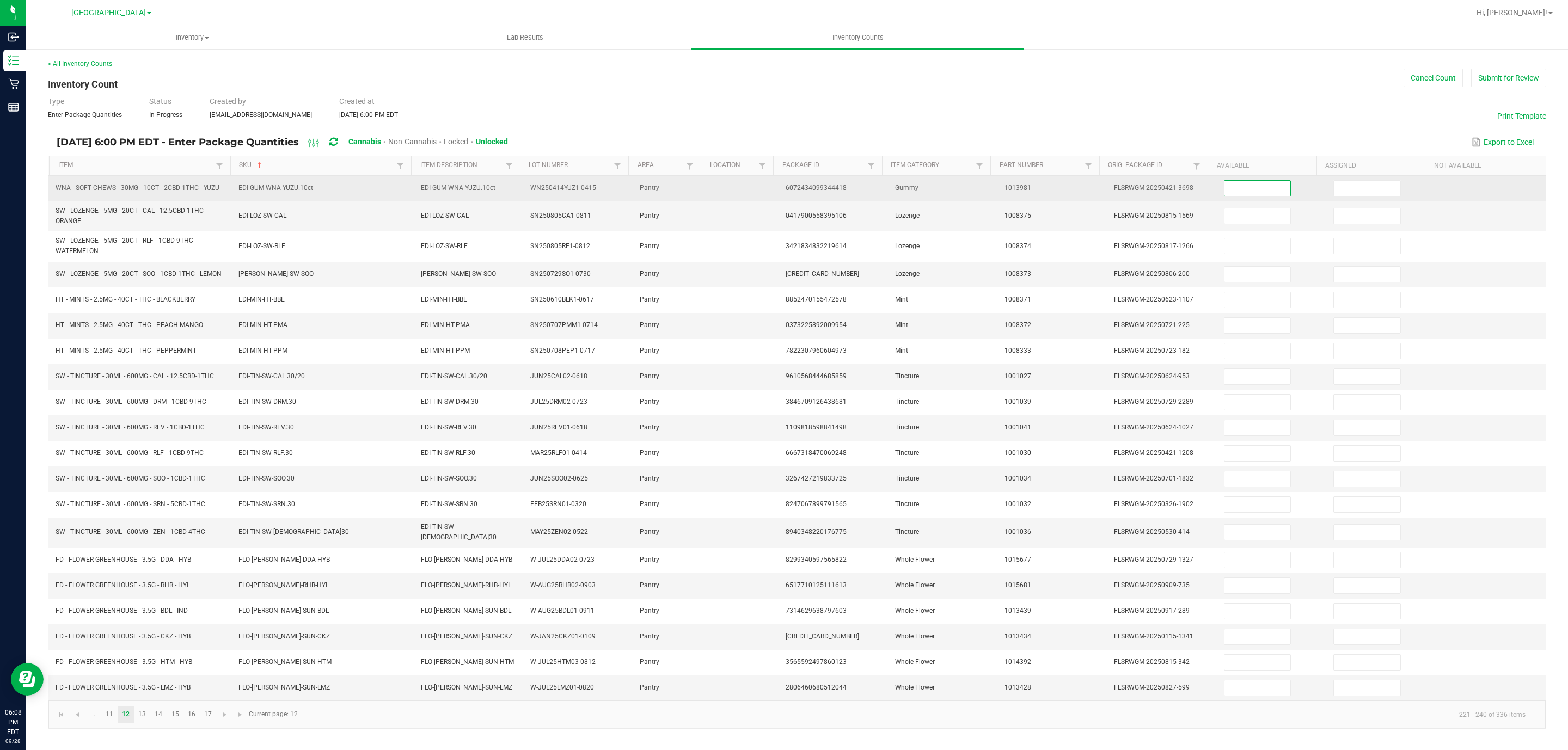
click at [1224, 187] on input at bounding box center [1257, 189] width 66 height 15
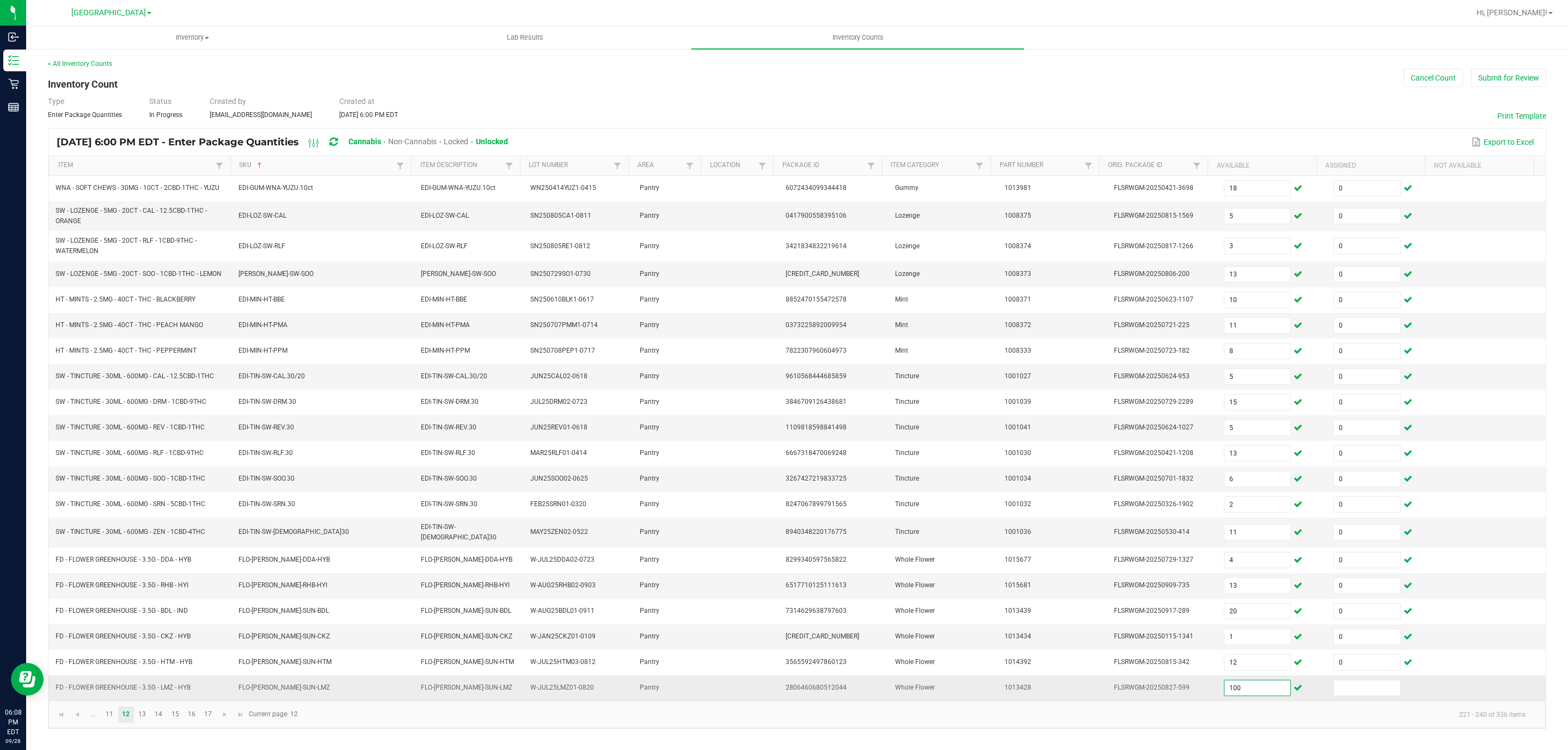
click at [1227, 695] on input "100" at bounding box center [1257, 688] width 66 height 15
click at [140, 720] on link "13" at bounding box center [142, 714] width 15 height 16
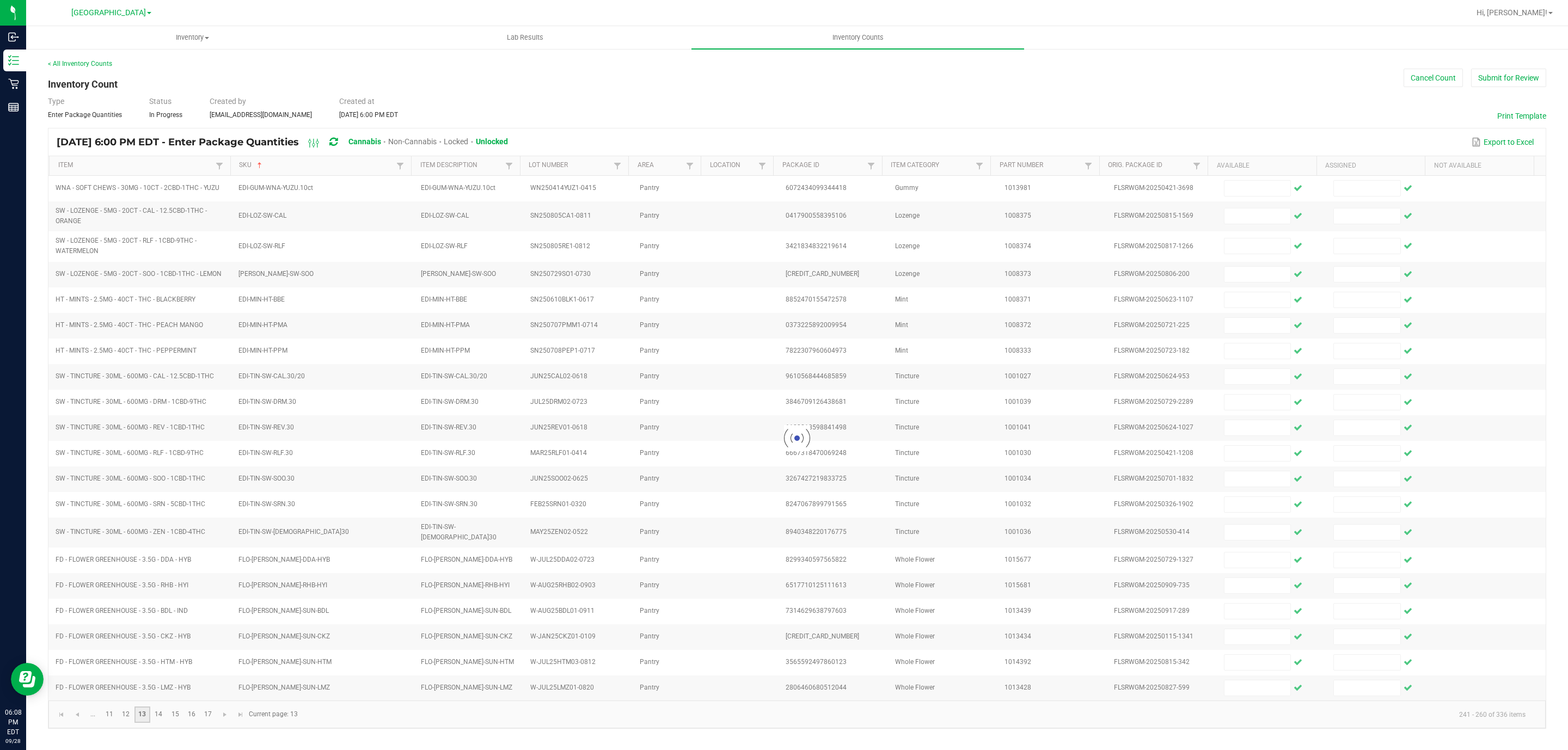
scroll to position [0, 0]
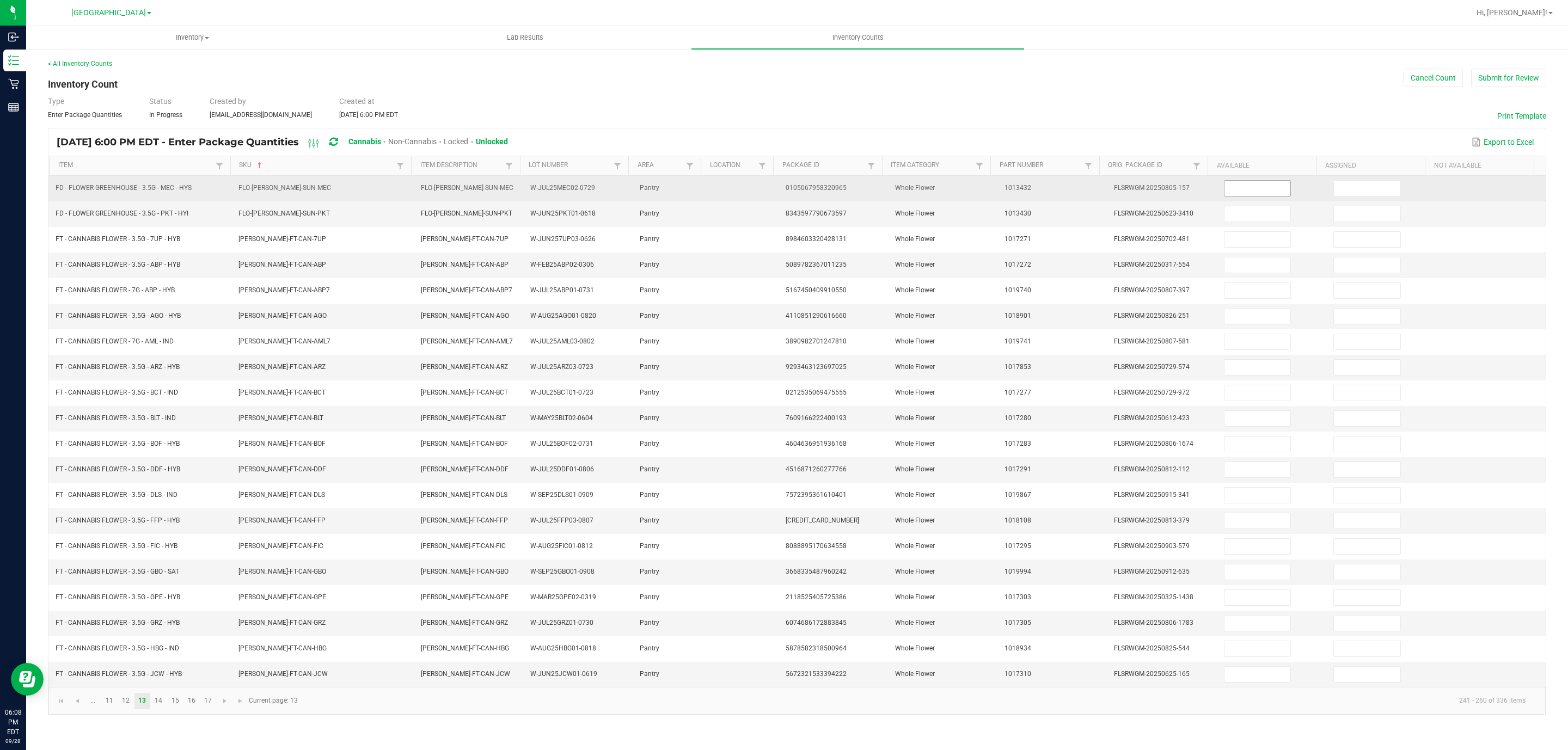
click at [1233, 183] on input at bounding box center [1257, 189] width 66 height 15
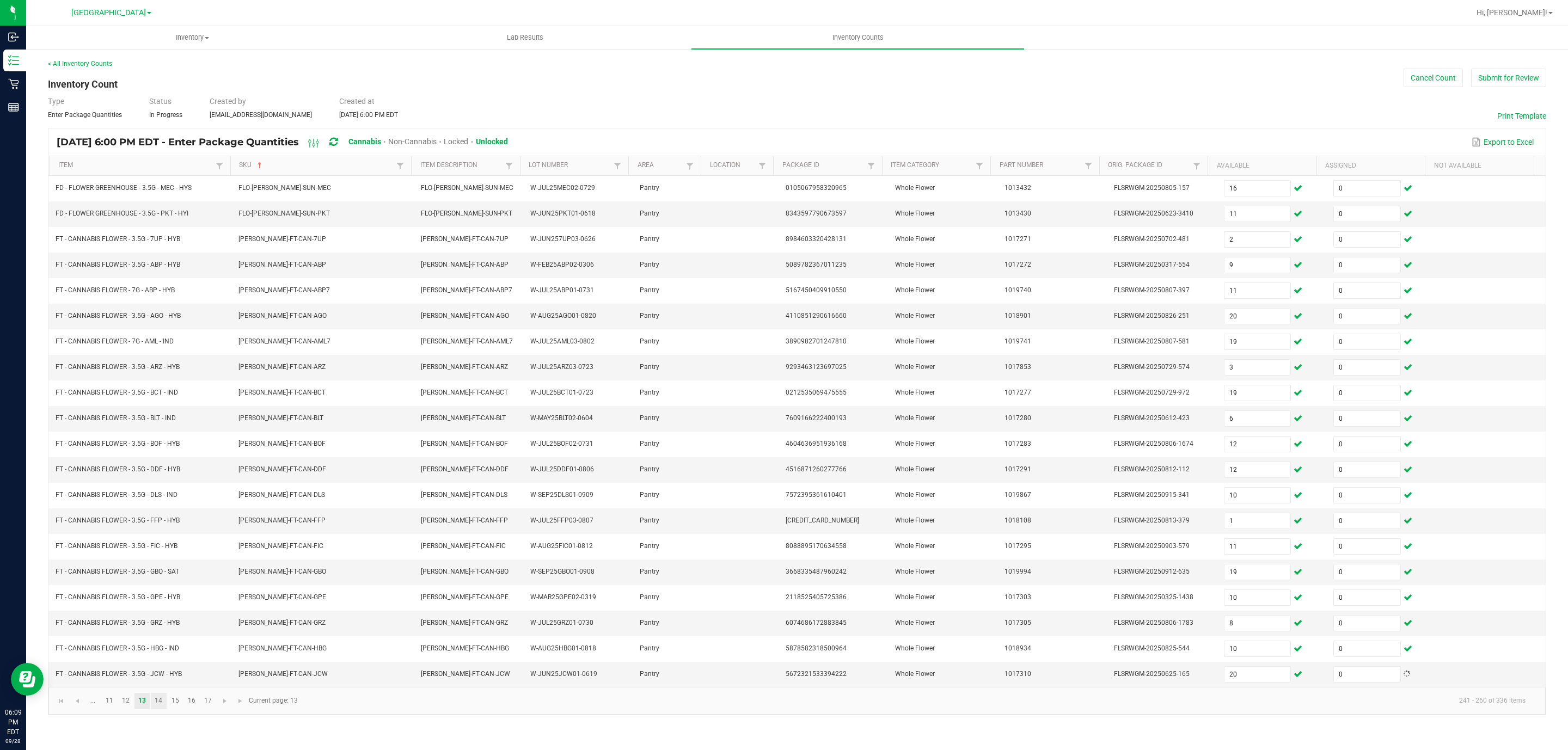
click at [157, 710] on link "14" at bounding box center [159, 701] width 15 height 16
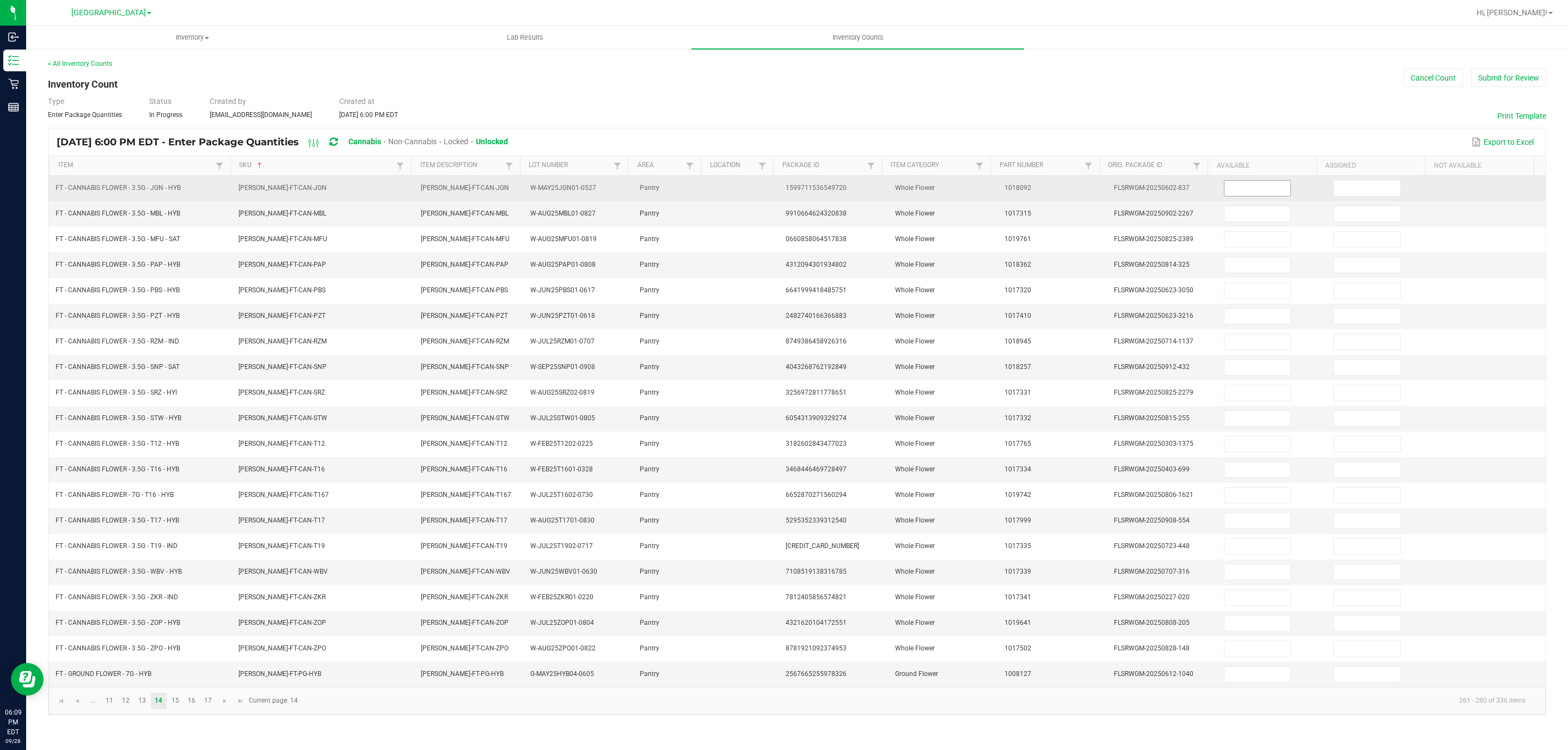
click at [1227, 193] on input at bounding box center [1257, 189] width 66 height 15
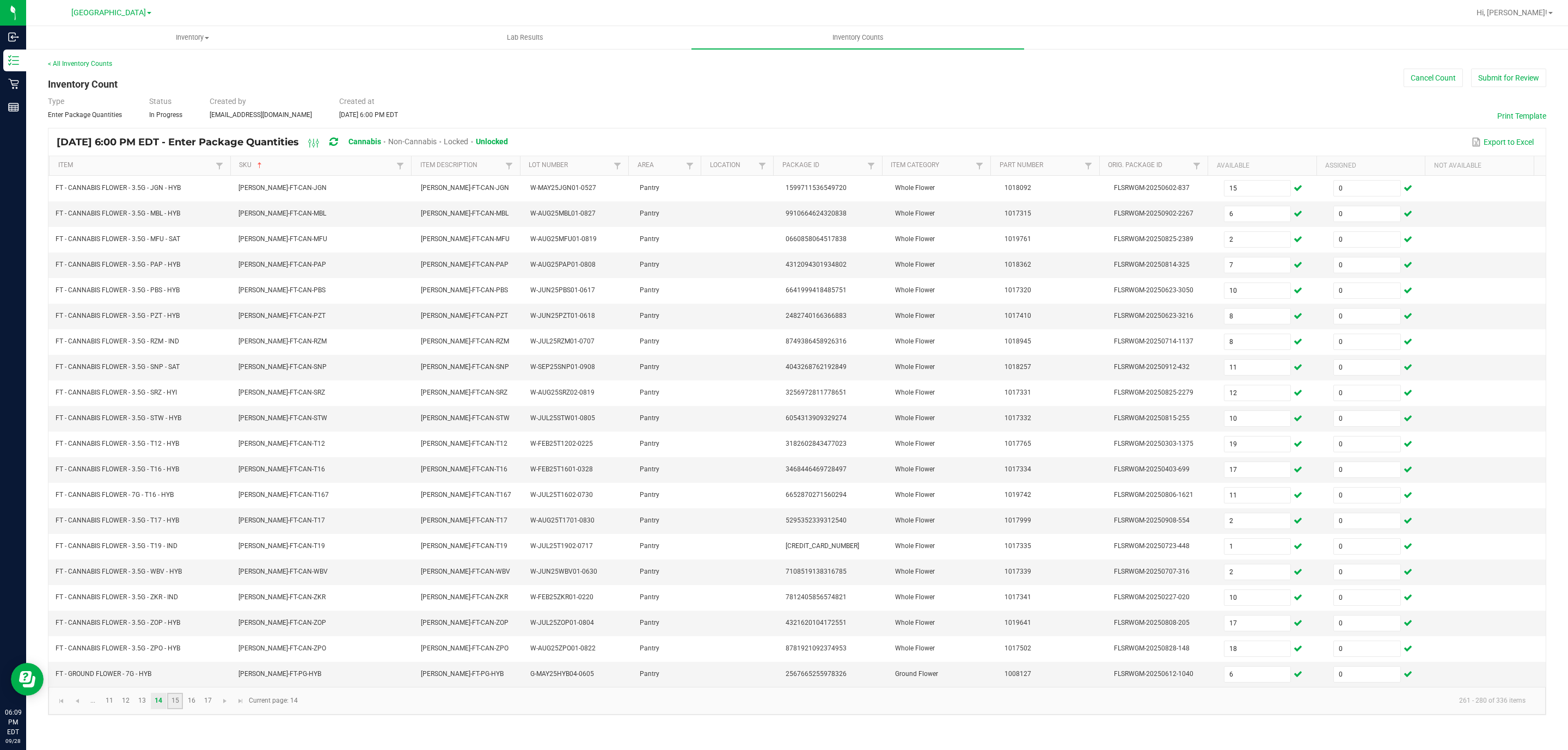
click at [178, 710] on link "15" at bounding box center [175, 701] width 15 height 16
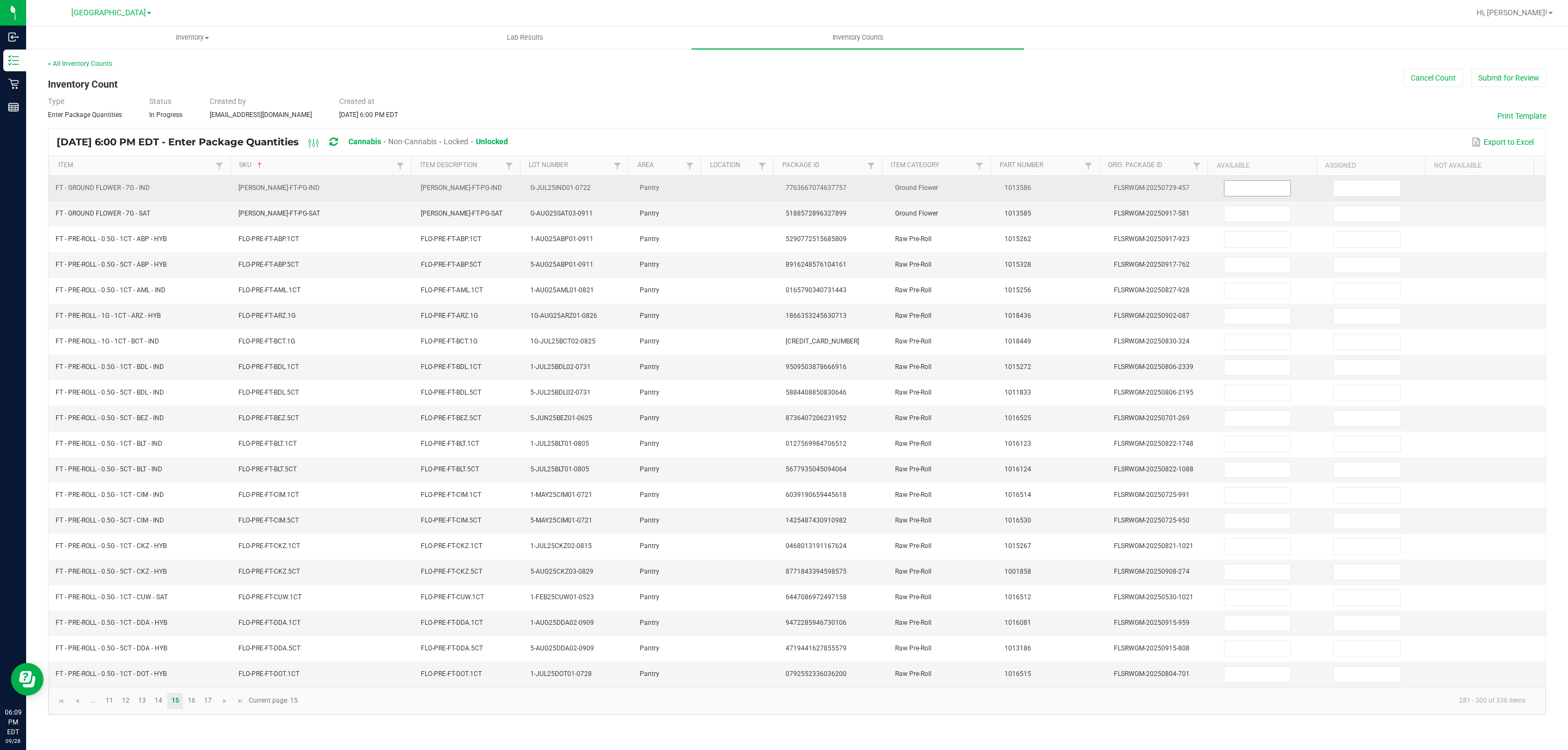
click at [1235, 191] on input at bounding box center [1257, 189] width 66 height 15
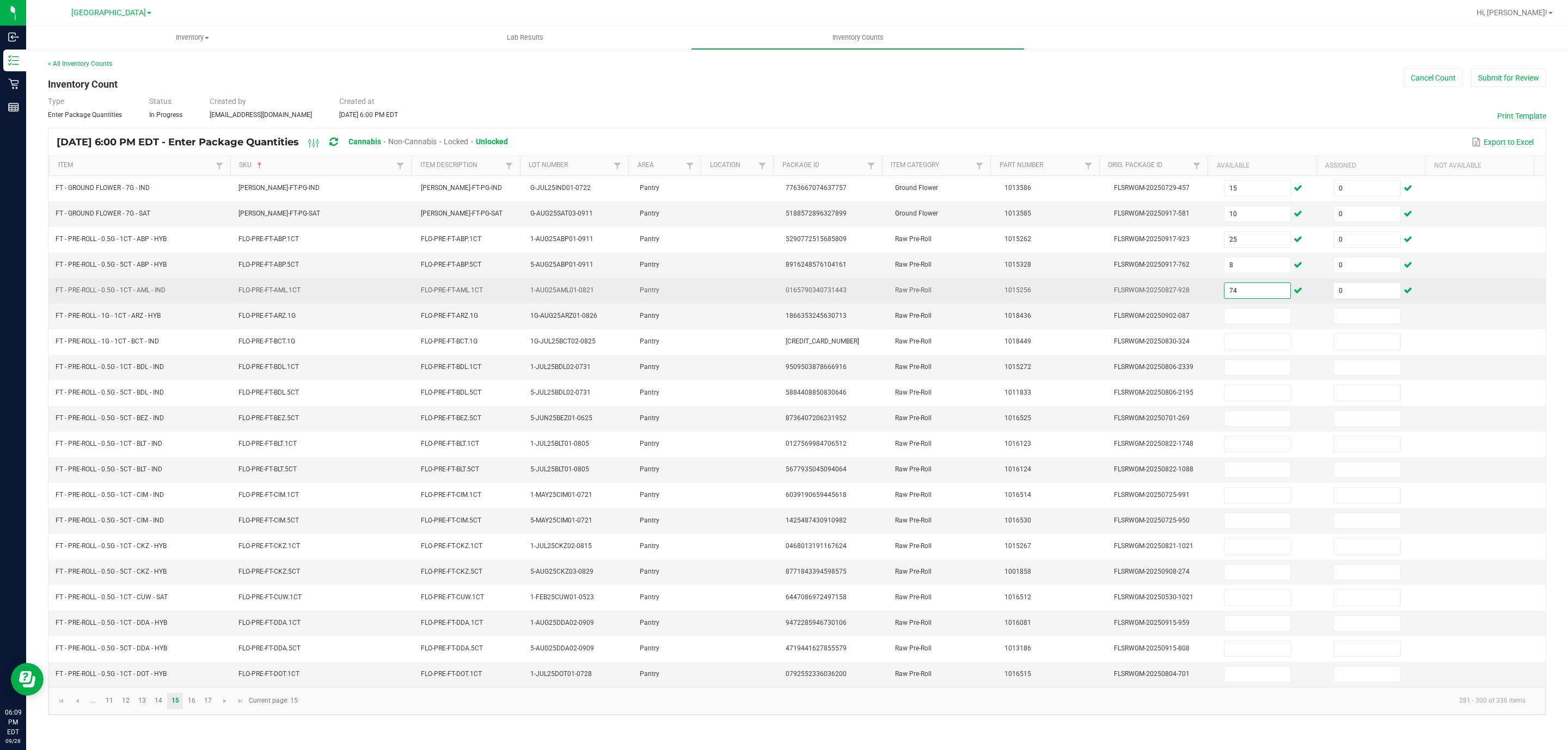
click at [1247, 293] on input "74" at bounding box center [1257, 291] width 66 height 15
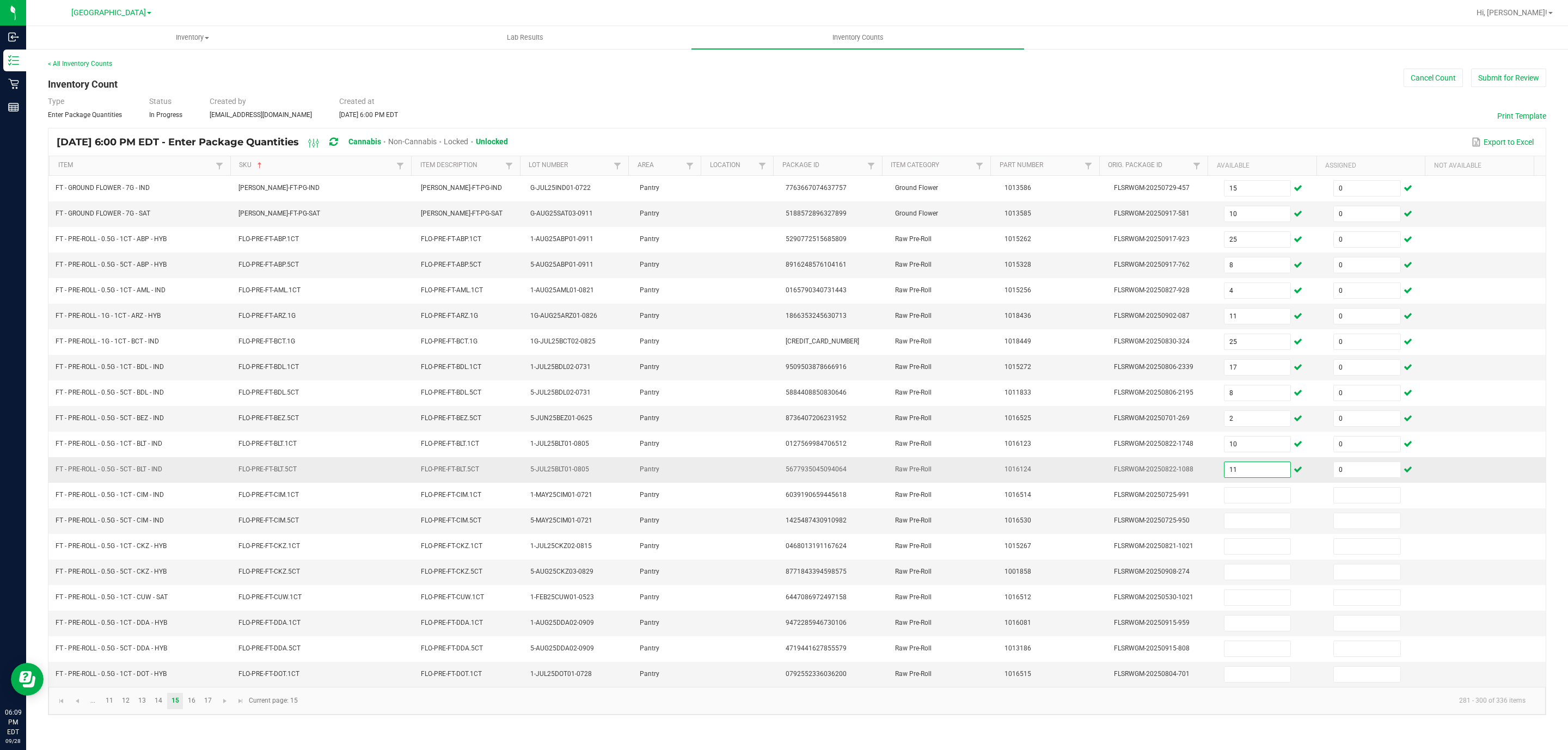
click at [1243, 478] on input "11" at bounding box center [1257, 470] width 66 height 15
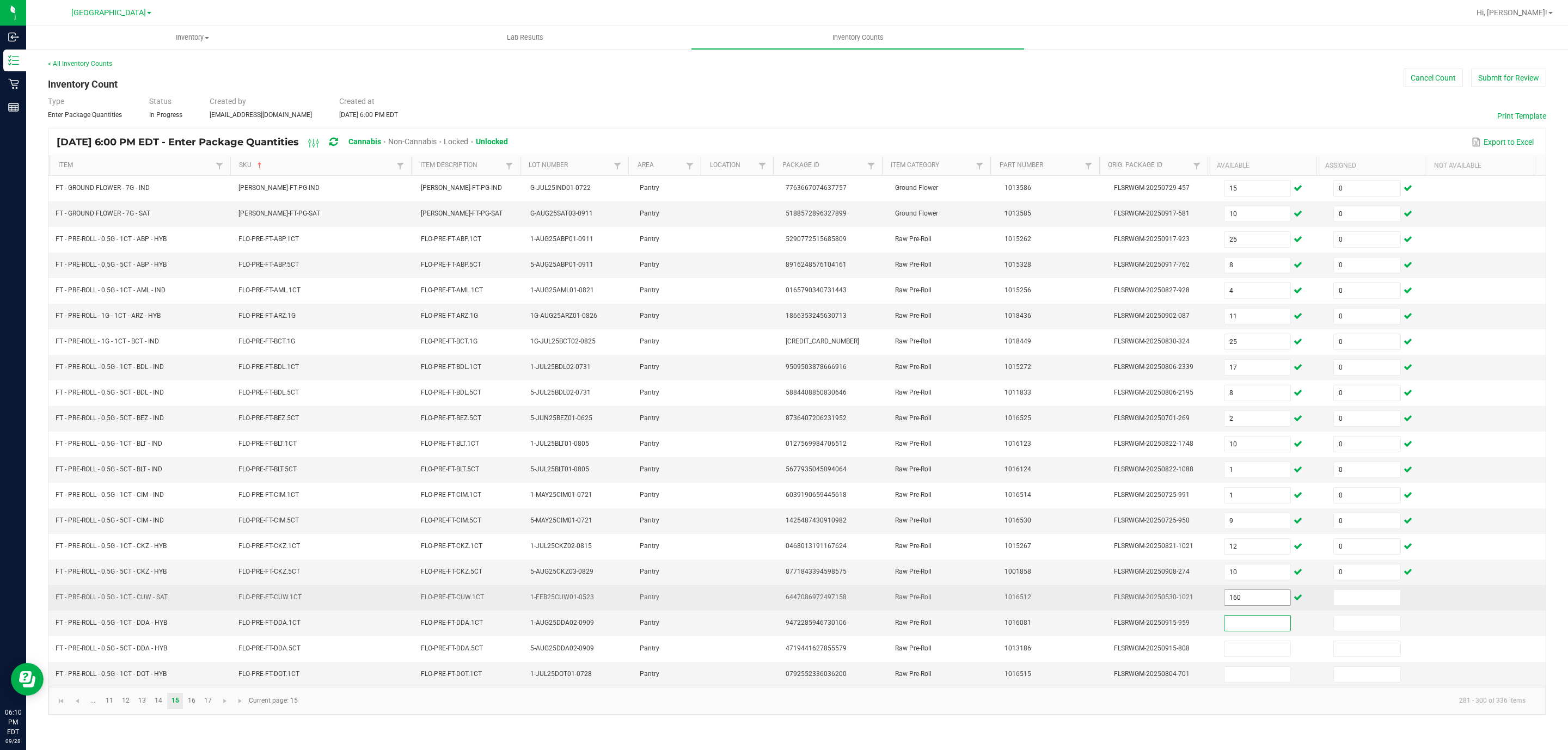
click at [1256, 606] on input "160" at bounding box center [1257, 598] width 66 height 15
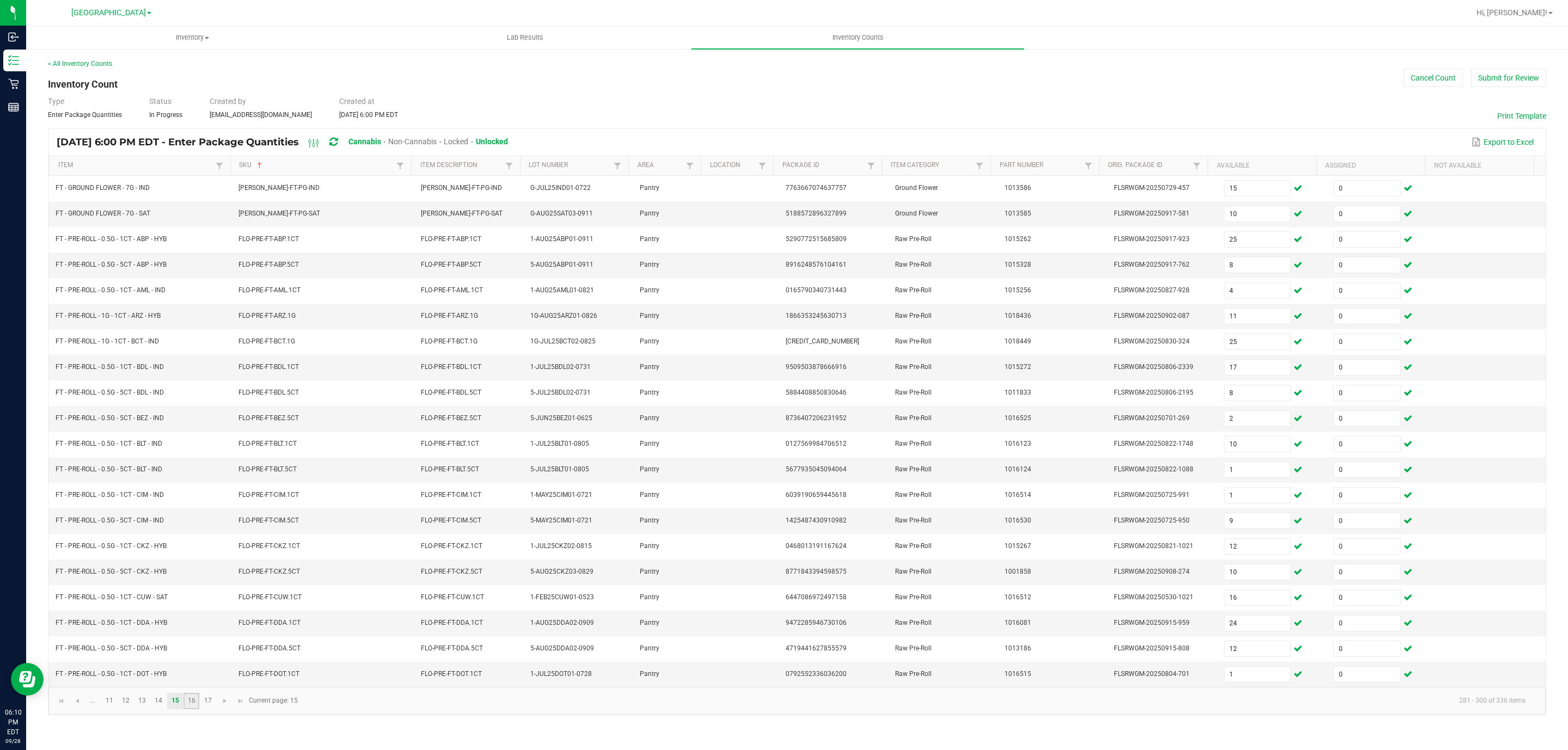
click at [199, 710] on link "16" at bounding box center [192, 701] width 15 height 16
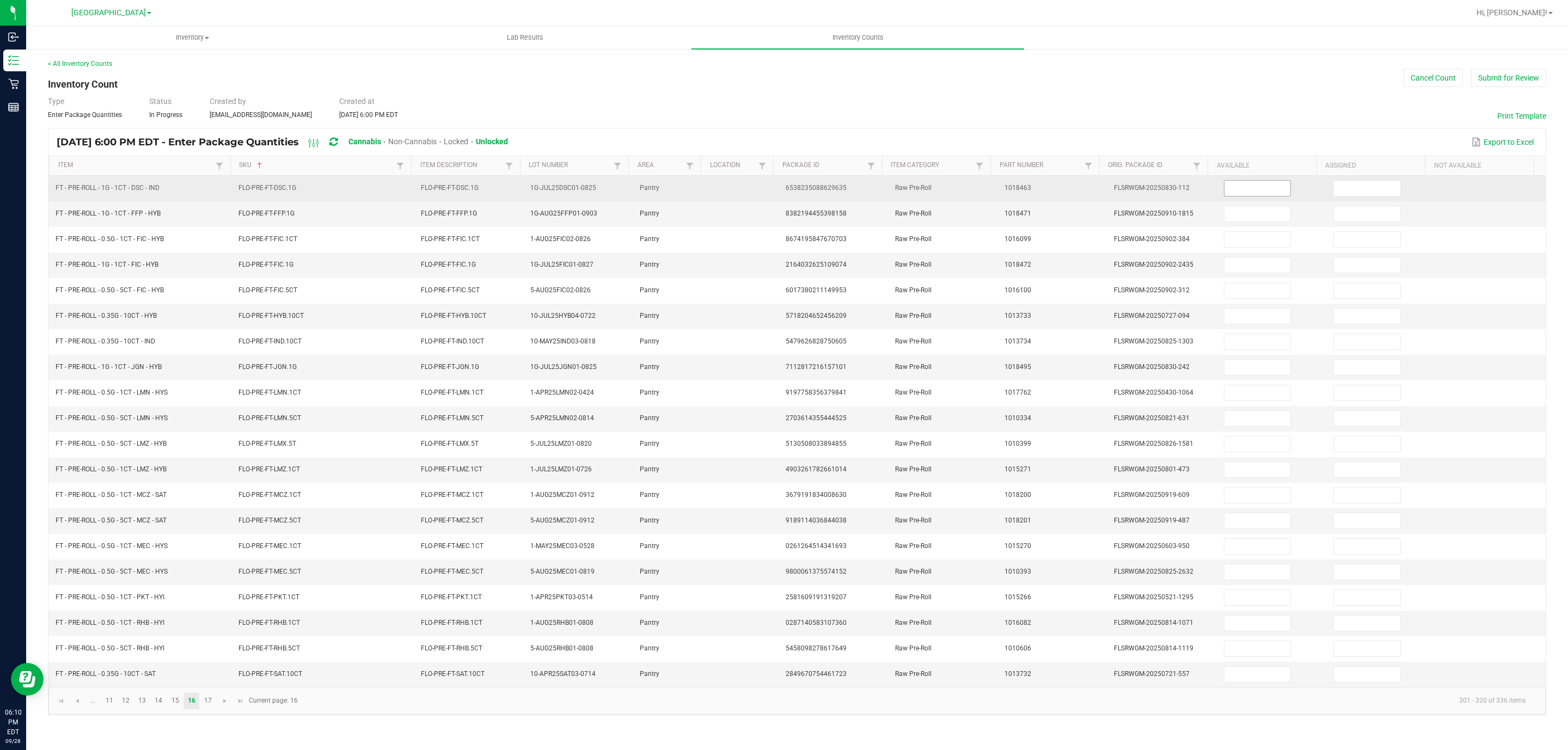
click at [1262, 187] on input at bounding box center [1257, 189] width 66 height 15
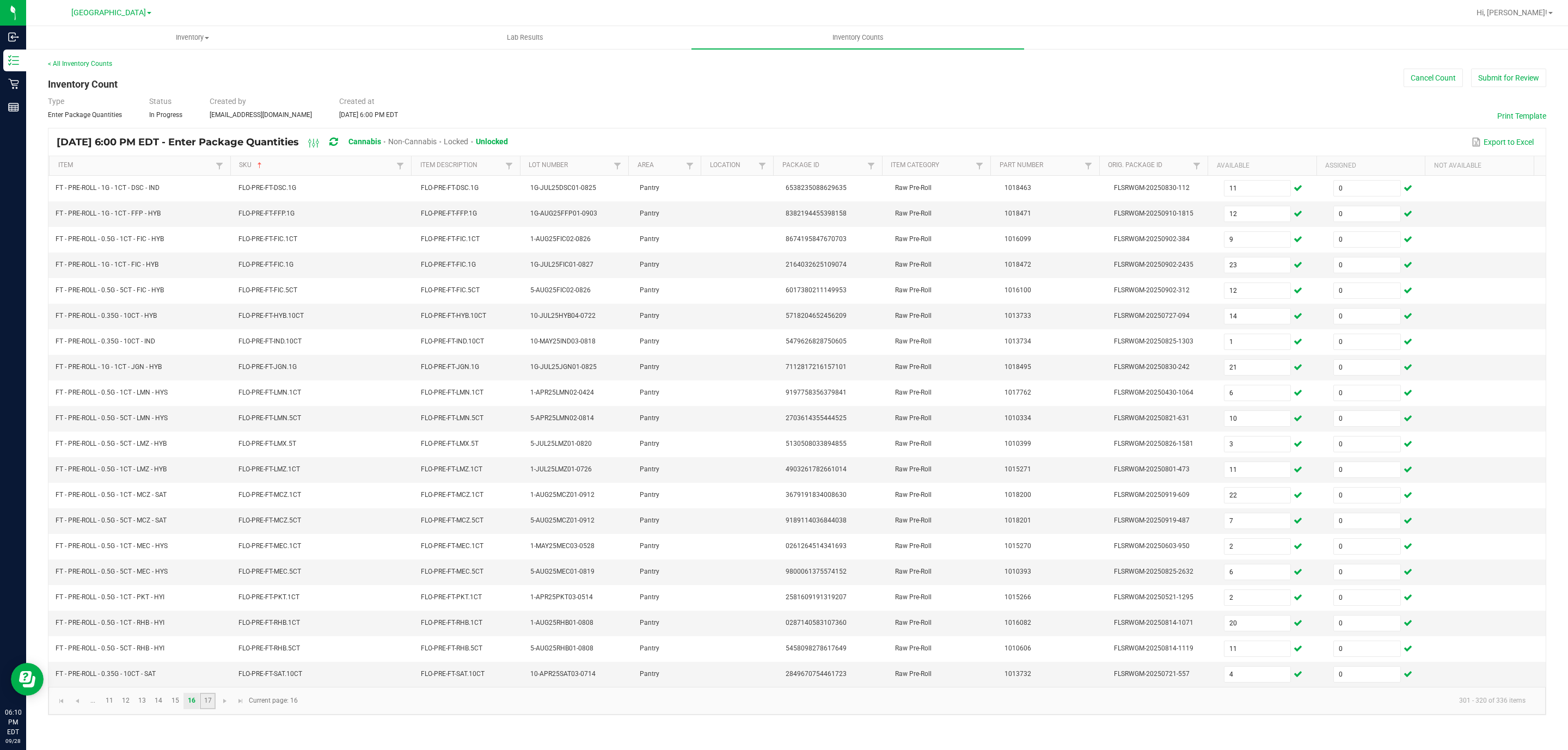
click at [208, 710] on link "17" at bounding box center [208, 701] width 15 height 16
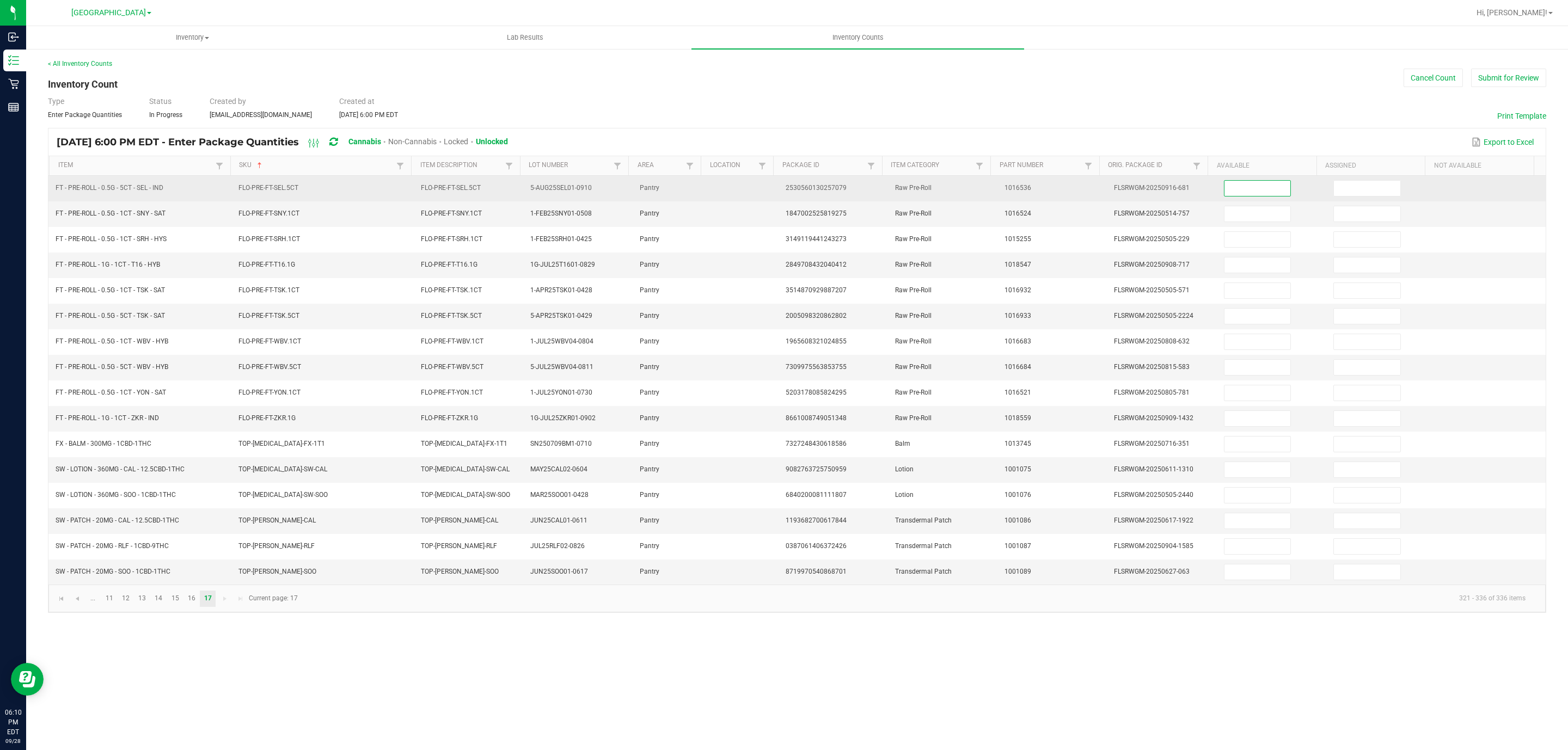
click at [1240, 192] on input at bounding box center [1257, 189] width 66 height 15
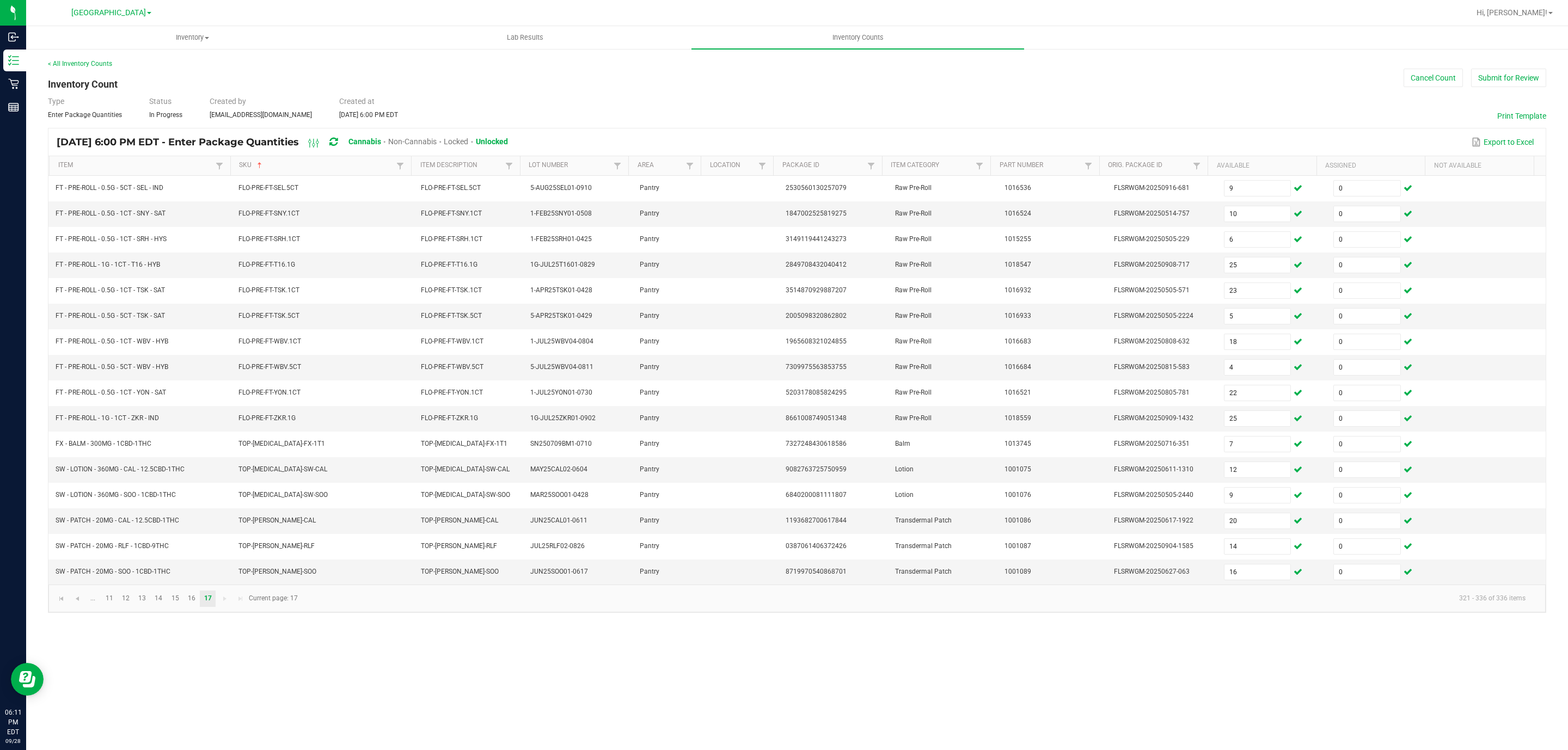
drag, startPoint x: 1502, startPoint y: 87, endPoint x: 1500, endPoint y: 93, distance: 6.3
click at [1502, 90] on div "< All Inventory Counts Inventory Count Cancel Count Submit for Review Type Ente…" at bounding box center [797, 336] width 1498 height 555
click at [1504, 69] on button "Submit for Review" at bounding box center [1508, 77] width 75 height 18
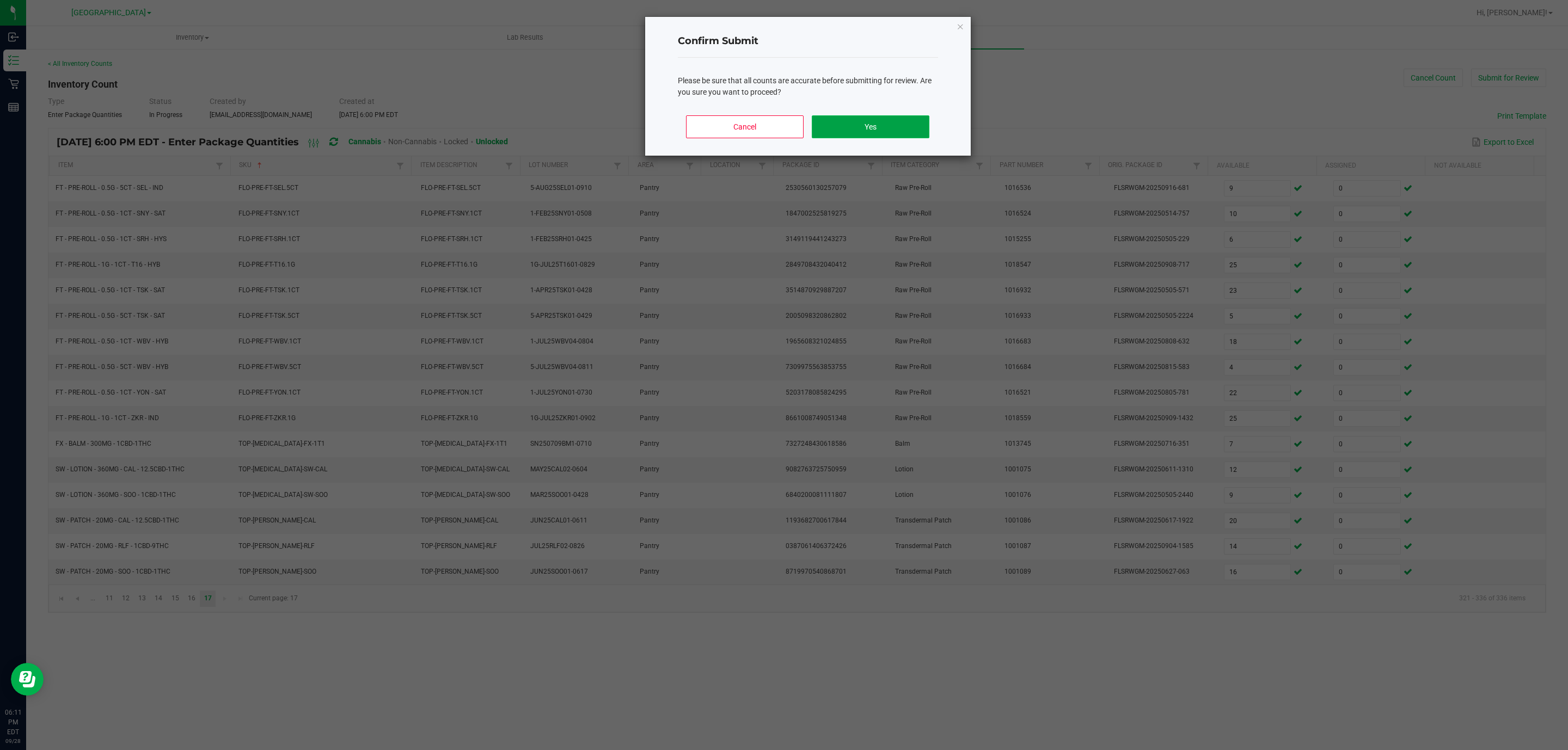
click at [891, 121] on button "Yes" at bounding box center [870, 127] width 117 height 23
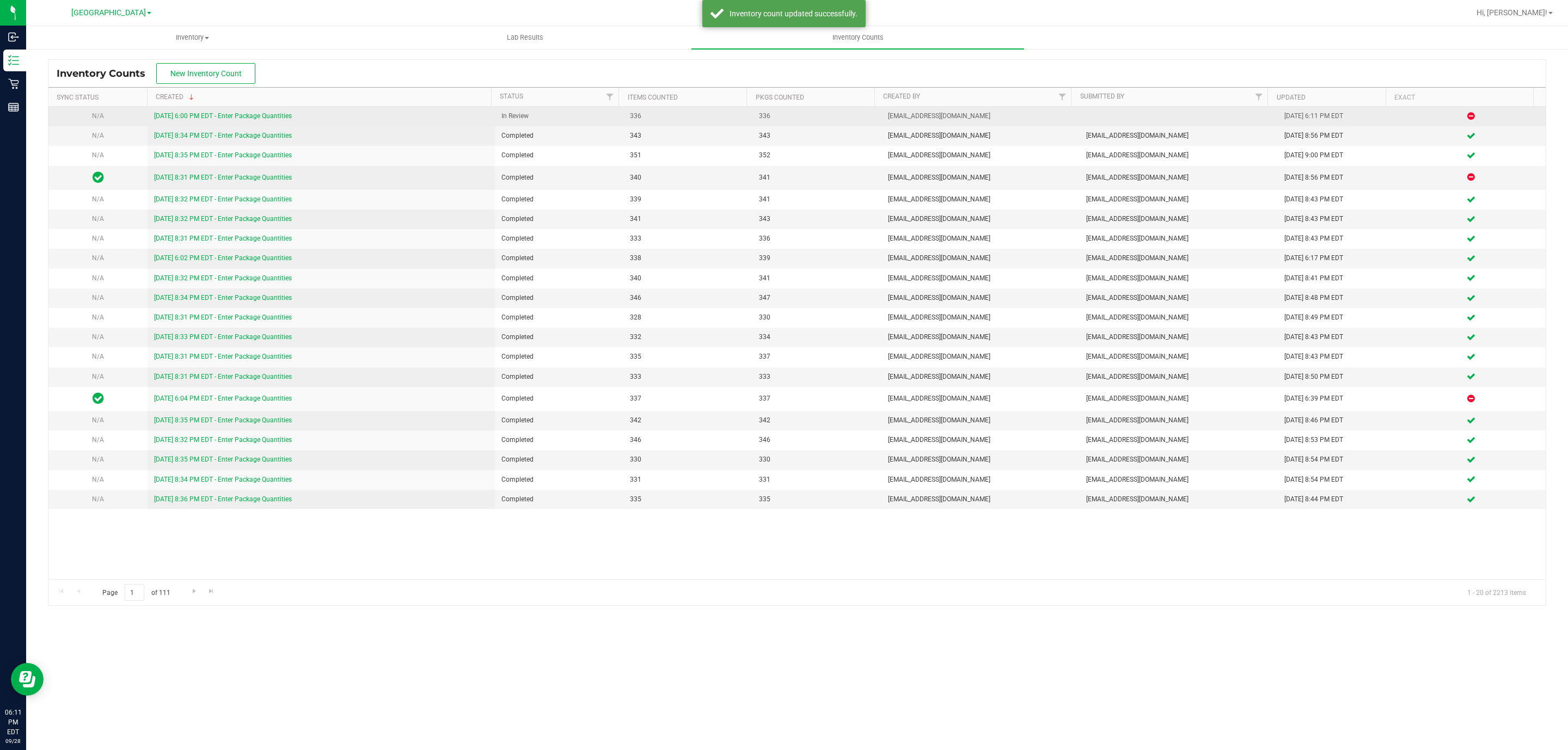
click at [237, 119] on link "[DATE] 6:00 PM EDT - Enter Package Quantities" at bounding box center [222, 116] width 138 height 8
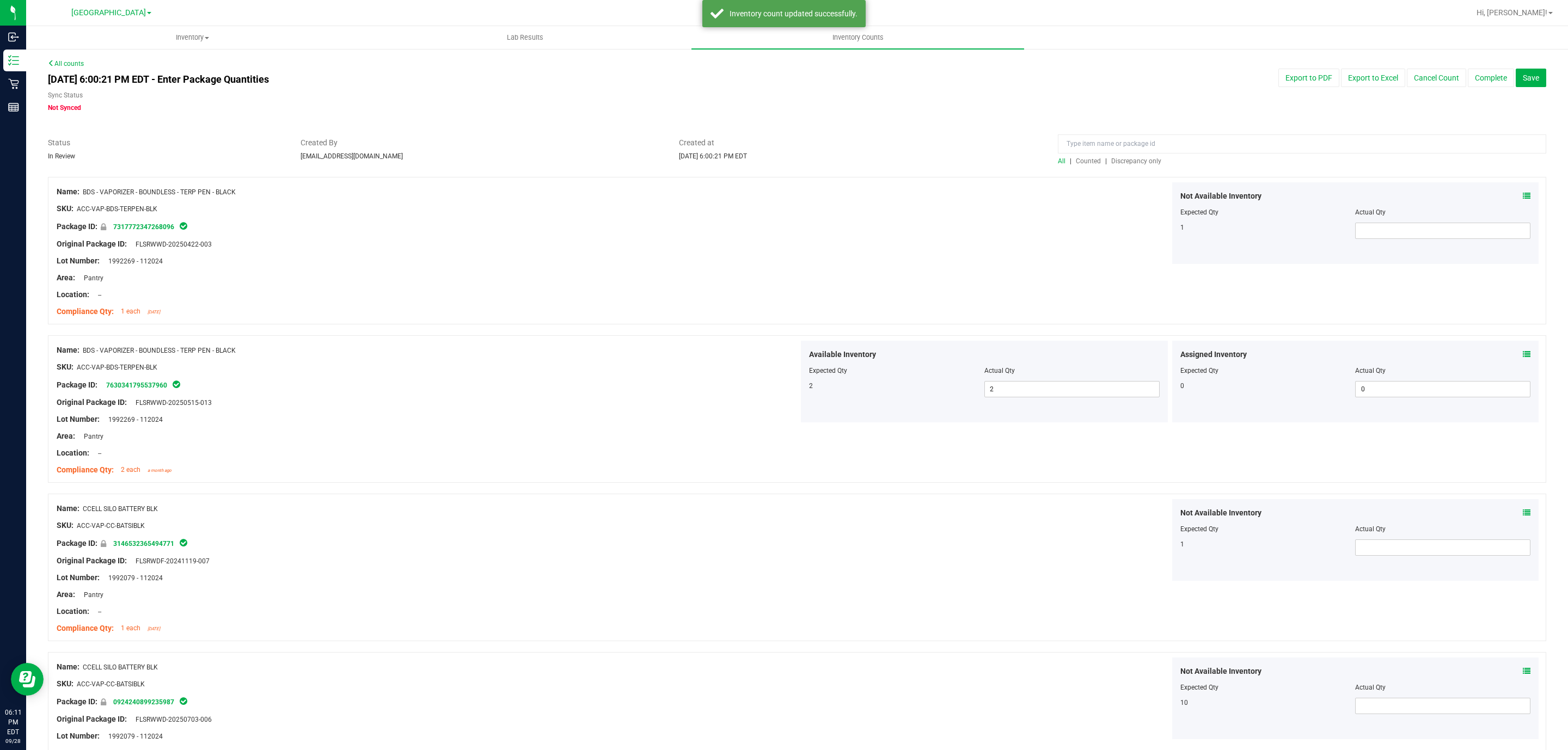
click at [1139, 164] on span "Discrepancy only" at bounding box center [1136, 161] width 50 height 8
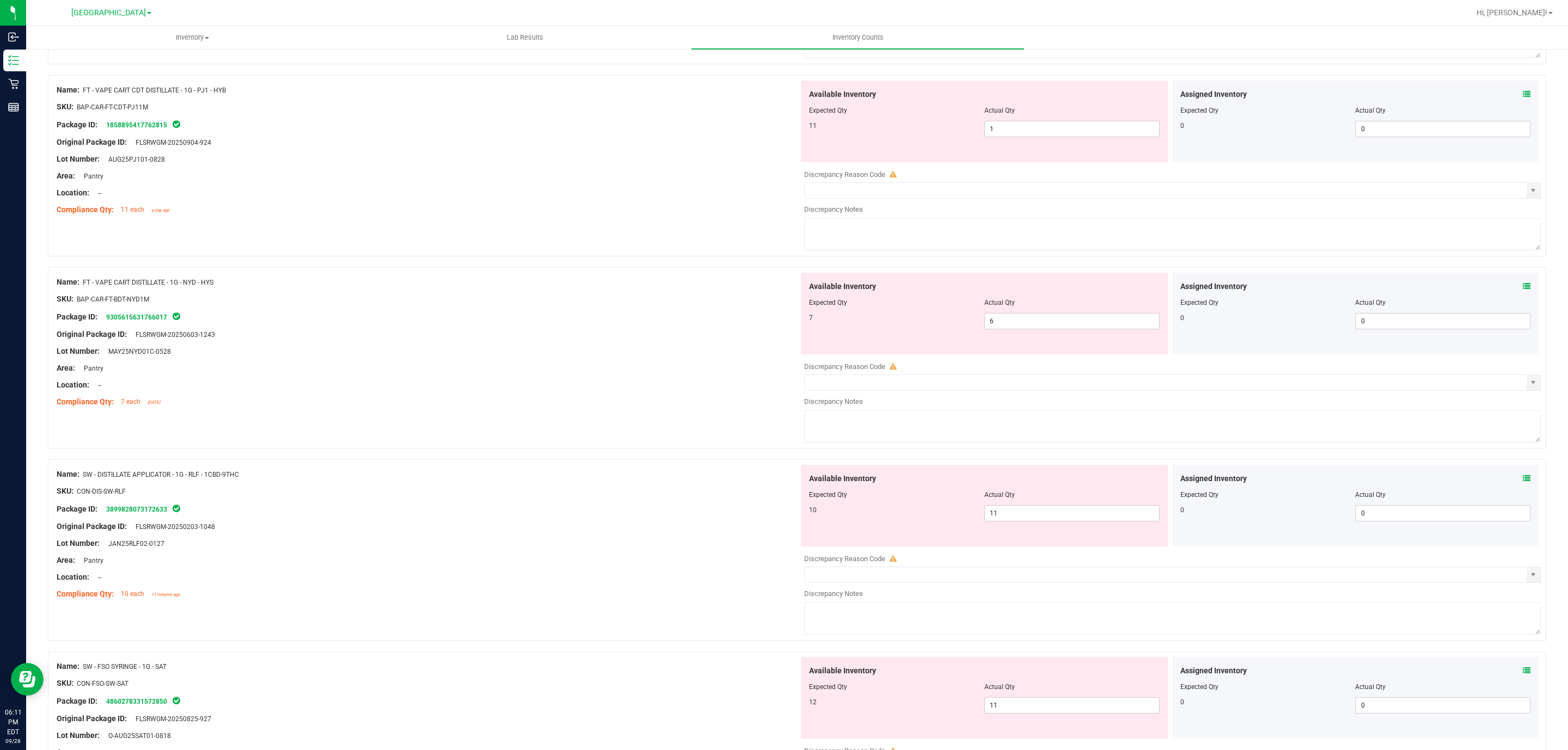
scroll to position [1586, 0]
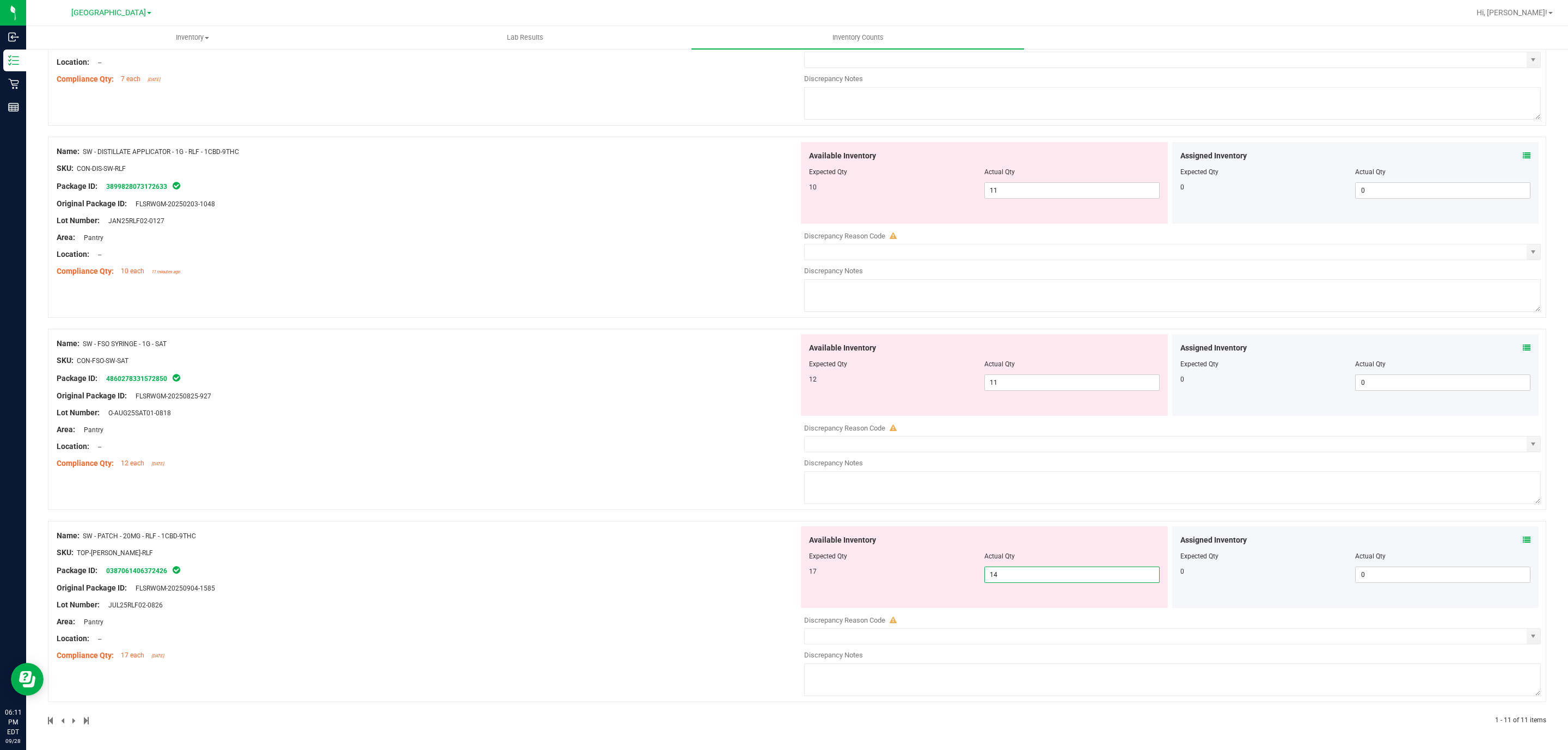
drag, startPoint x: 940, startPoint y: 588, endPoint x: 928, endPoint y: 593, distance: 13.0
click at [928, 593] on div "Available Inventory Expected Qty Actual Qty 17 14 14" at bounding box center [984, 567] width 367 height 82
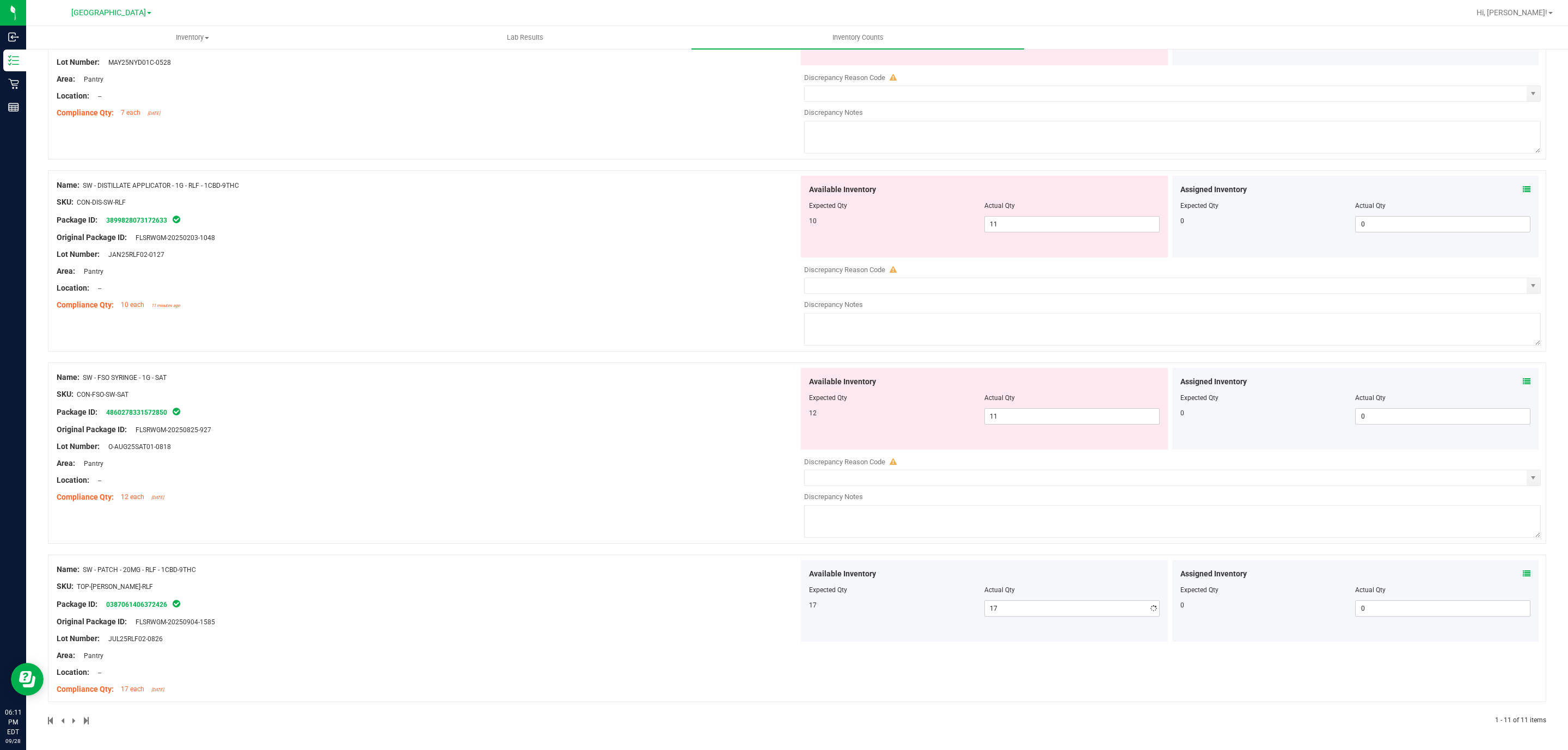
drag, startPoint x: 544, startPoint y: 564, endPoint x: 553, endPoint y: 557, distance: 11.4
click at [550, 557] on div "Name: SW - PATCH - 20MG - RLF - 1CBD-9THC SKU: TOP-[PERSON_NAME]-RLF Package ID…" at bounding box center [797, 628] width 1498 height 147
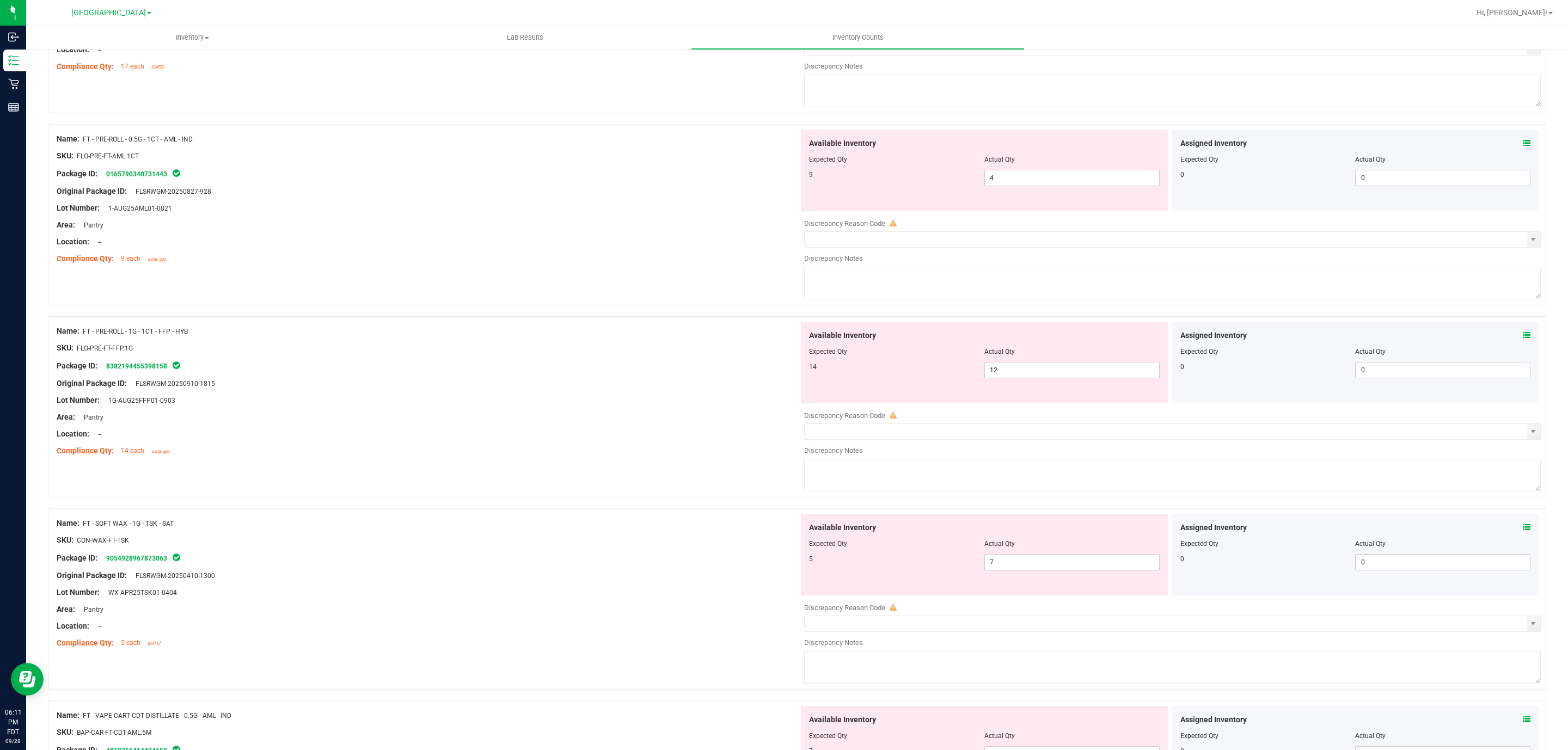
scroll to position [0, 0]
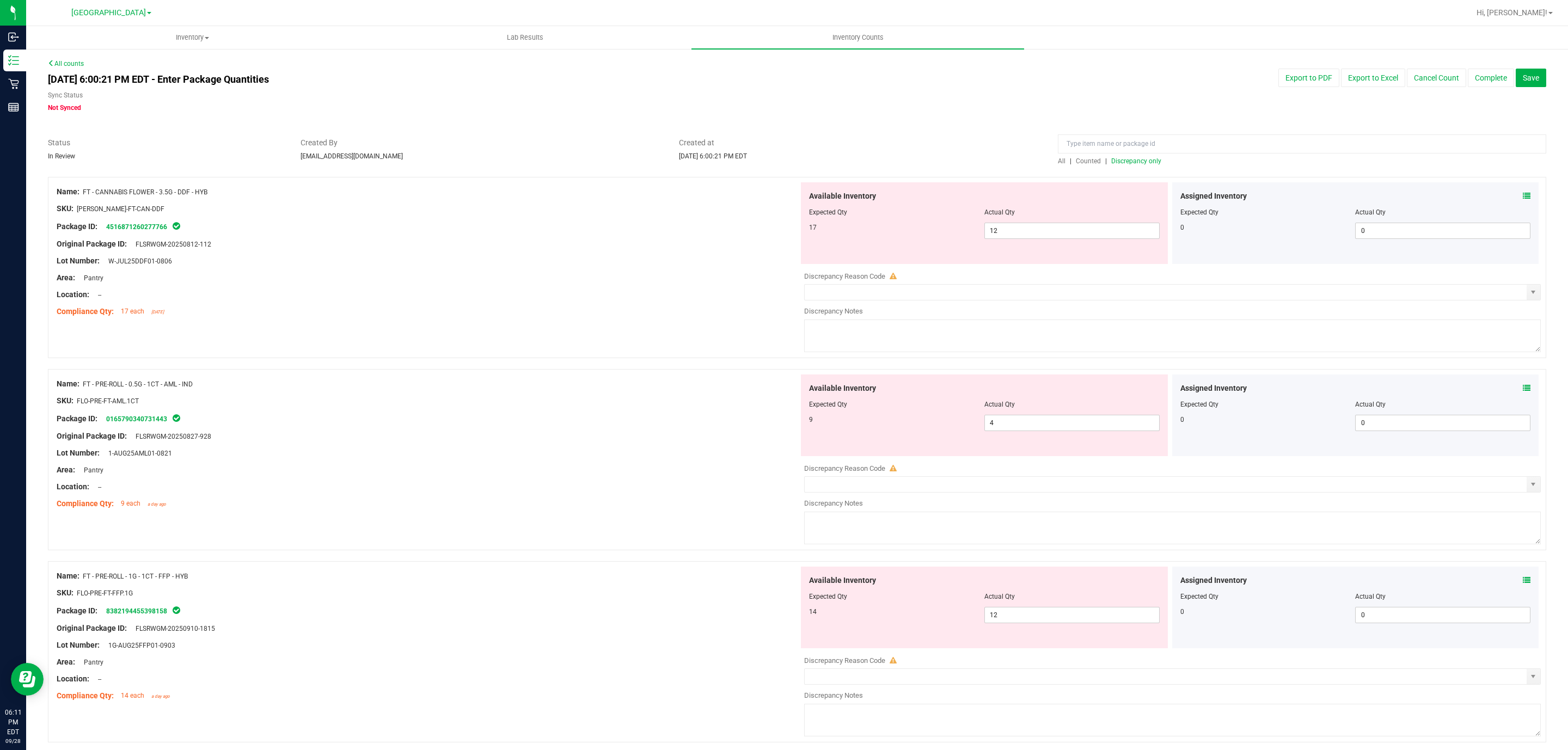
click at [1129, 162] on span "Discrepancy only" at bounding box center [1136, 161] width 50 height 8
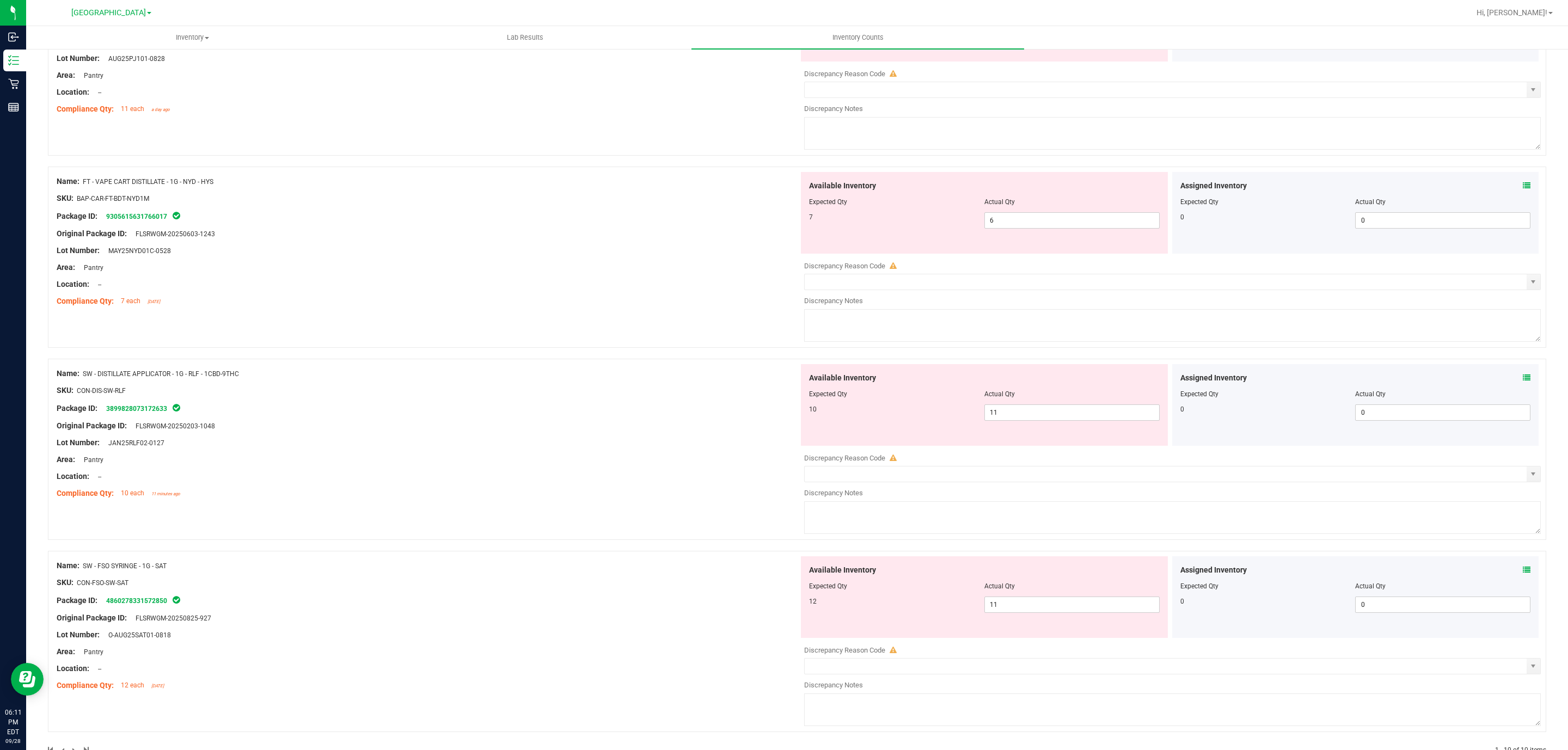
scroll to position [1393, 0]
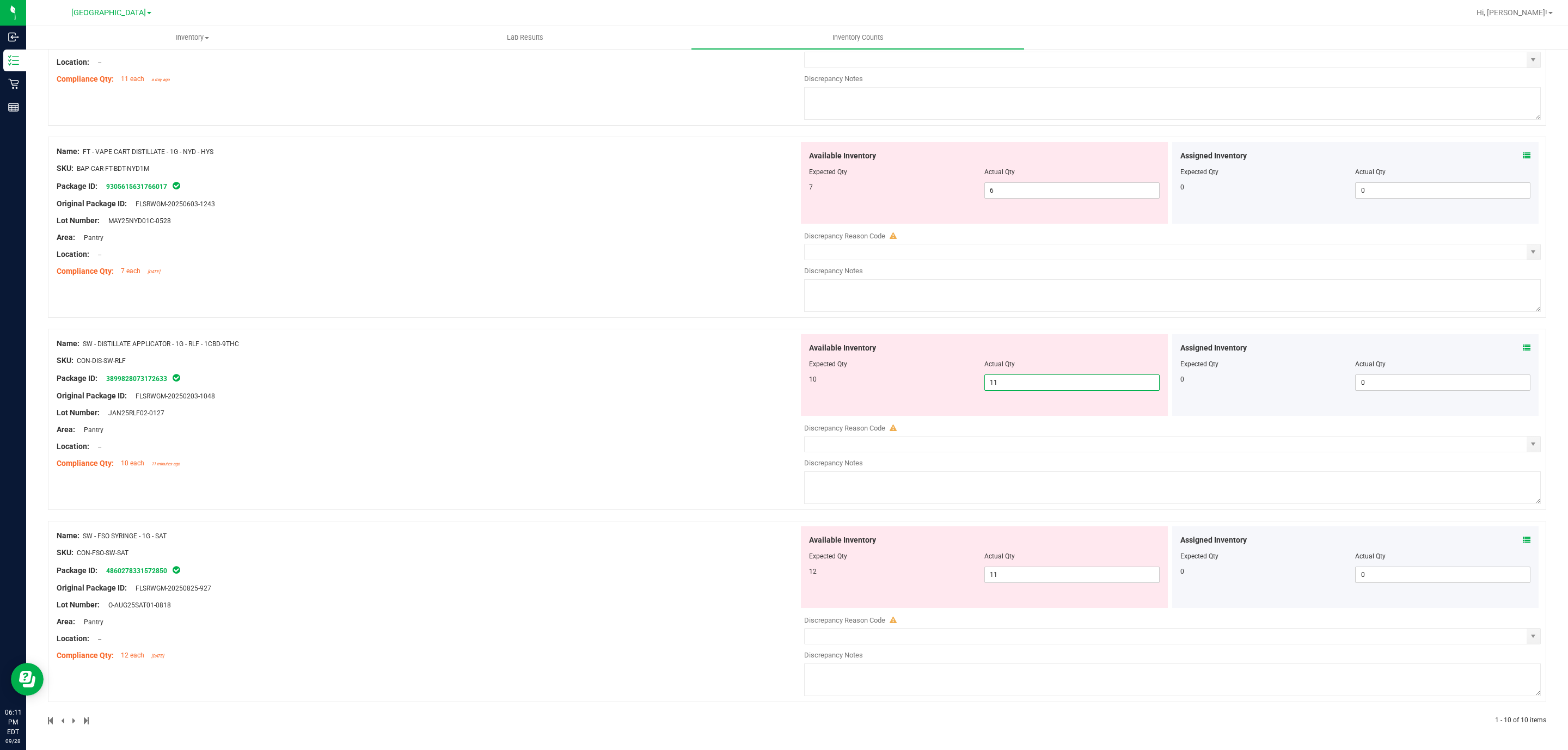
drag, startPoint x: 1017, startPoint y: 379, endPoint x: 970, endPoint y: 385, distance: 47.4
click at [970, 385] on div "10 11 11" at bounding box center [984, 382] width 350 height 16
click at [415, 268] on div "Name: FT - VAPE CART DISTILLATE - 1G - NYD - HYS SKU: BAP-CAR-FT-BDT-NYD1M Pack…" at bounding box center [427, 212] width 742 height 139
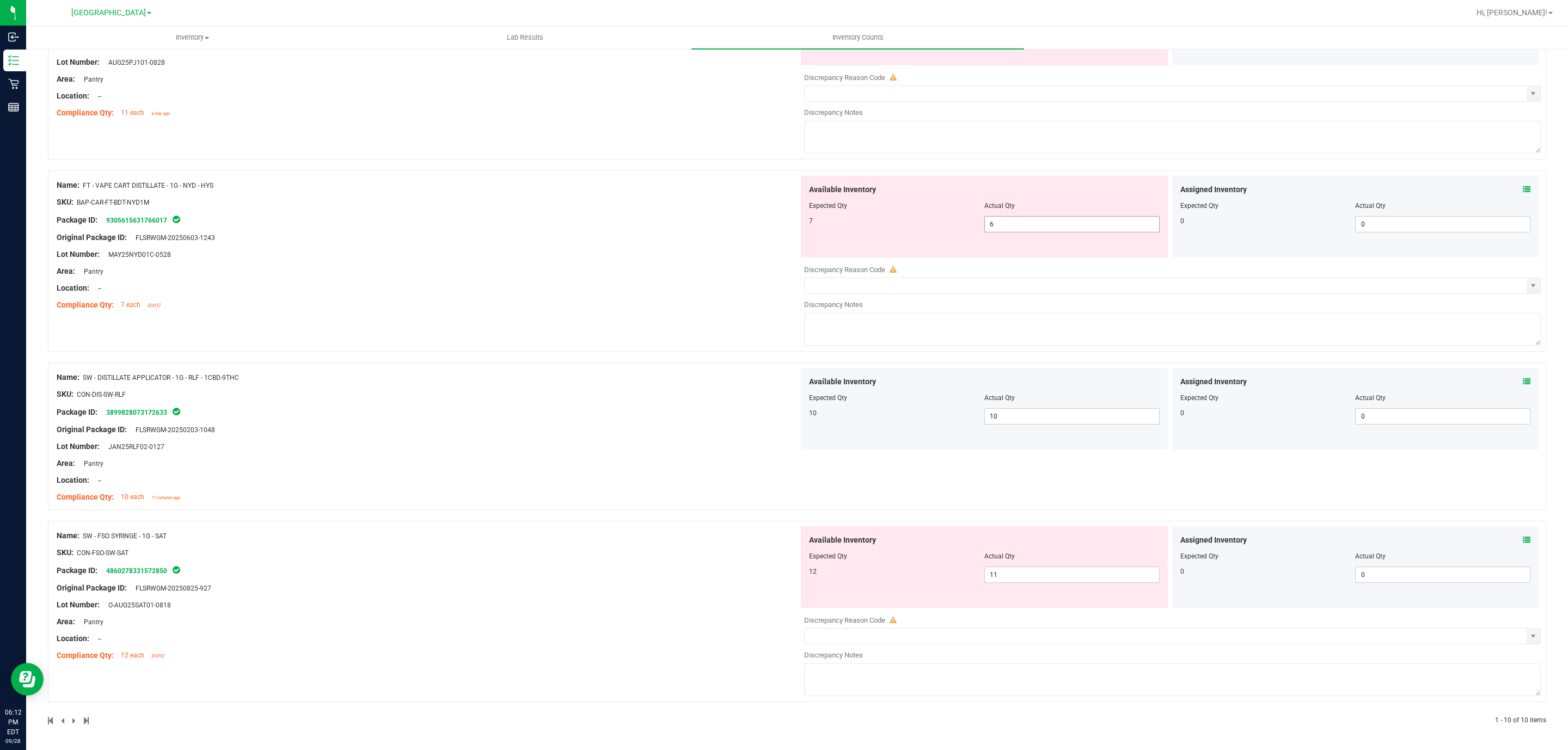
click at [1015, 226] on span "6 6" at bounding box center [1071, 223] width 175 height 16
drag, startPoint x: 1005, startPoint y: 223, endPoint x: 909, endPoint y: 223, distance: 96.0
click at [917, 223] on div "7 6 6" at bounding box center [984, 223] width 350 height 16
click at [436, 422] on div at bounding box center [427, 422] width 742 height 6
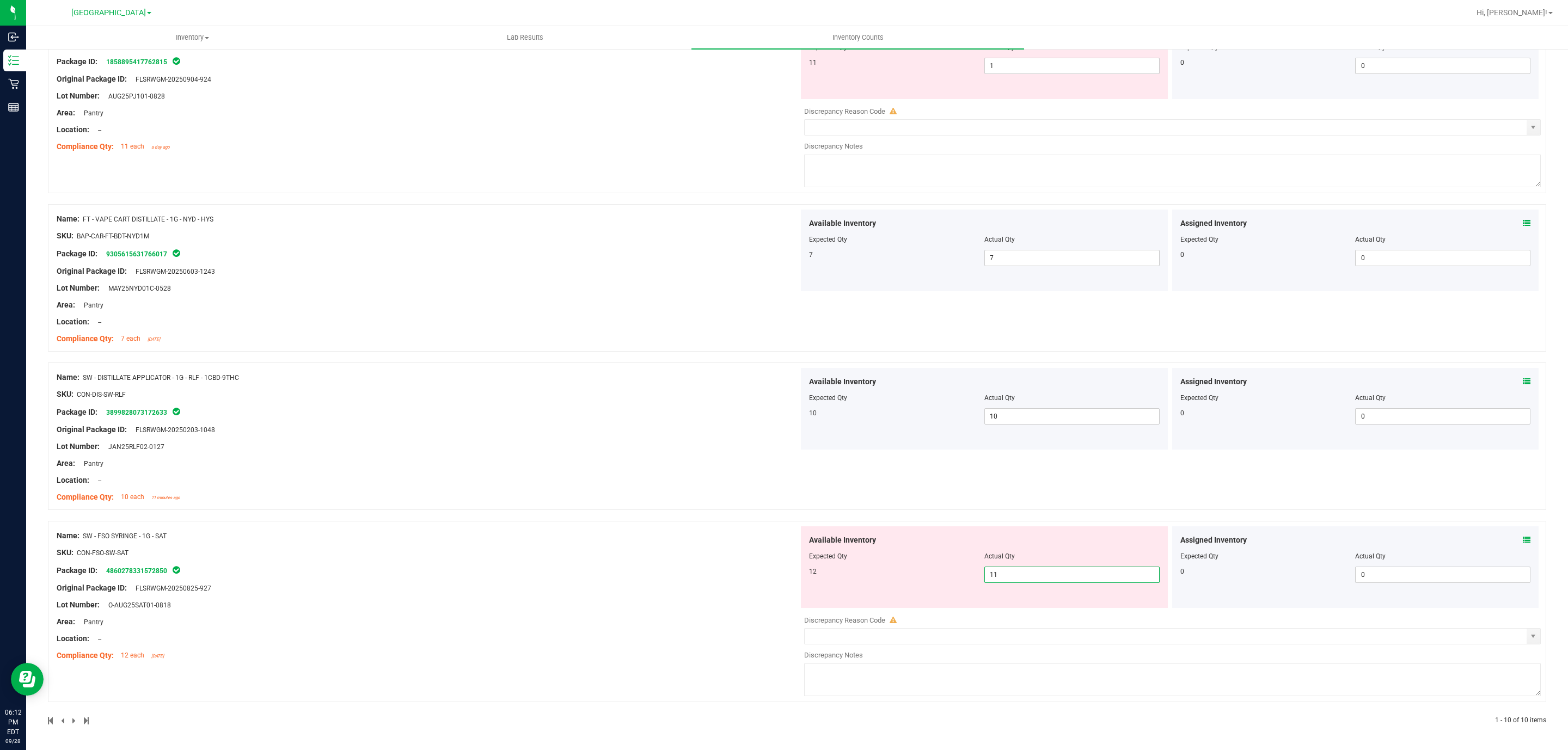
drag, startPoint x: 1000, startPoint y: 577, endPoint x: 862, endPoint y: 598, distance: 139.6
click at [862, 598] on div "Available Inventory Expected Qty Actual Qty 12 11 11" at bounding box center [984, 567] width 367 height 82
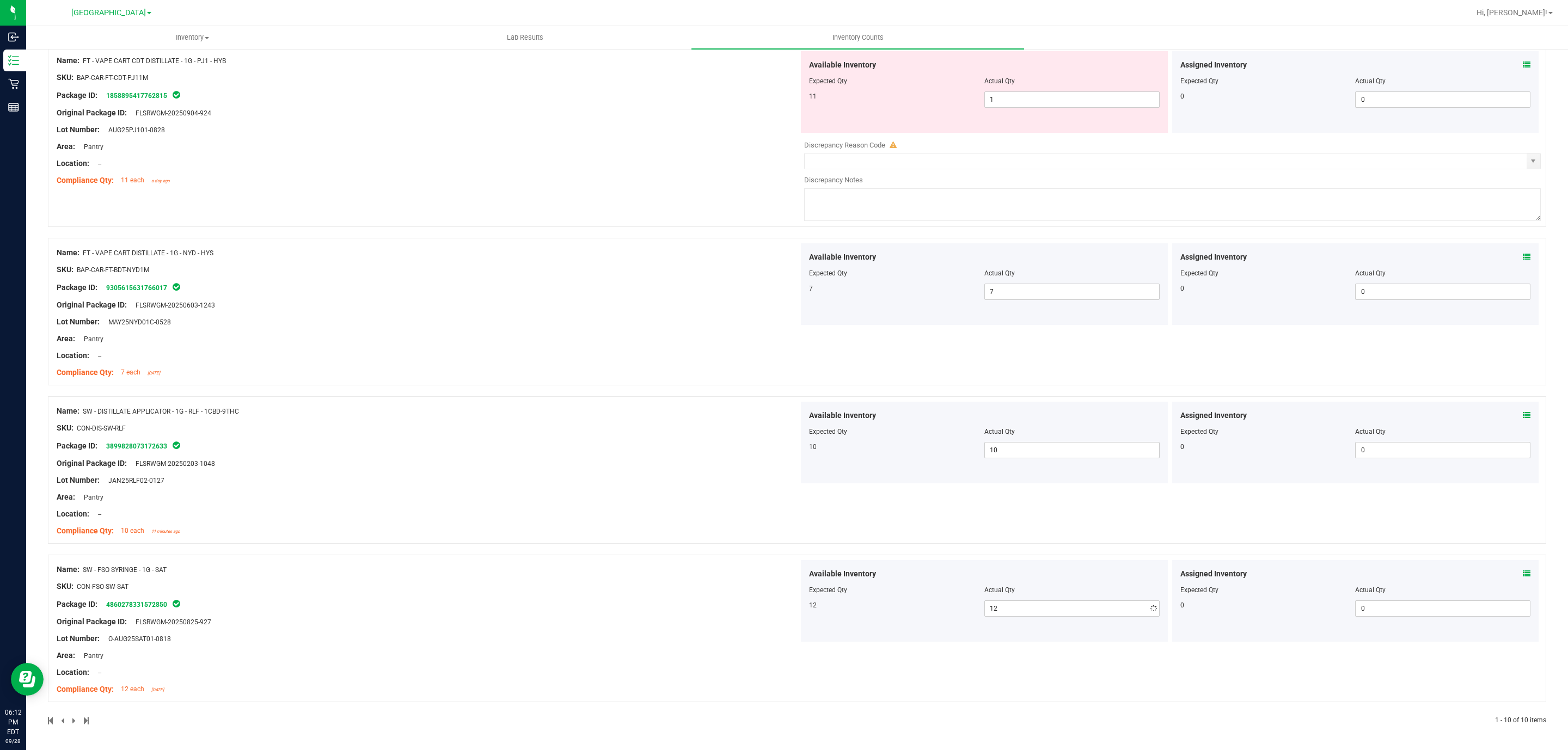
click at [741, 478] on div "Name: SW - DISTILLATE APPLICATOR - 1G - RLF - 1CBD-9THC SKU: CON-DIS-SW-RLF Pac…" at bounding box center [427, 471] width 742 height 139
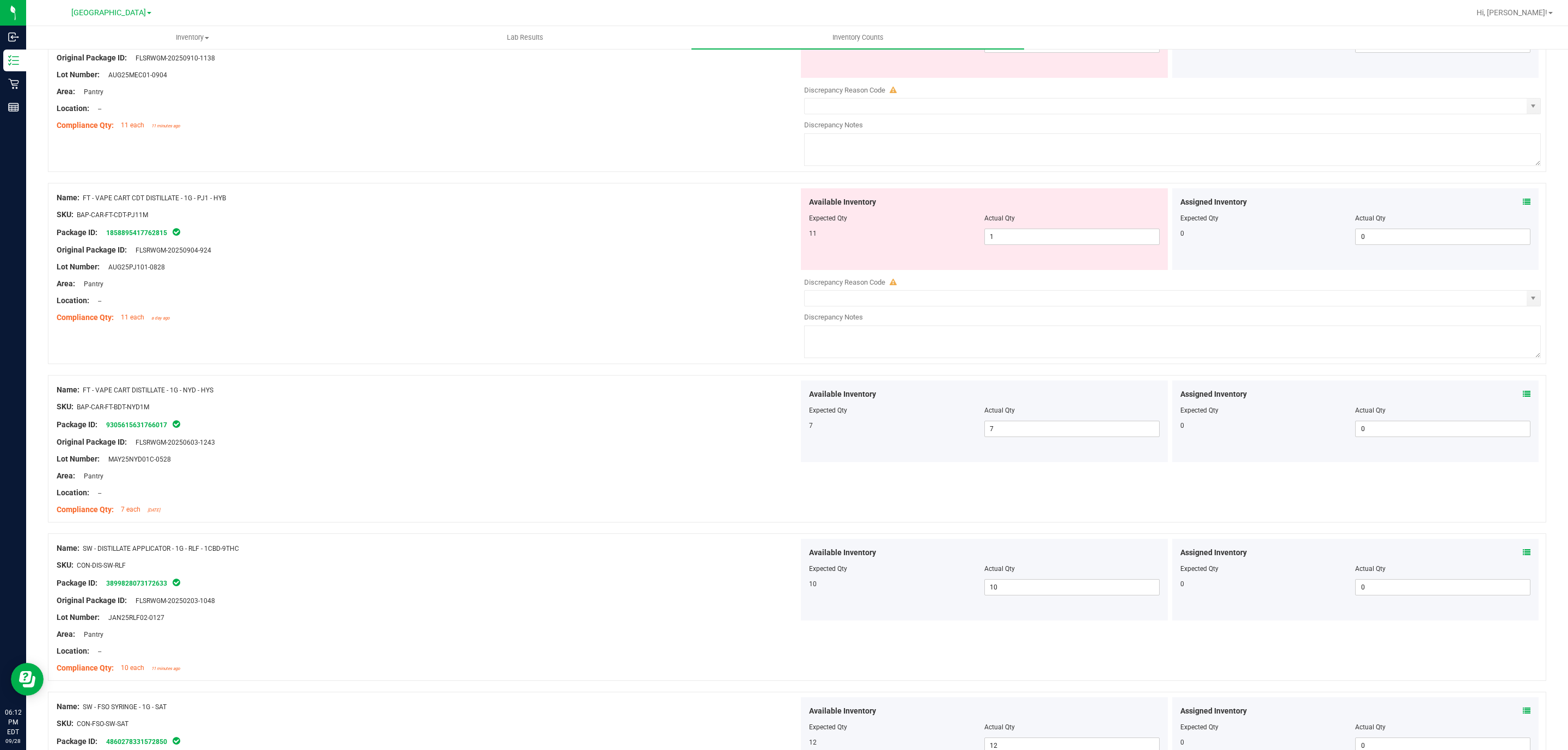
scroll to position [882, 0]
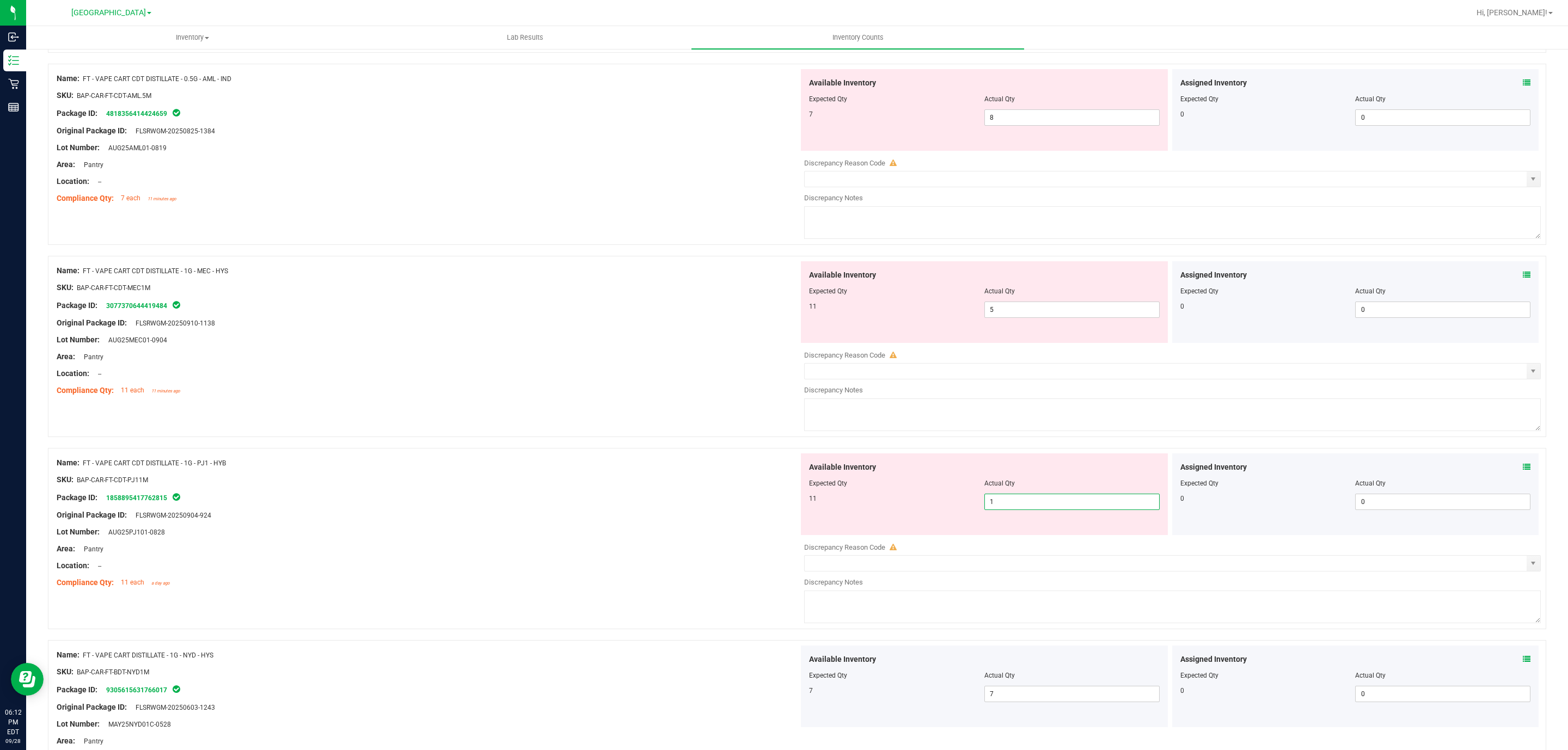
drag, startPoint x: 1008, startPoint y: 501, endPoint x: 941, endPoint y: 523, distance: 70.5
click at [941, 523] on div "Available Inventory Expected Qty Actual Qty 11 1 1" at bounding box center [984, 494] width 367 height 82
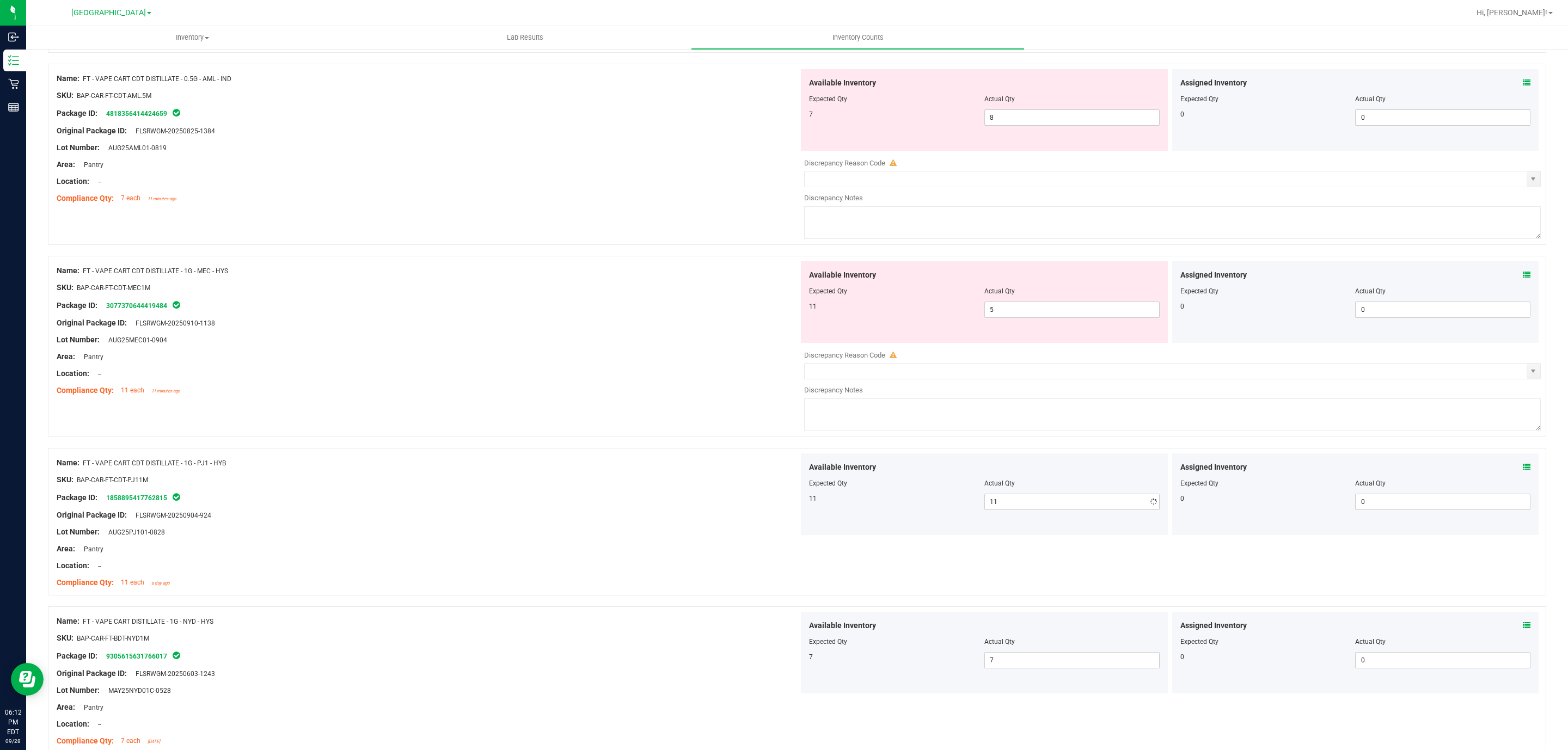
click at [668, 379] on div "Location: --" at bounding box center [427, 374] width 742 height 12
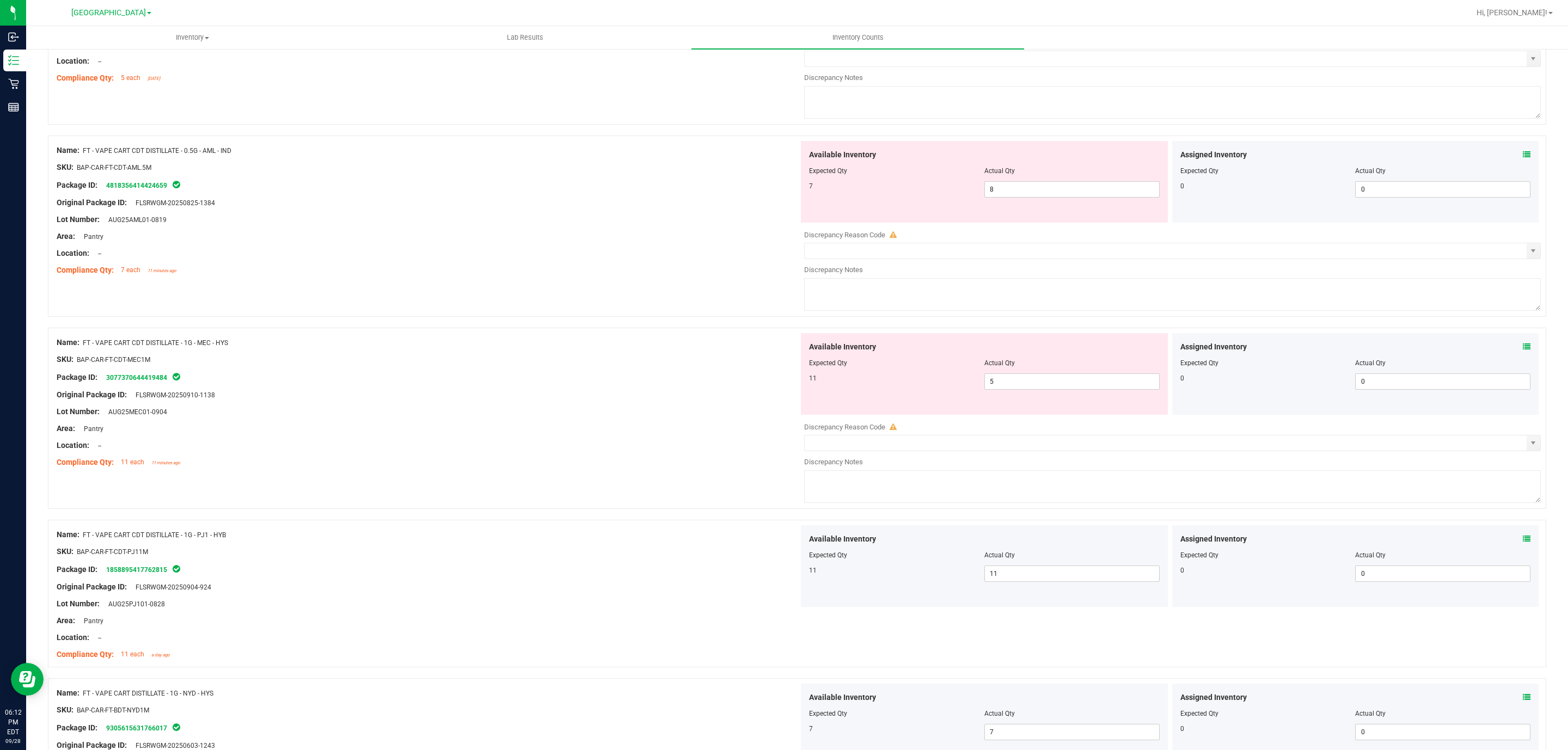
scroll to position [718, 0]
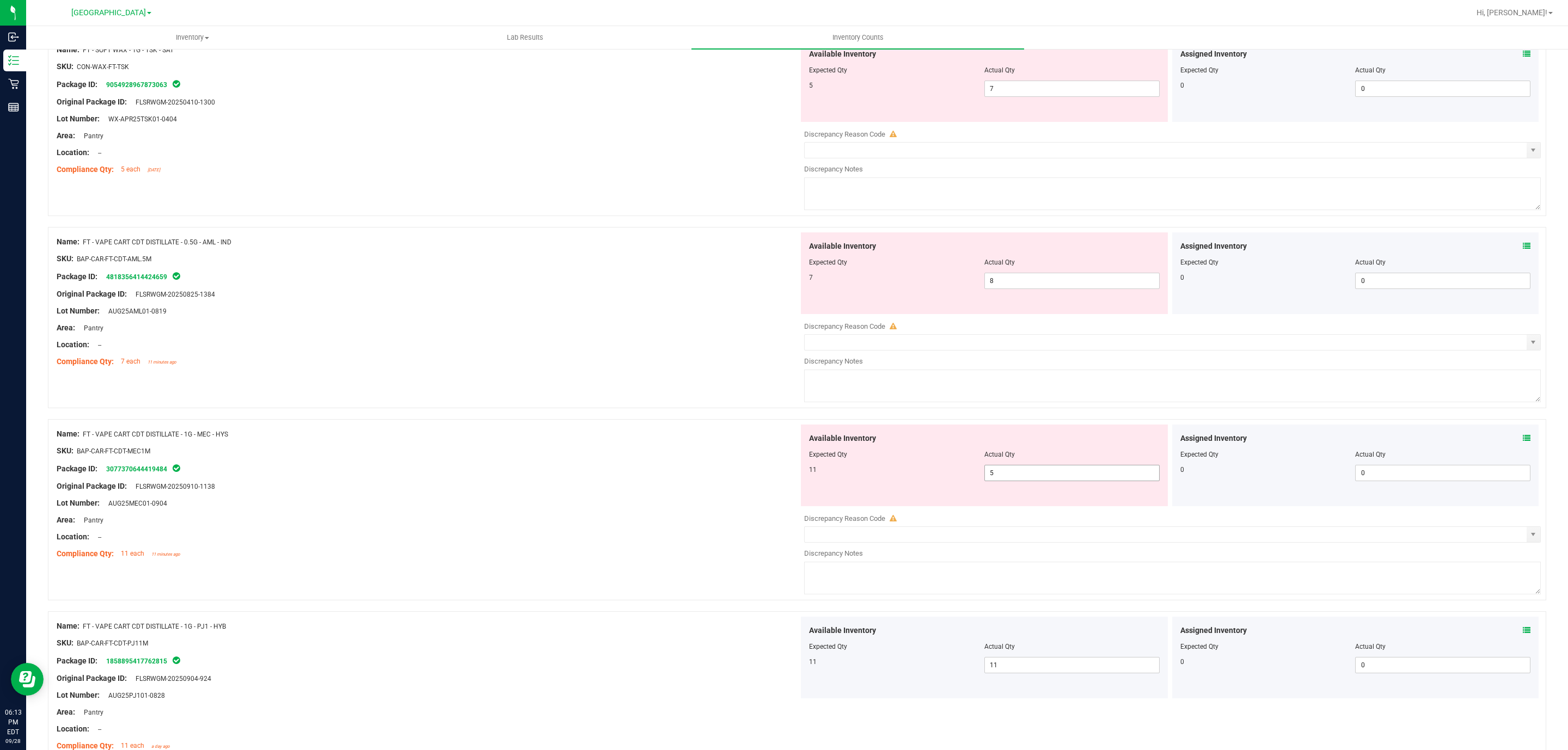
drag, startPoint x: 1003, startPoint y: 478, endPoint x: 926, endPoint y: 474, distance: 77.1
click at [926, 474] on div "11 5 5" at bounding box center [984, 473] width 350 height 16
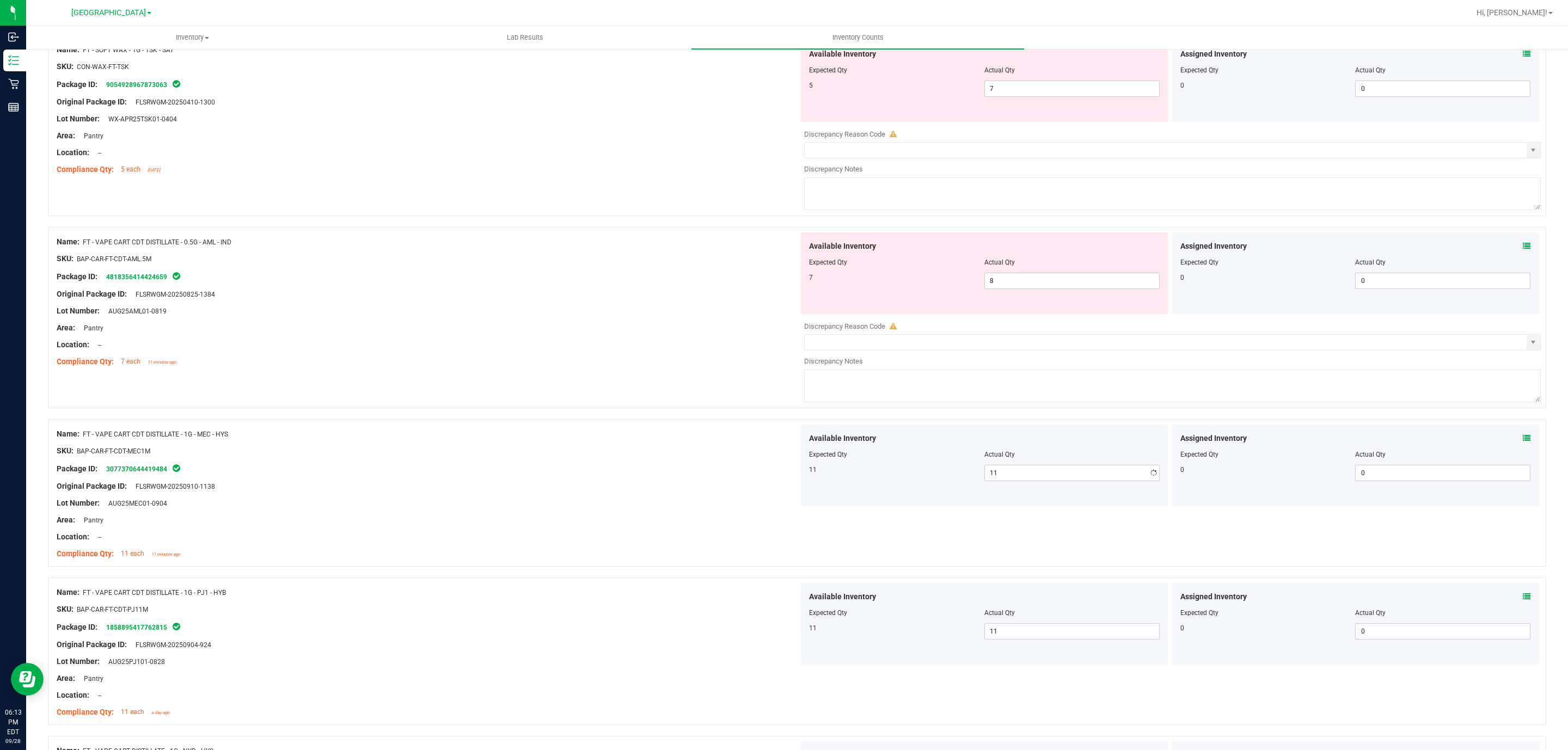
drag, startPoint x: 686, startPoint y: 366, endPoint x: 696, endPoint y: 363, distance: 10.4
click at [686, 363] on div "Compliance Qty: 7 each 11 minutes ago" at bounding box center [427, 362] width 742 height 12
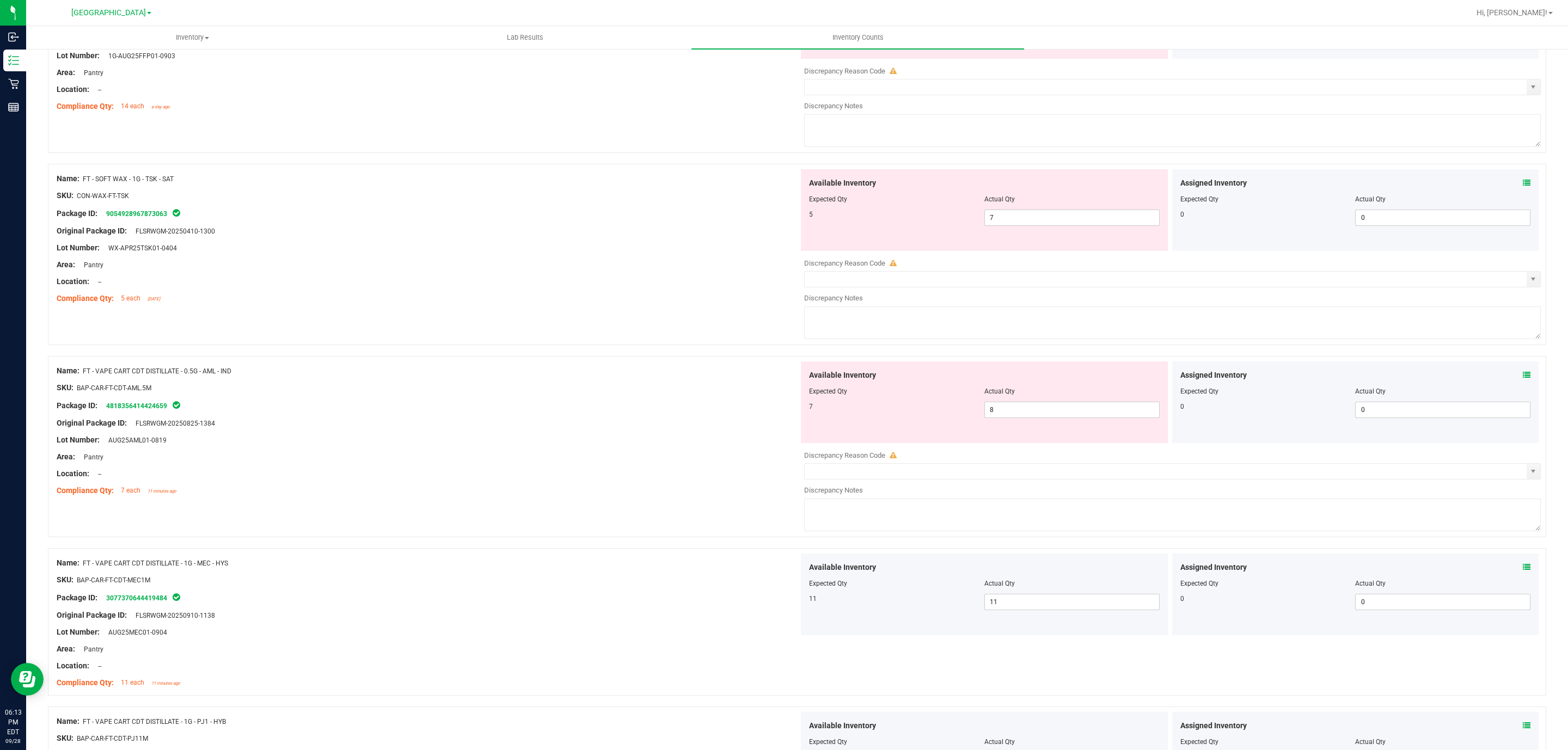
scroll to position [556, 0]
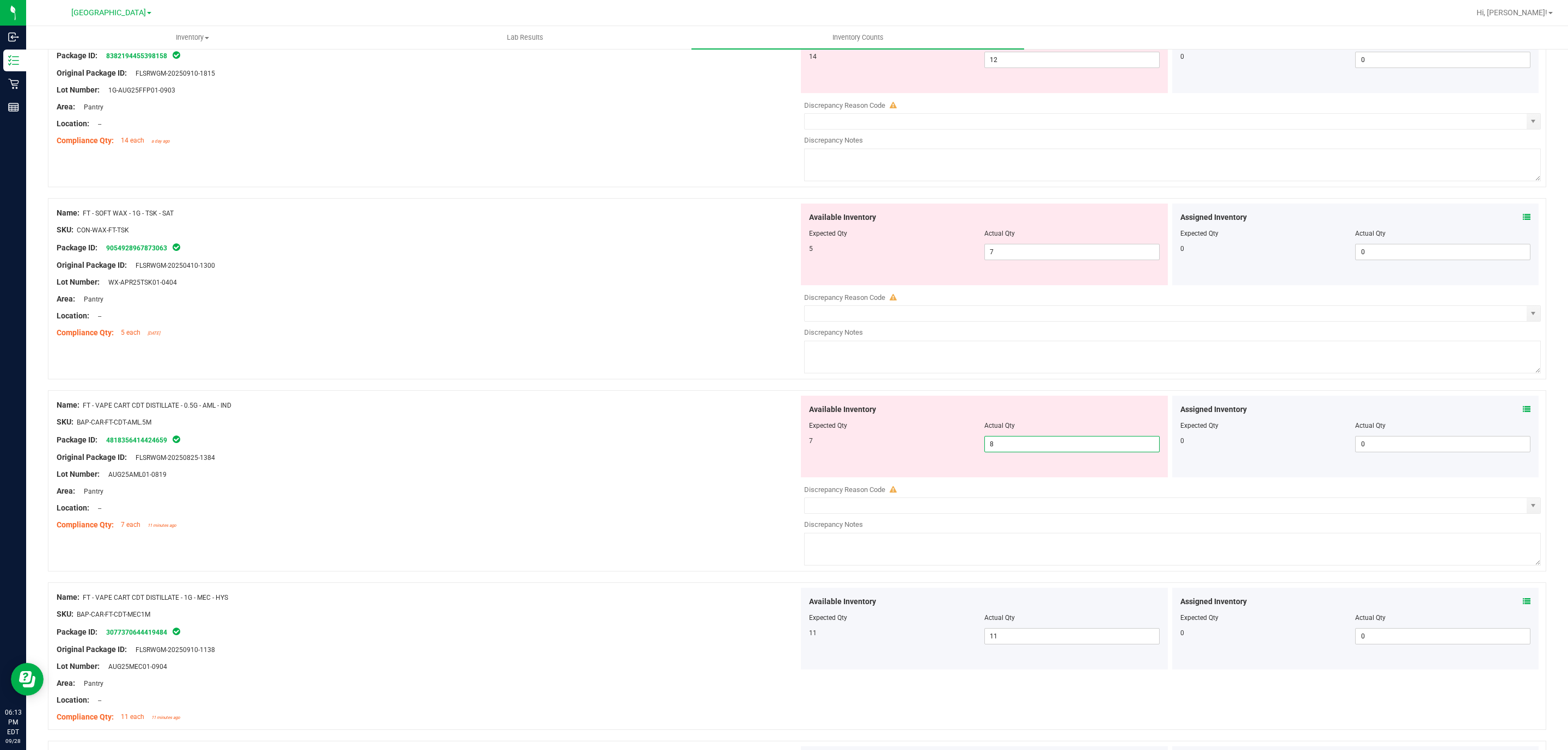
drag, startPoint x: 994, startPoint y: 446, endPoint x: 941, endPoint y: 423, distance: 57.8
click at [942, 433] on div "Available Inventory Expected Qty Actual Qty 7 8 8" at bounding box center [984, 436] width 367 height 82
click at [717, 401] on div "Name: FT - VAPE CART CDT DISTILLATE - 0.5G - AML - IND SKU: BAP-CAR-FT-CDT-AML.…" at bounding box center [427, 465] width 742 height 139
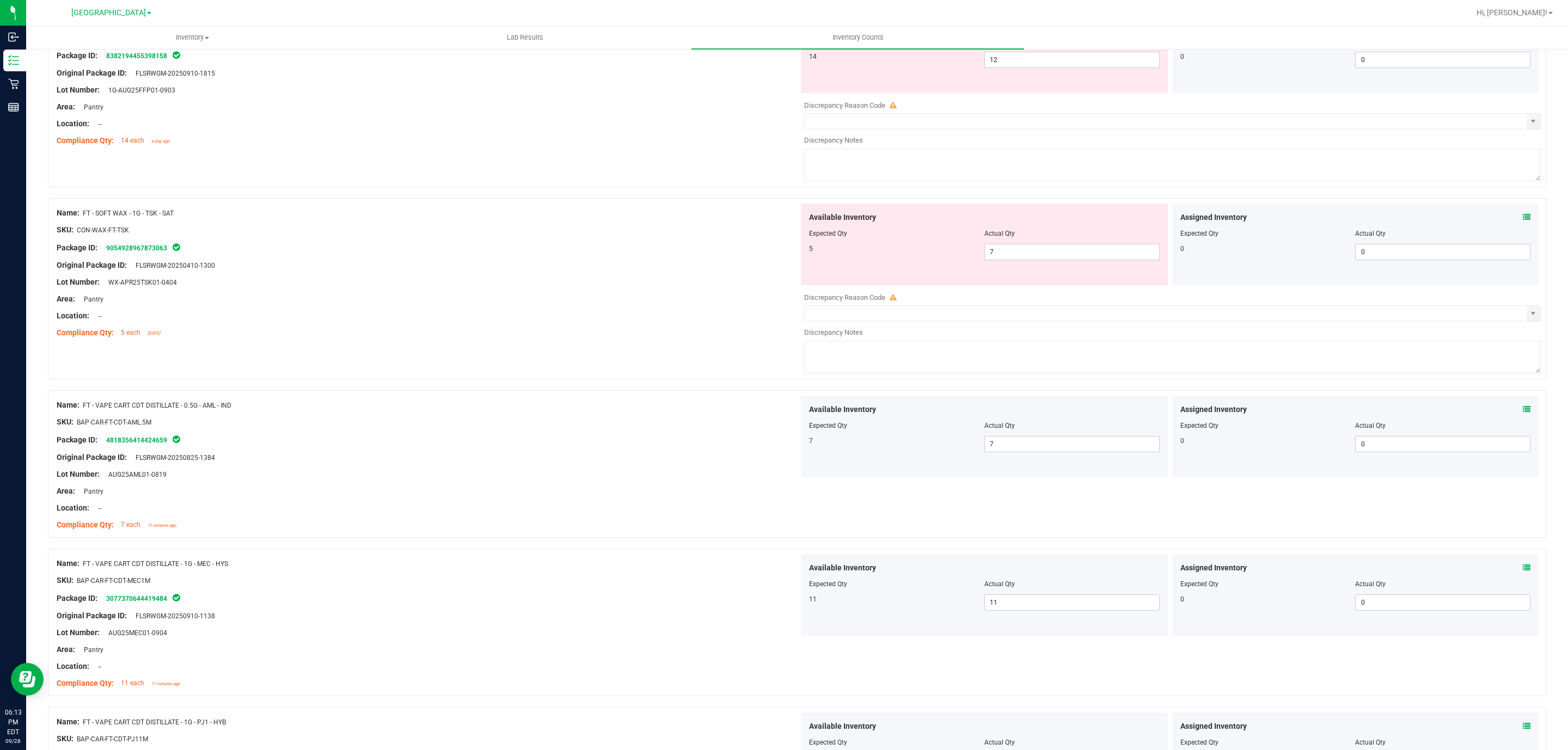
scroll to position [392, 0]
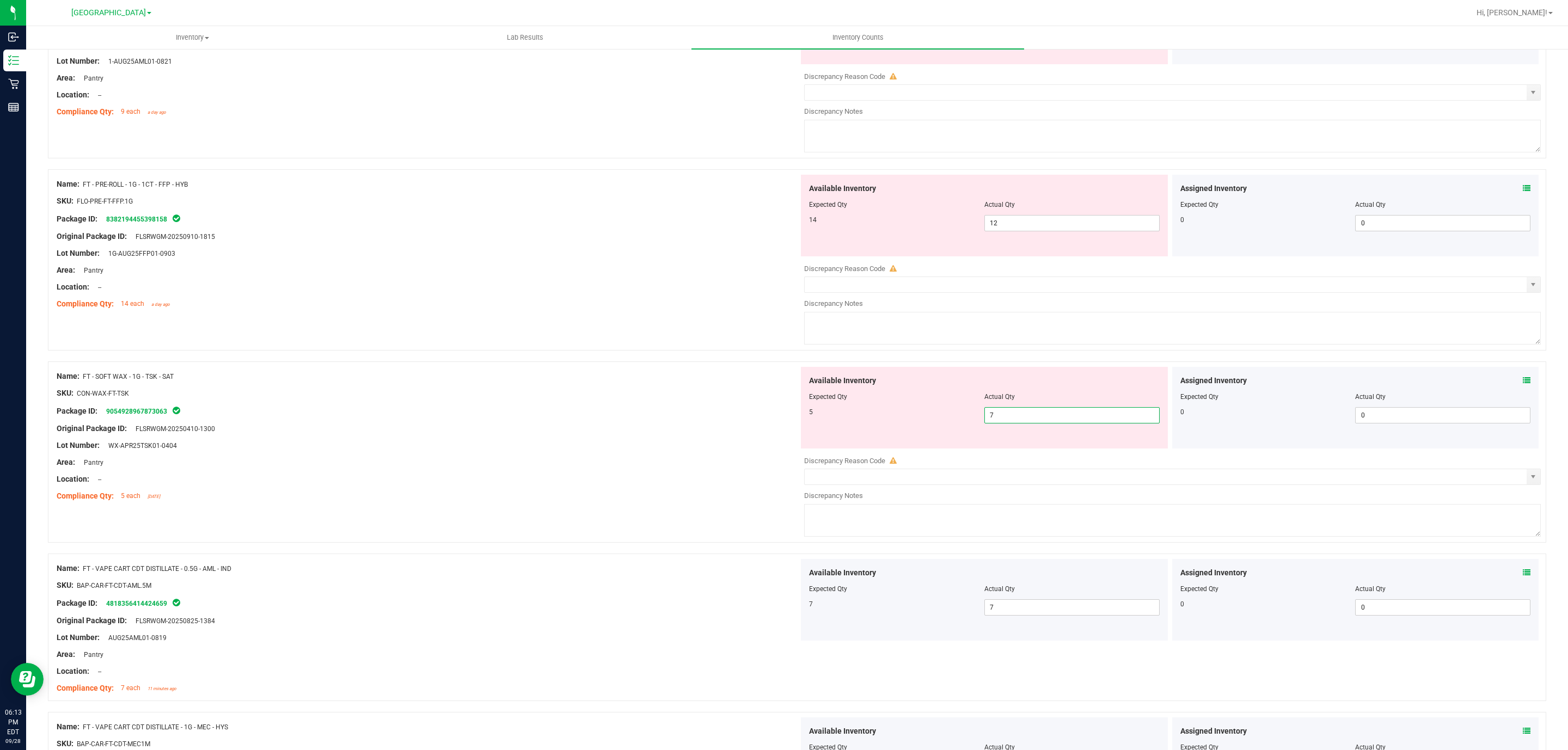
drag, startPoint x: 968, startPoint y: 417, endPoint x: 952, endPoint y: 419, distance: 16.1
click at [952, 419] on div "5 7 7" at bounding box center [984, 415] width 350 height 16
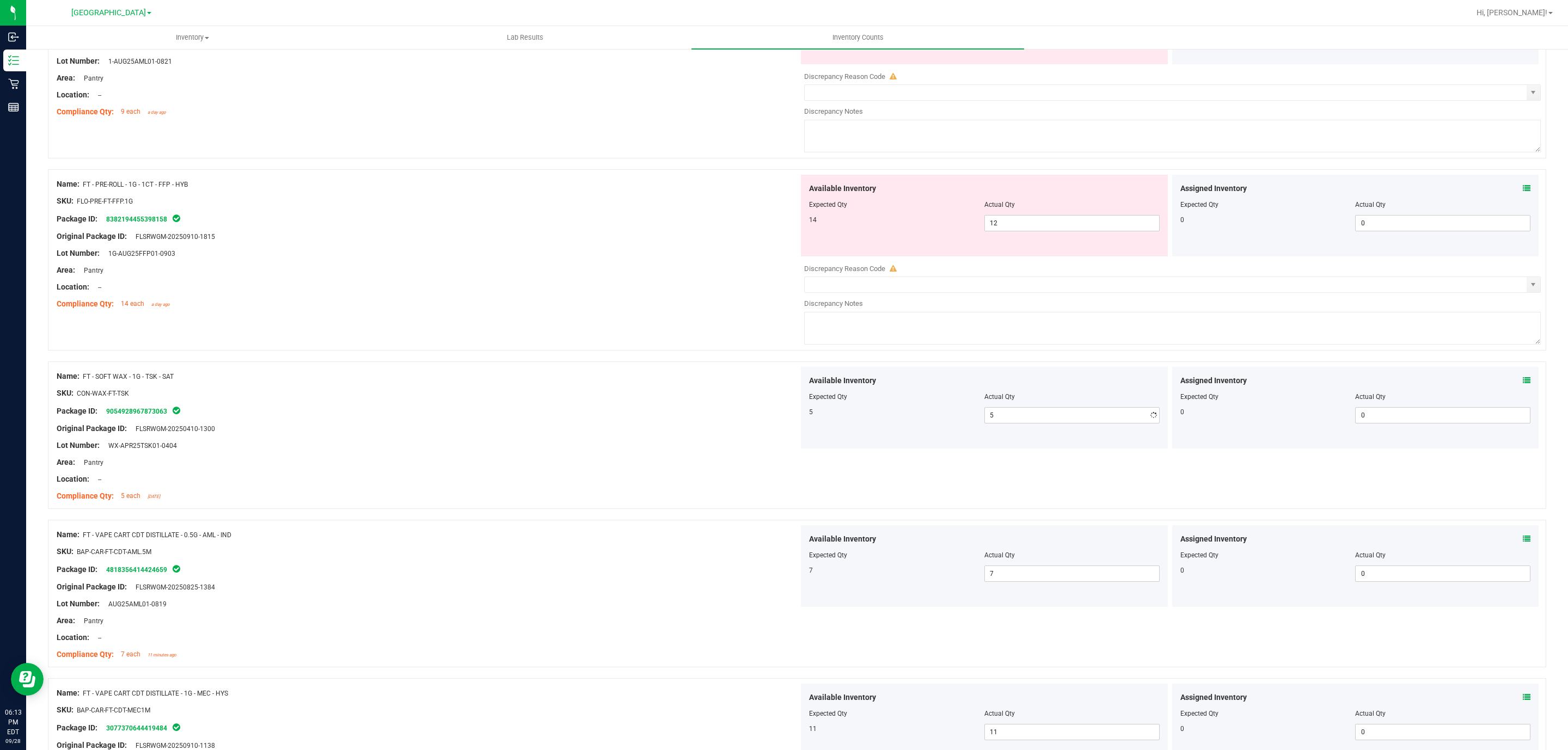
click at [323, 250] on div "Lot Number: 1G-AUG25FFP01-0903" at bounding box center [427, 253] width 742 height 12
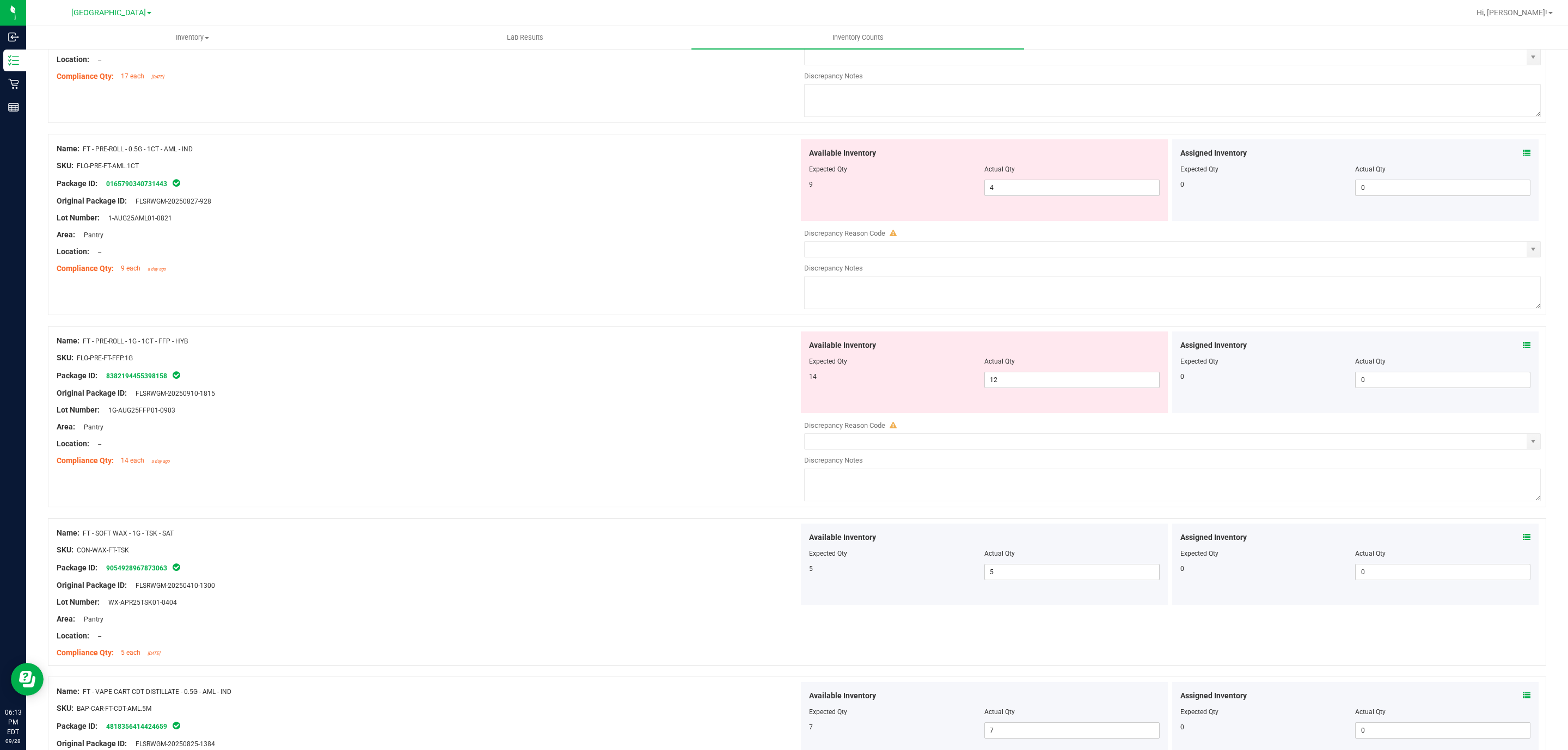
scroll to position [229, 0]
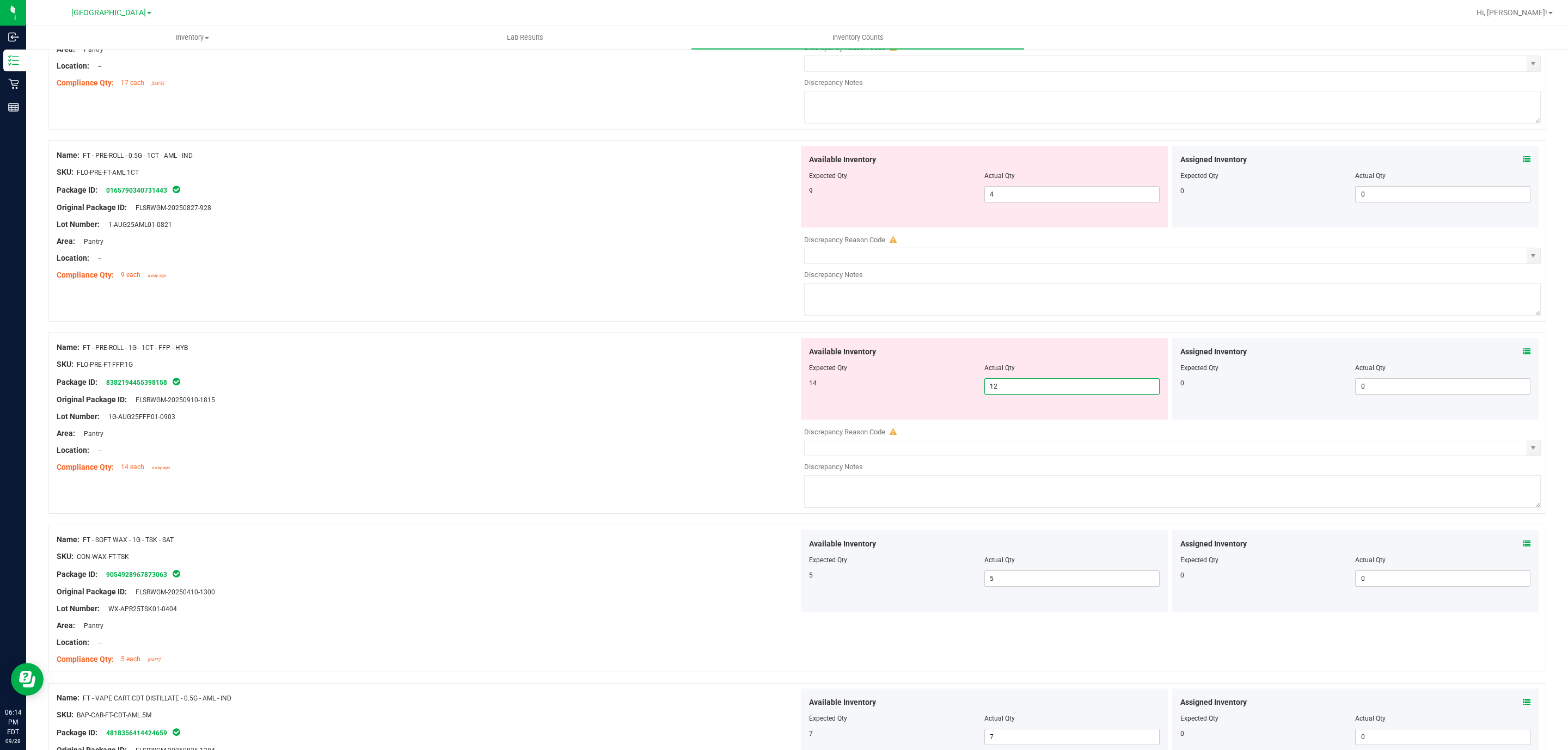
drag, startPoint x: 1008, startPoint y: 382, endPoint x: 785, endPoint y: 412, distance: 225.0
click at [785, 412] on div "Name: FT - PRE-ROLL - 1G - 1CT - FFP - HYB SKU: FLO-PRE-FT-FFP.1G Package ID: 8…" at bounding box center [797, 424] width 1498 height 181
click at [689, 382] on div "Package ID: 8382194455398158" at bounding box center [427, 382] width 742 height 13
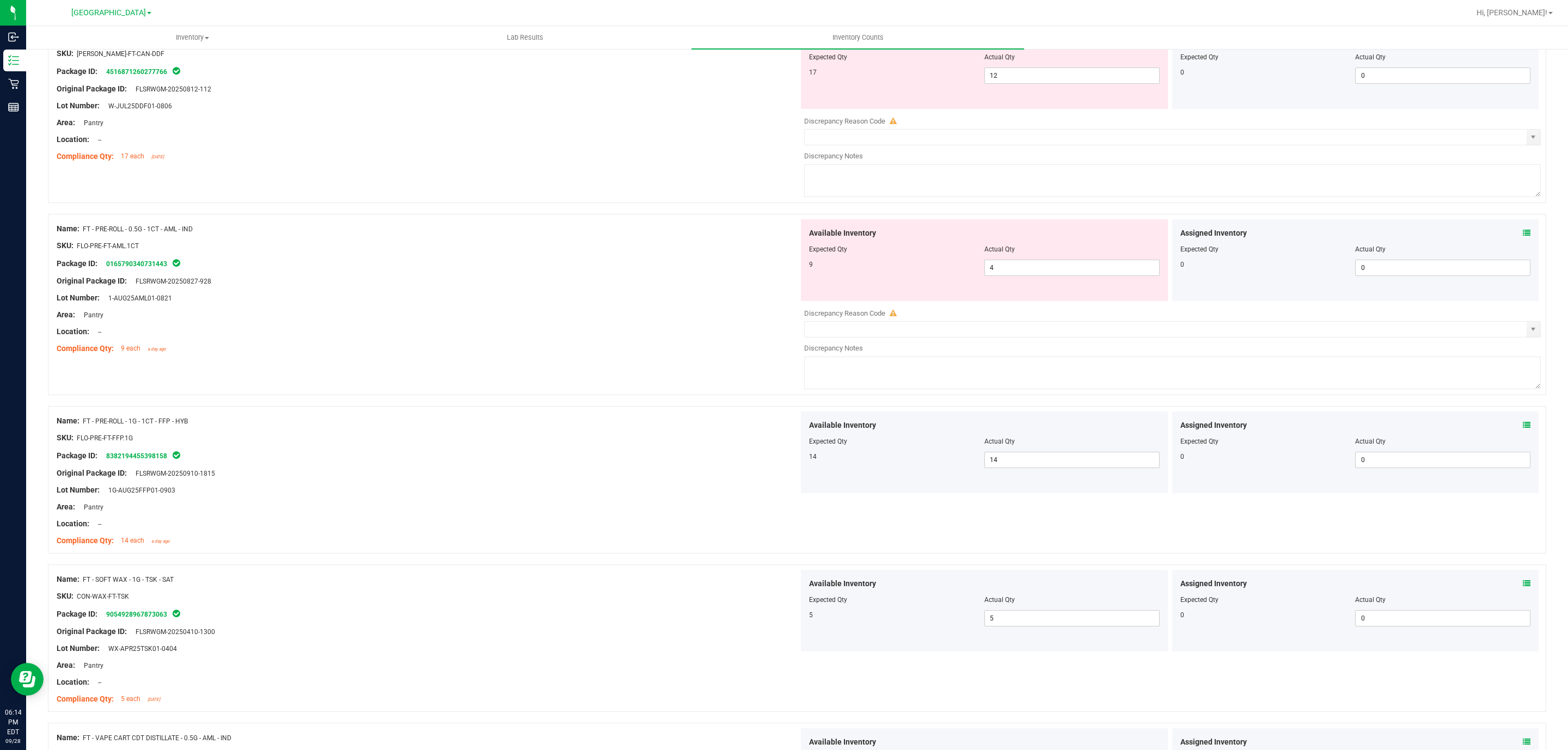
scroll to position [65, 0]
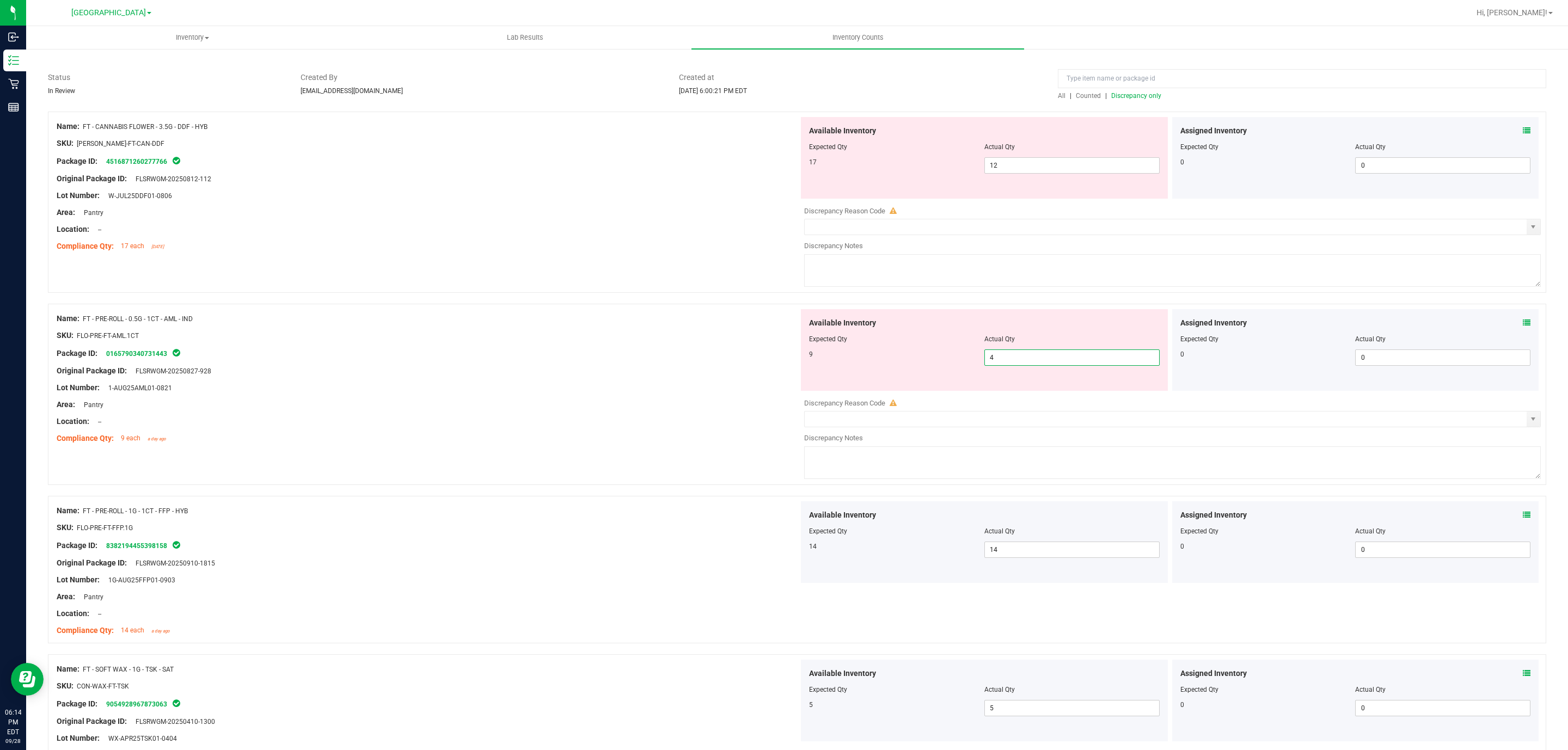
drag, startPoint x: 992, startPoint y: 365, endPoint x: 732, endPoint y: 326, distance: 262.9
click at [732, 326] on div "Name: FT - PRE-ROLL - 0.5G - 1CT - AML - IND SKU: FLO-PRE-FT-AML.1CT Package ID…" at bounding box center [797, 395] width 1498 height 181
click at [711, 239] on ng-container "Compliance Qty: 17 each [DATE]" at bounding box center [427, 244] width 742 height 17
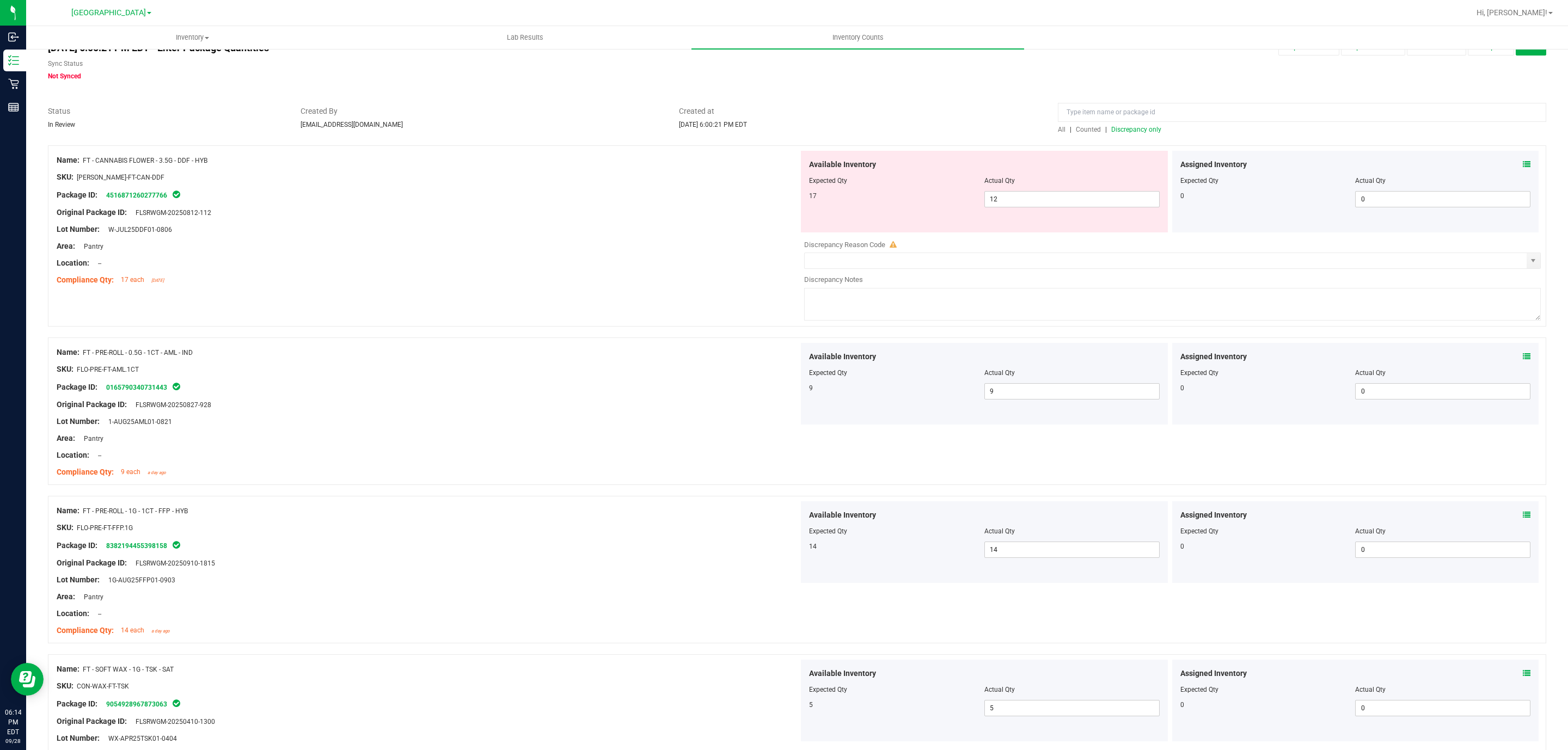
scroll to position [0, 0]
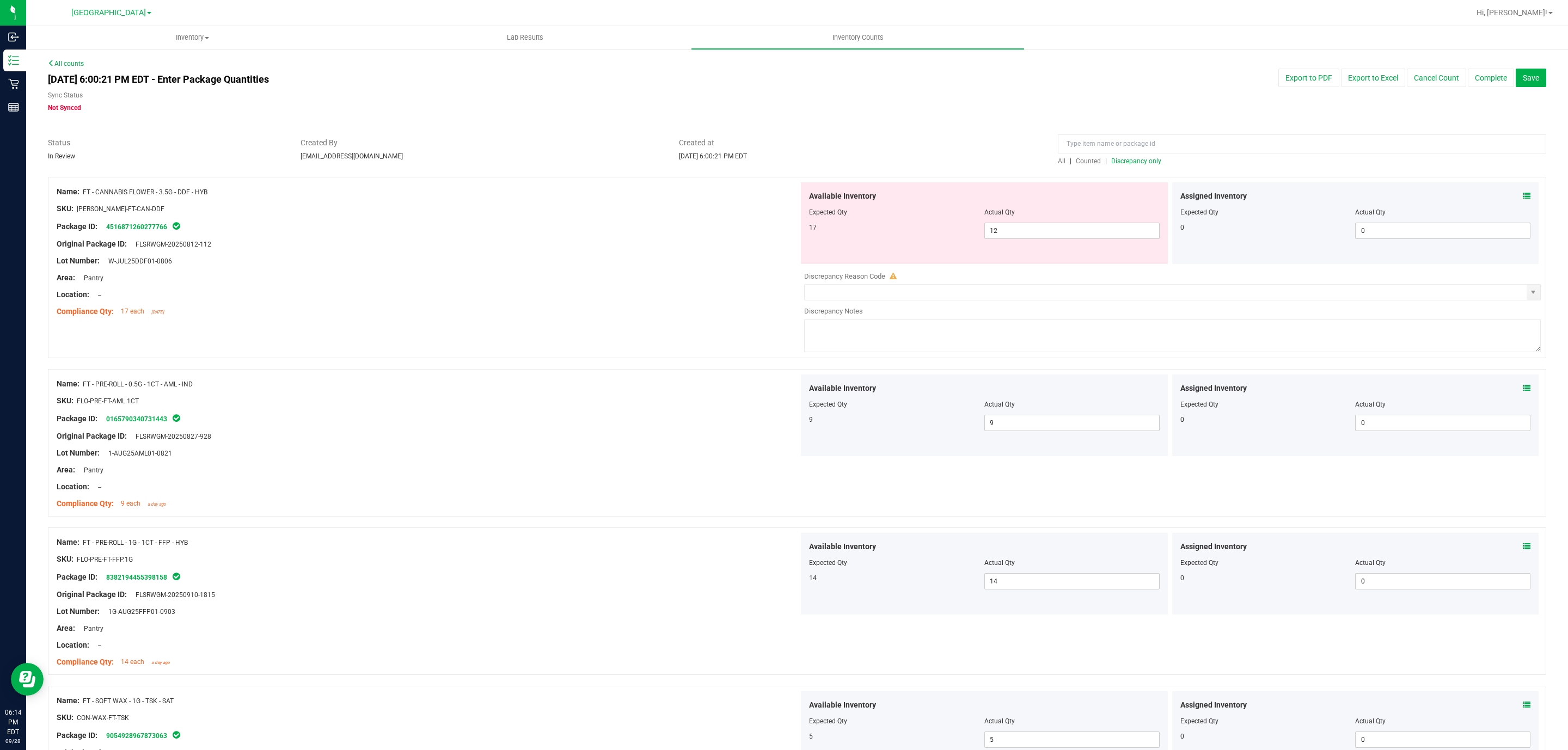
click at [297, 270] on div at bounding box center [427, 270] width 742 height 6
drag, startPoint x: 1006, startPoint y: 232, endPoint x: 831, endPoint y: 232, distance: 175.0
click at [831, 232] on div "17 12 12" at bounding box center [984, 230] width 350 height 16
click at [730, 267] on div at bounding box center [427, 270] width 742 height 6
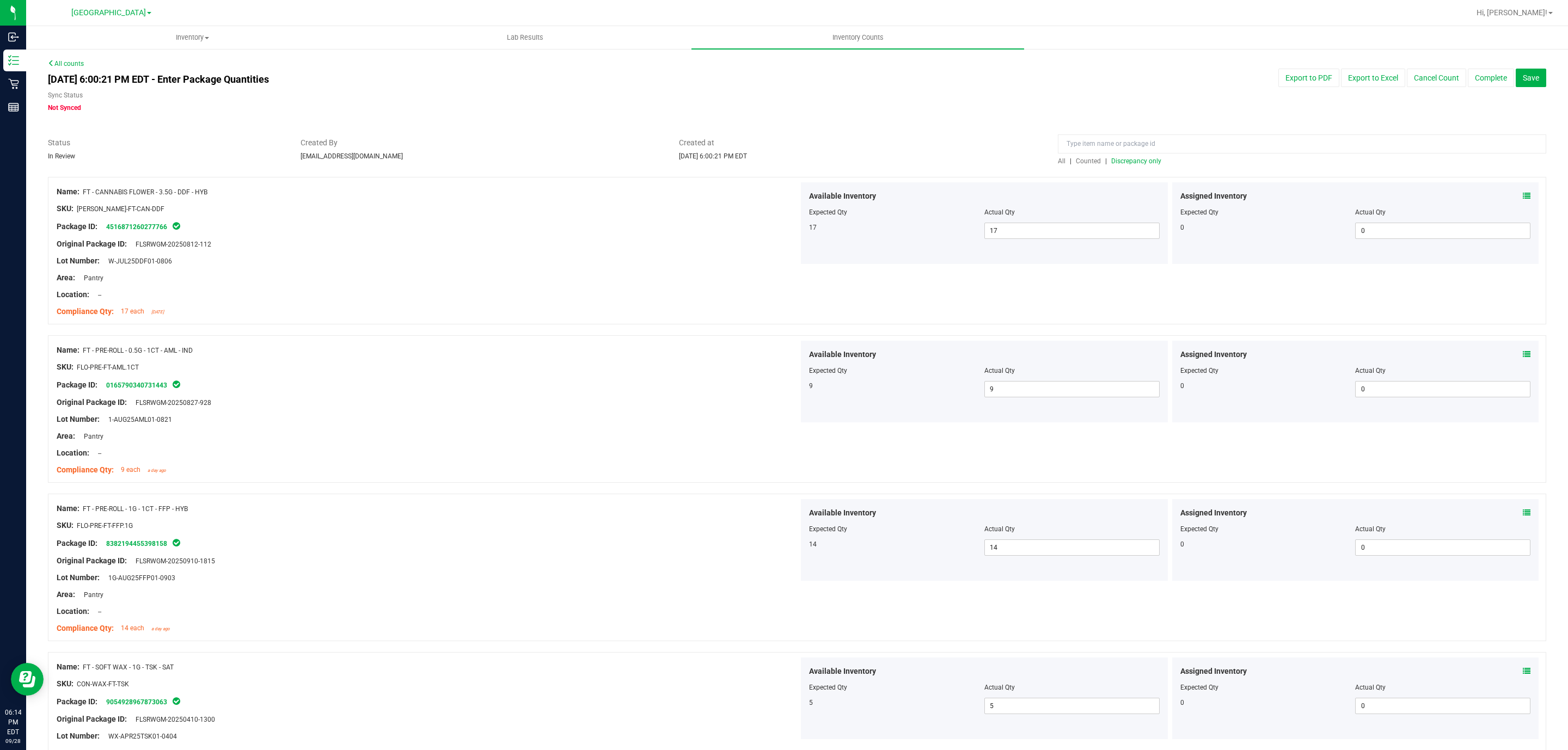
click at [1127, 162] on span "Discrepancy only" at bounding box center [1136, 161] width 50 height 8
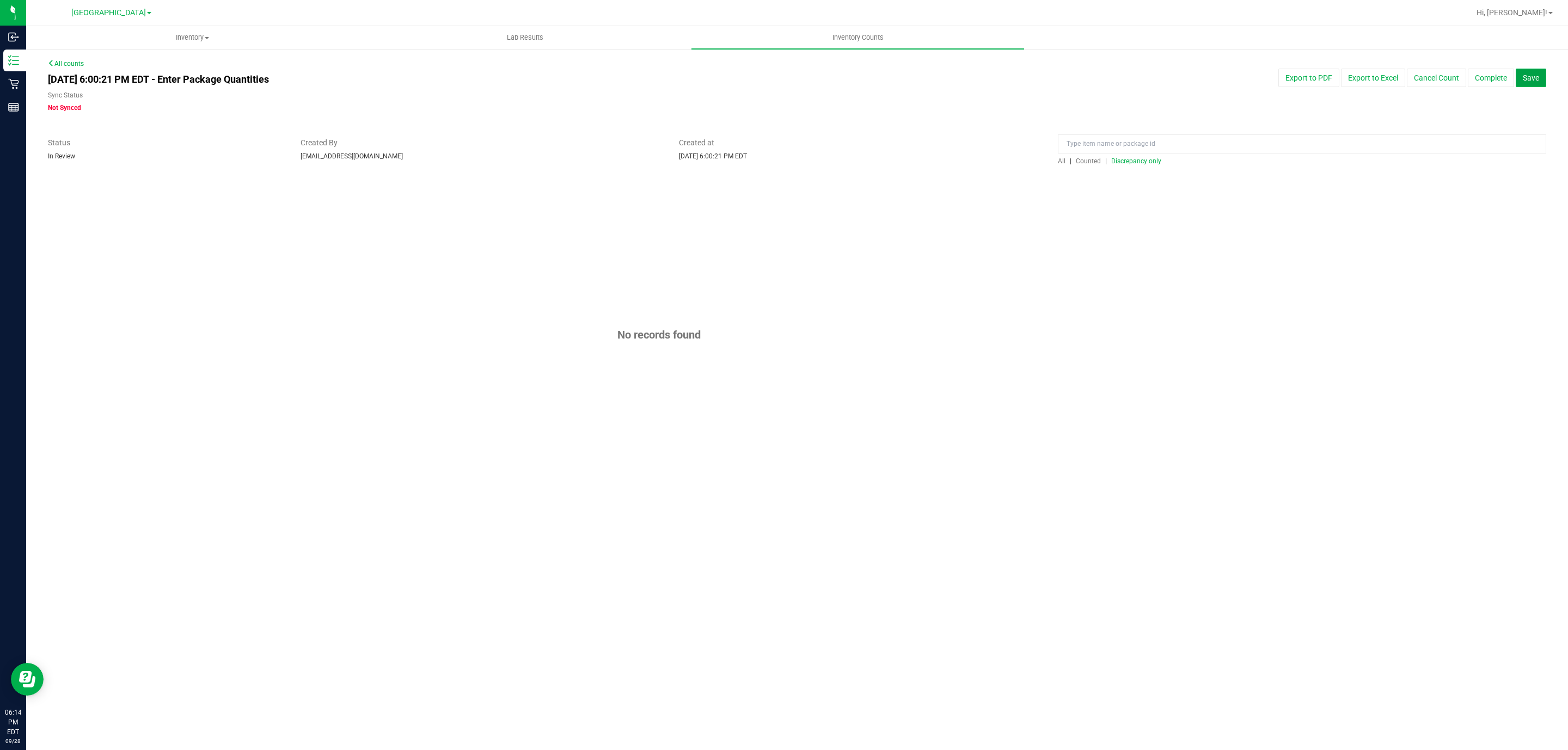
click at [1535, 77] on span "Save" at bounding box center [1530, 77] width 16 height 9
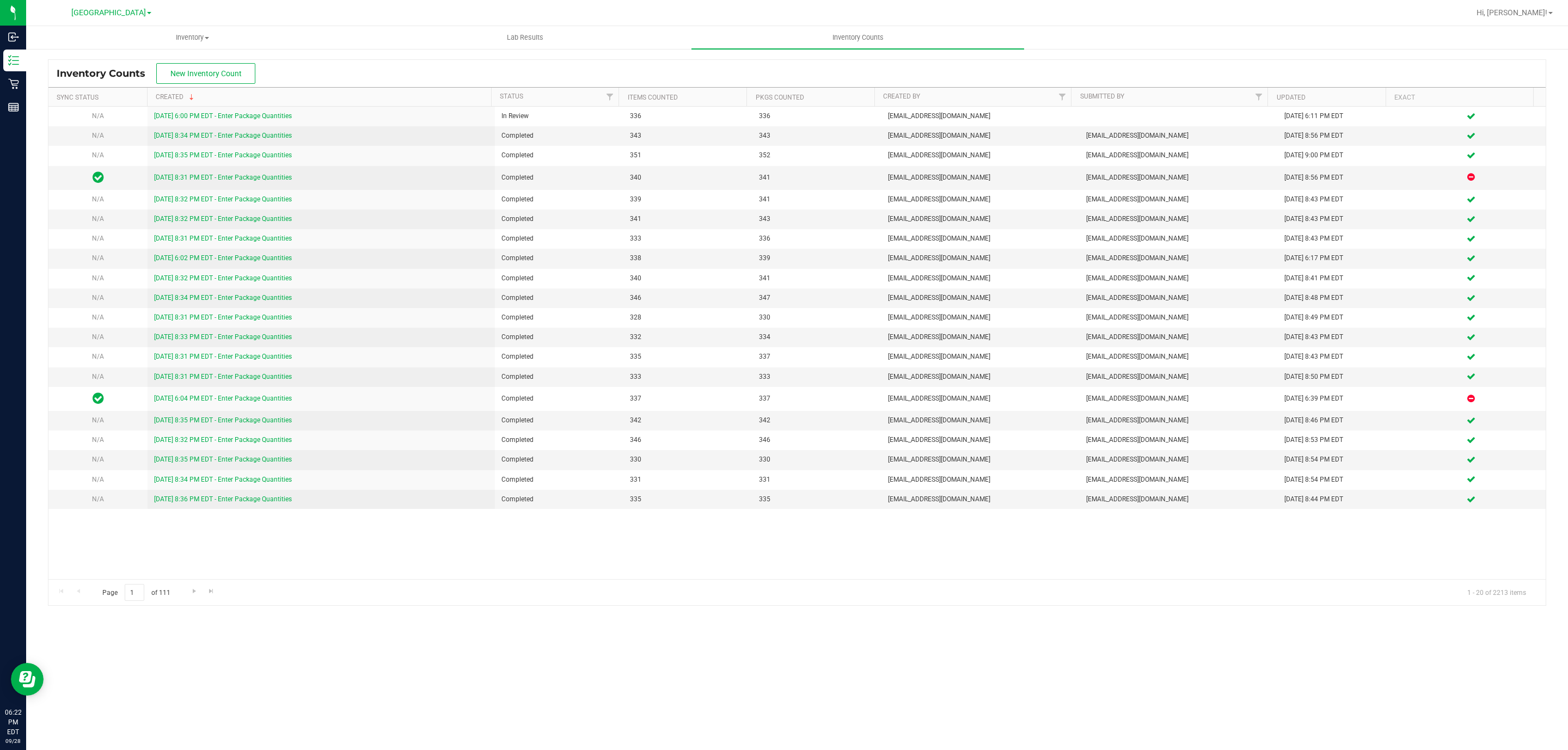
click at [1558, 14] on div "Hi, [PERSON_NAME]!" at bounding box center [1515, 13] width 93 height 21
click at [1550, 18] on link "Hi, [PERSON_NAME]!" at bounding box center [1514, 13] width 85 height 12
click at [1509, 92] on span "Sign Out" at bounding box center [1510, 95] width 32 height 11
